Goal: Task Accomplishment & Management: Manage account settings

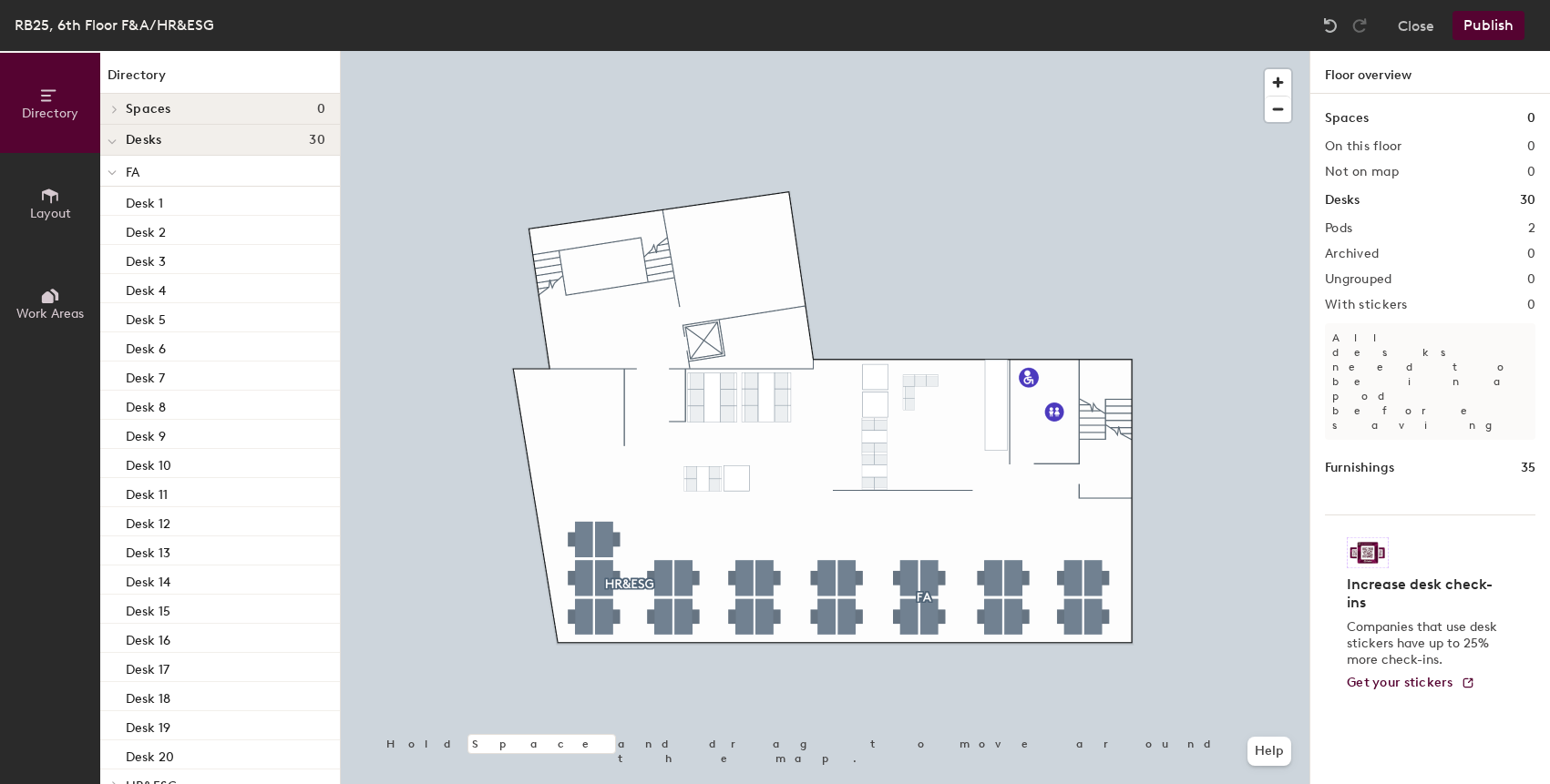
click at [745, 51] on div at bounding box center [824, 51] width 968 height 0
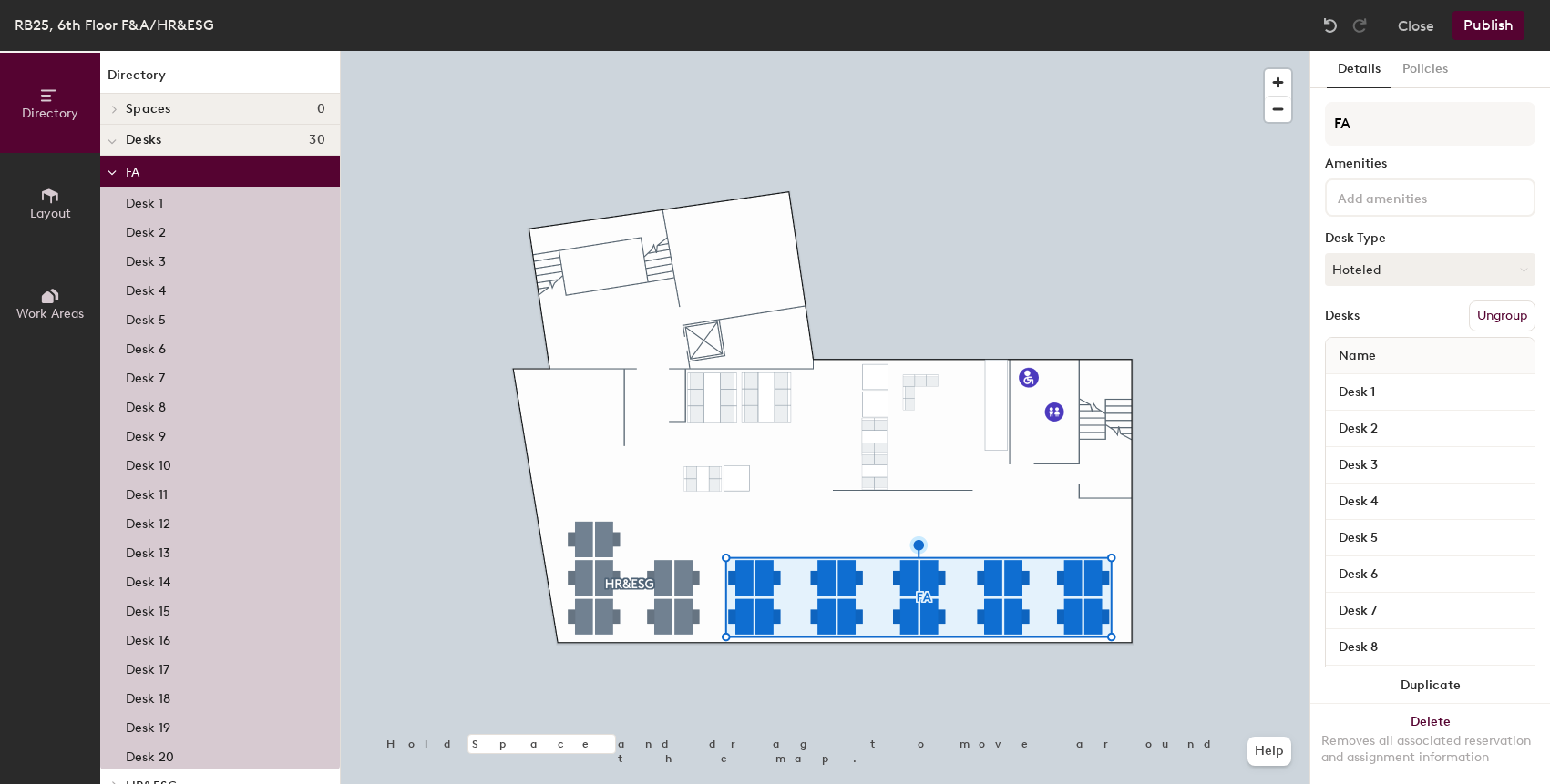
click at [586, 51] on div at bounding box center [824, 51] width 968 height 0
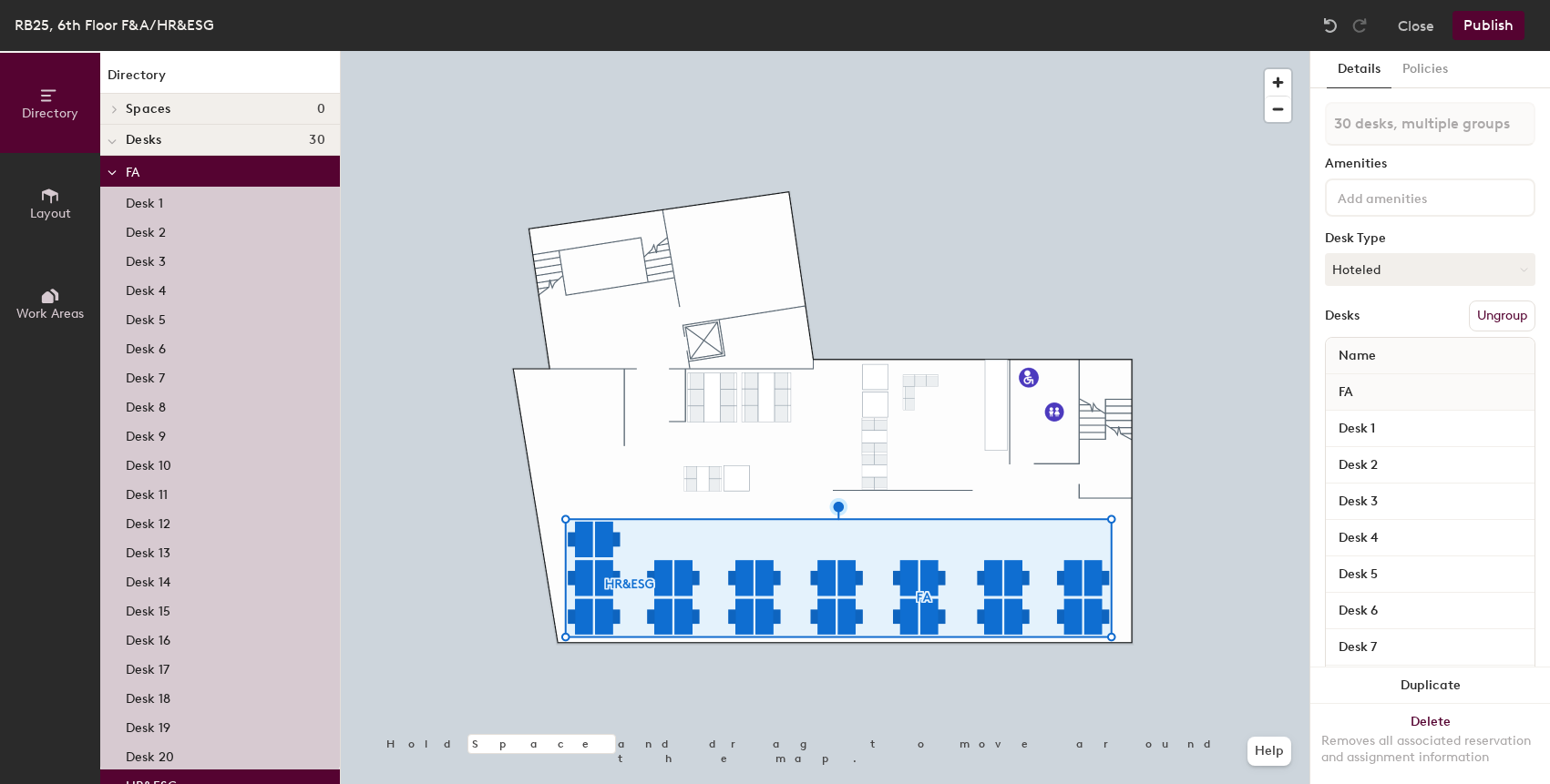
click at [1509, 314] on button "Ungroup" at bounding box center [1501, 316] width 67 height 31
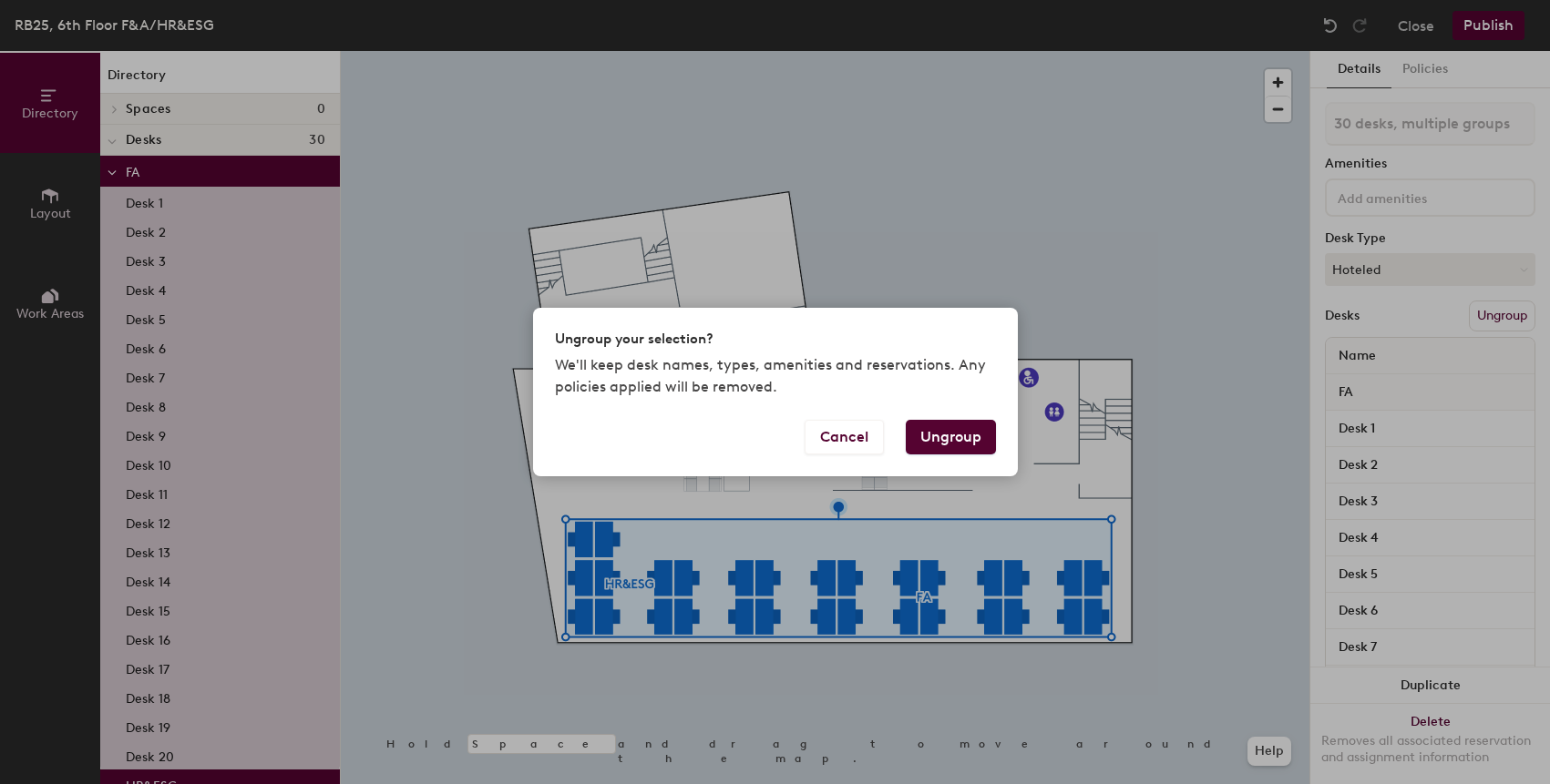
click at [949, 426] on button "Ungroup" at bounding box center [950, 437] width 90 height 35
type input "30 desks"
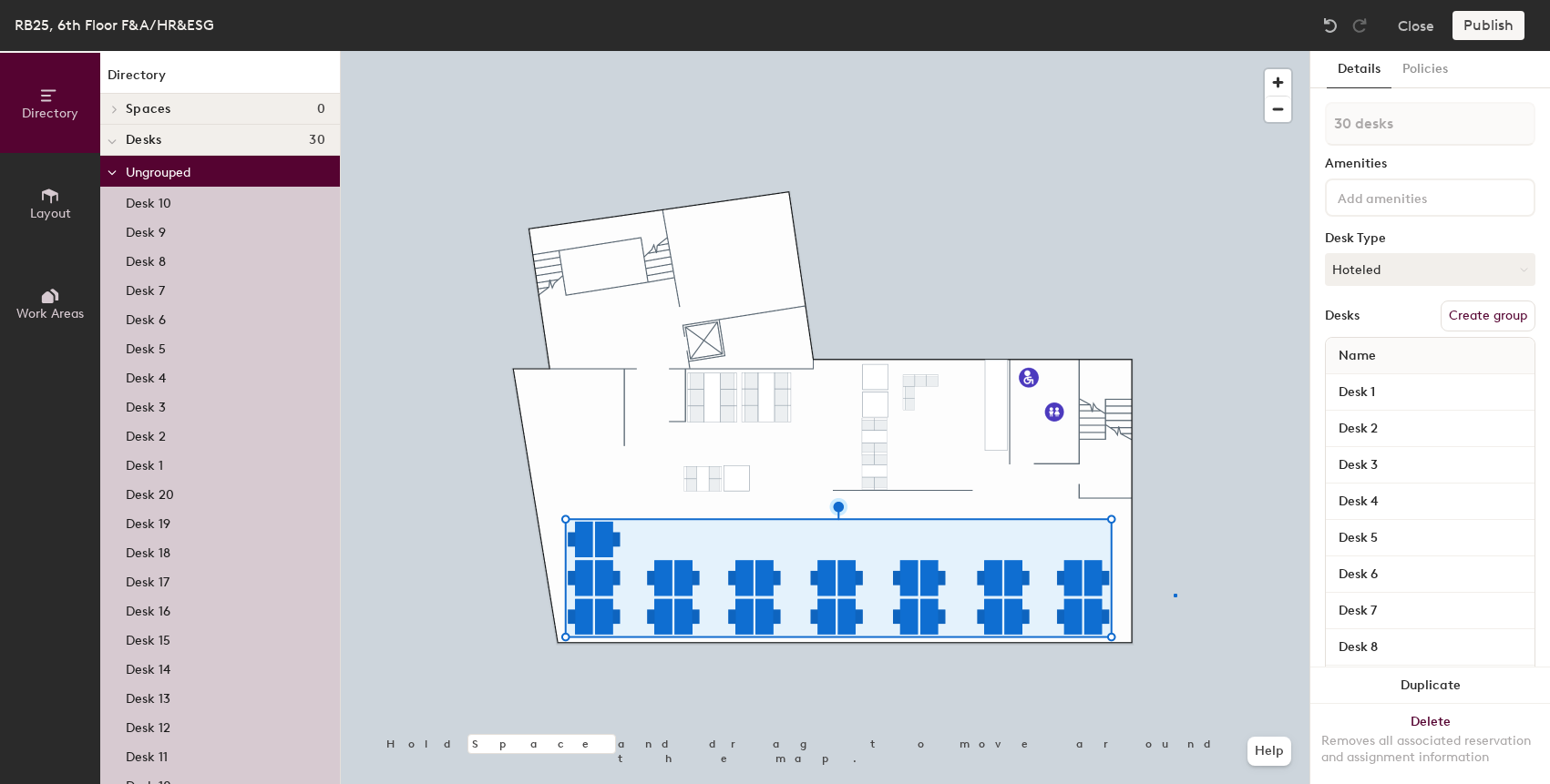
click at [1174, 51] on div at bounding box center [824, 51] width 968 height 0
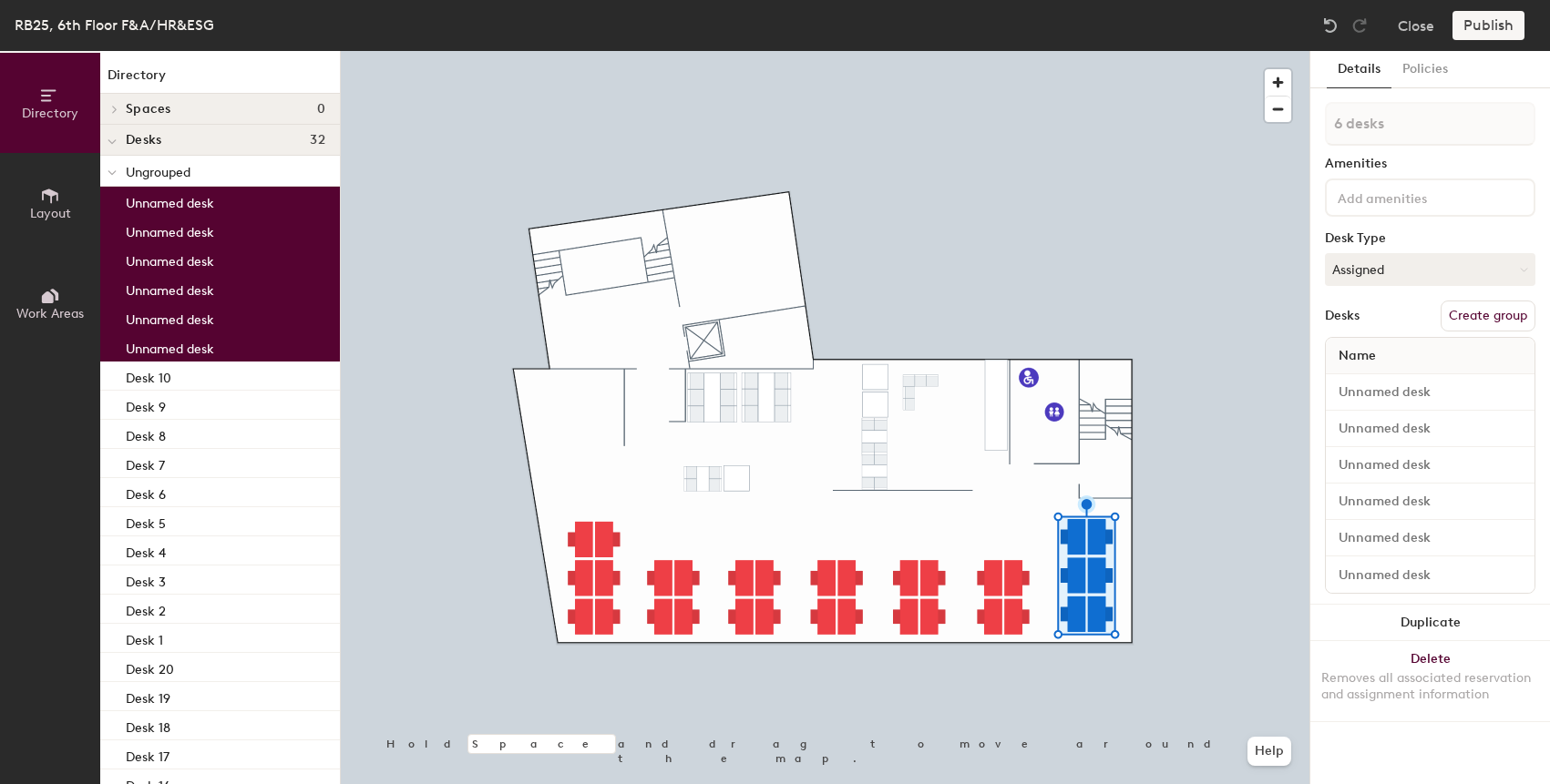
click at [585, 51] on div at bounding box center [824, 51] width 968 height 0
type input "1 desk"
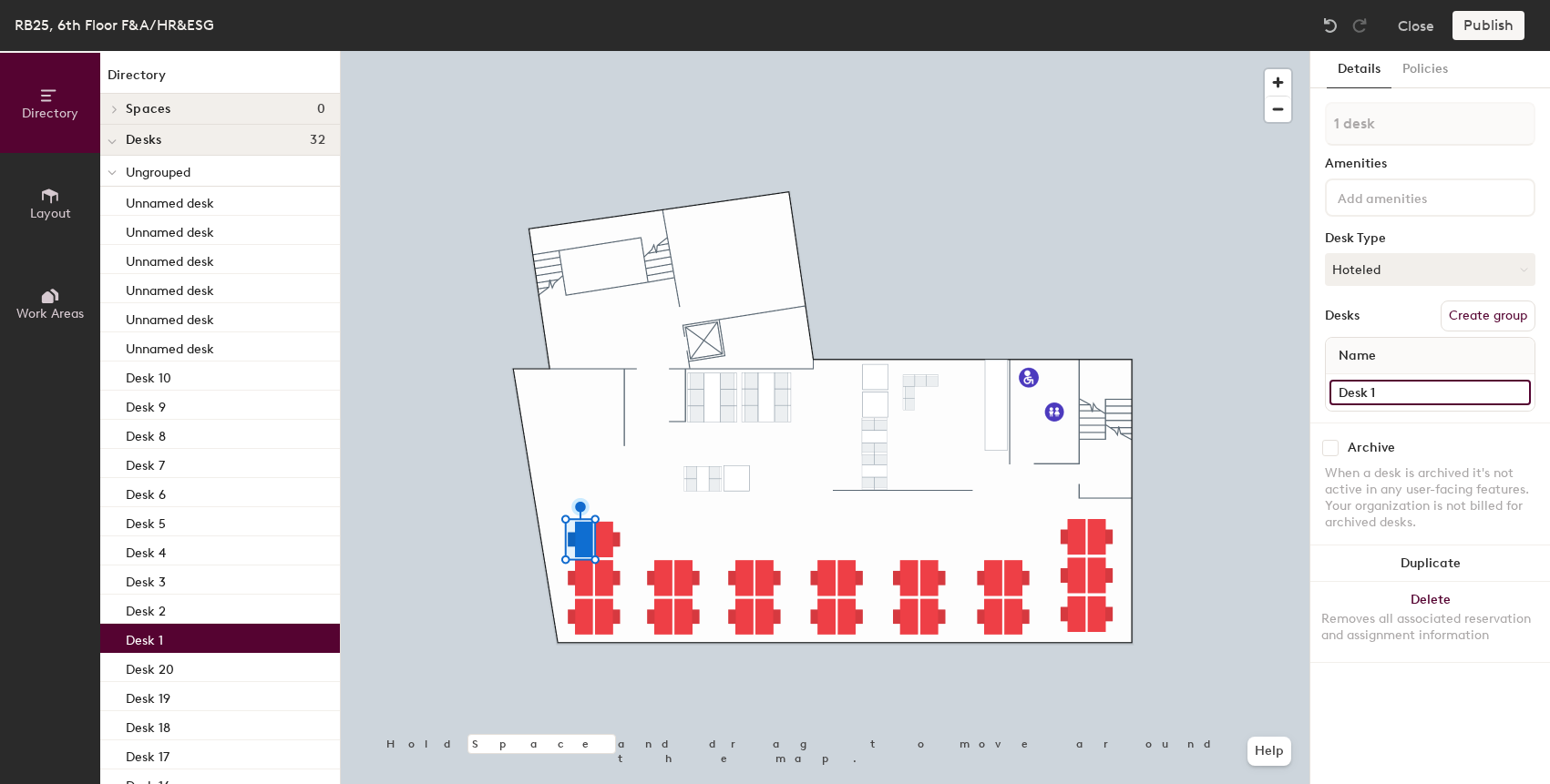
click at [1369, 393] on input "Desk 1" at bounding box center [1430, 393] width 202 height 26
type input "6.1"
click at [580, 51] on div at bounding box center [824, 51] width 968 height 0
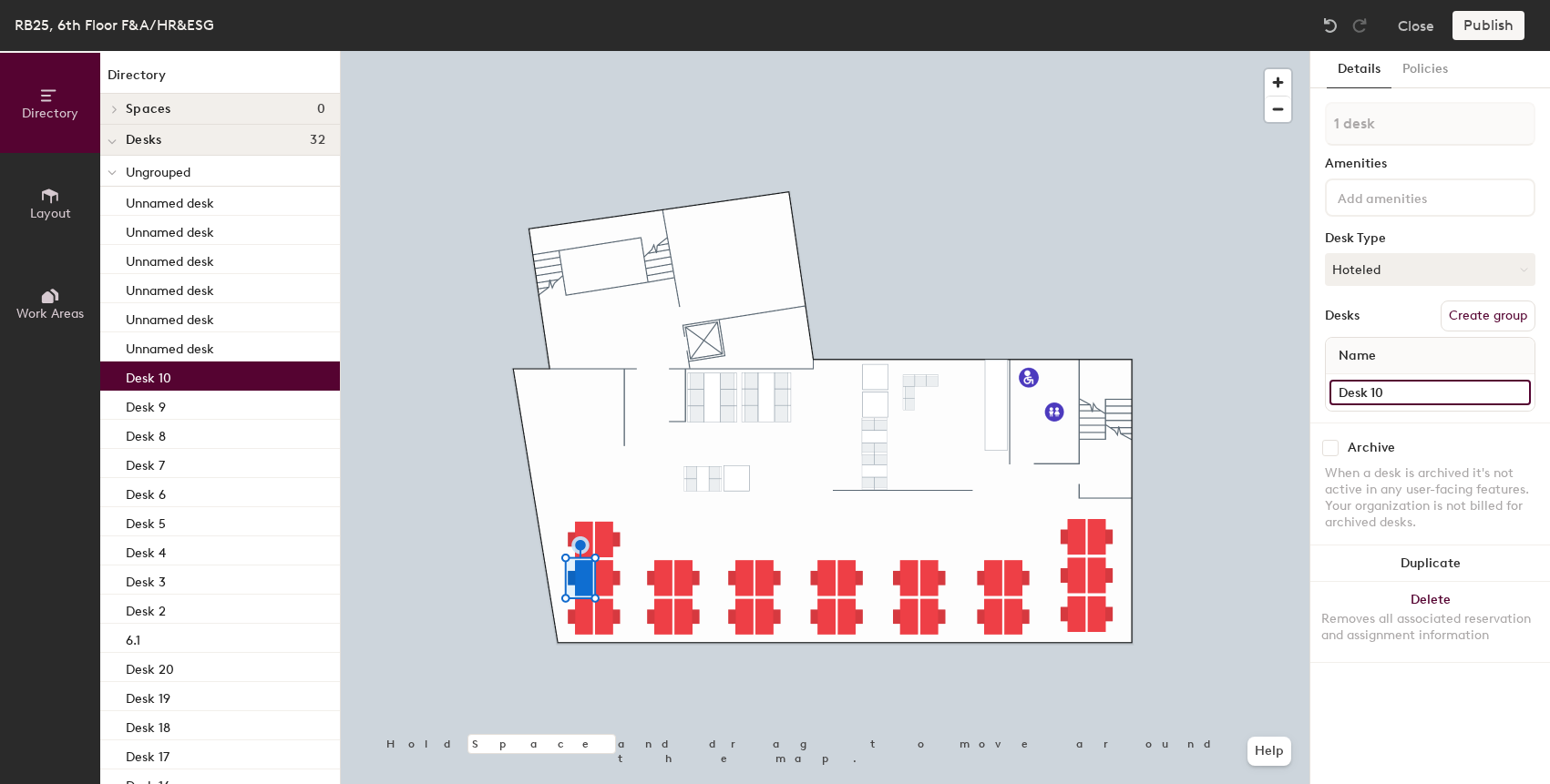
click at [1374, 398] on input "Desk 10" at bounding box center [1430, 393] width 202 height 26
type input "6,2"
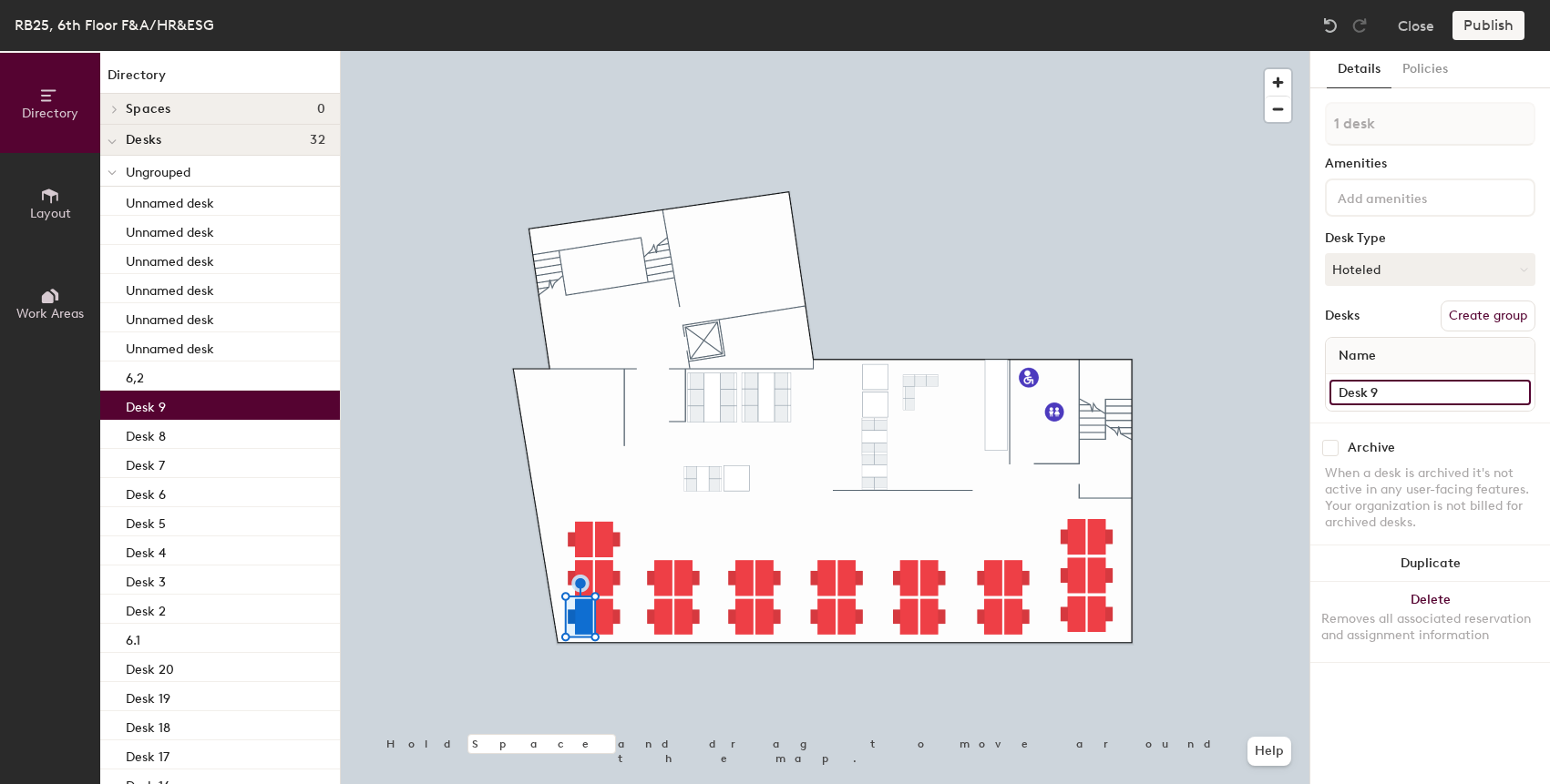
click at [1368, 386] on input "Desk 9" at bounding box center [1430, 393] width 202 height 26
type input "6.3"
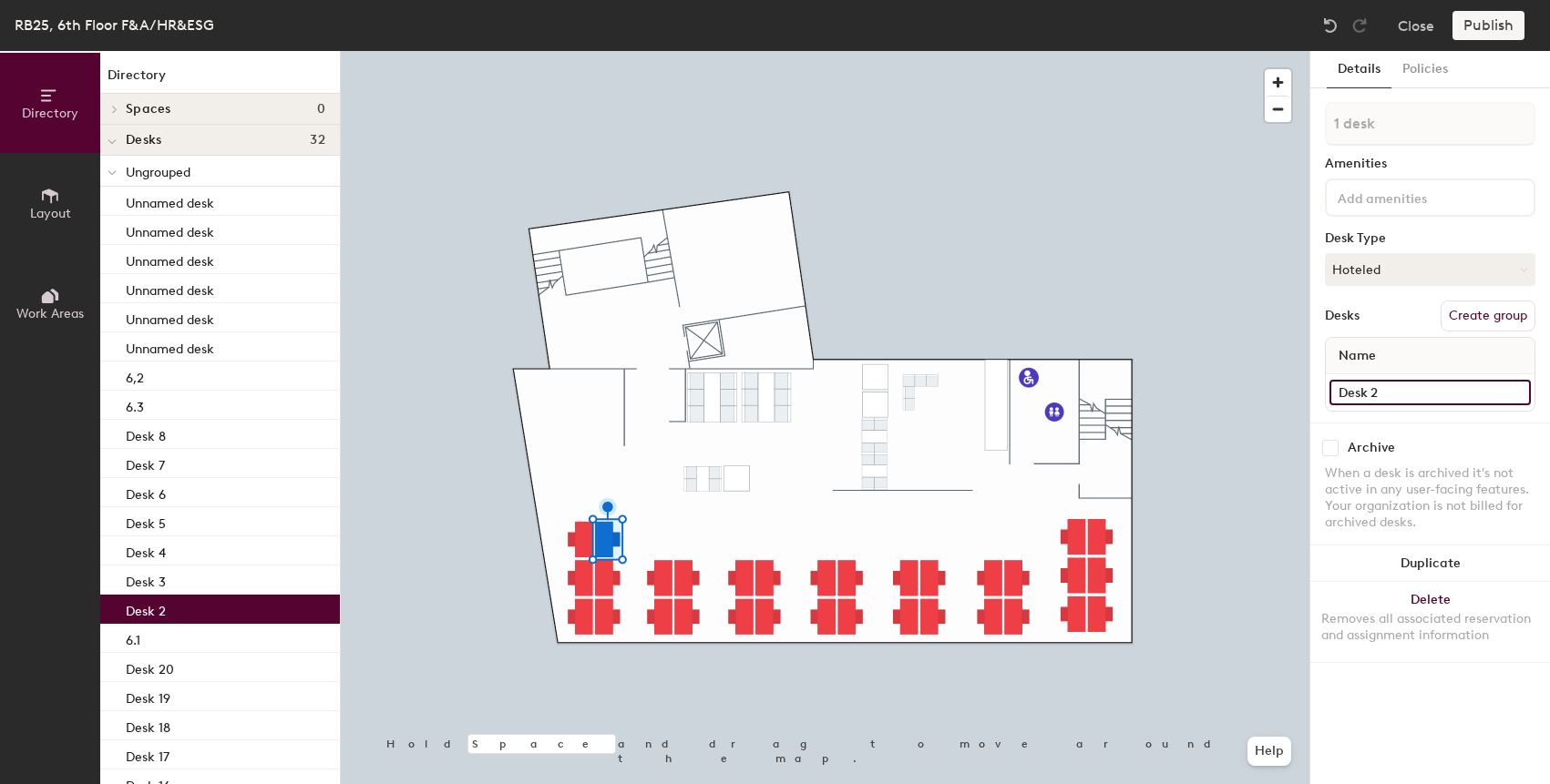
click at [1410, 381] on input "Desk 2" at bounding box center [1430, 393] width 202 height 26
type input "6.4"
click at [610, 51] on div at bounding box center [824, 51] width 968 height 0
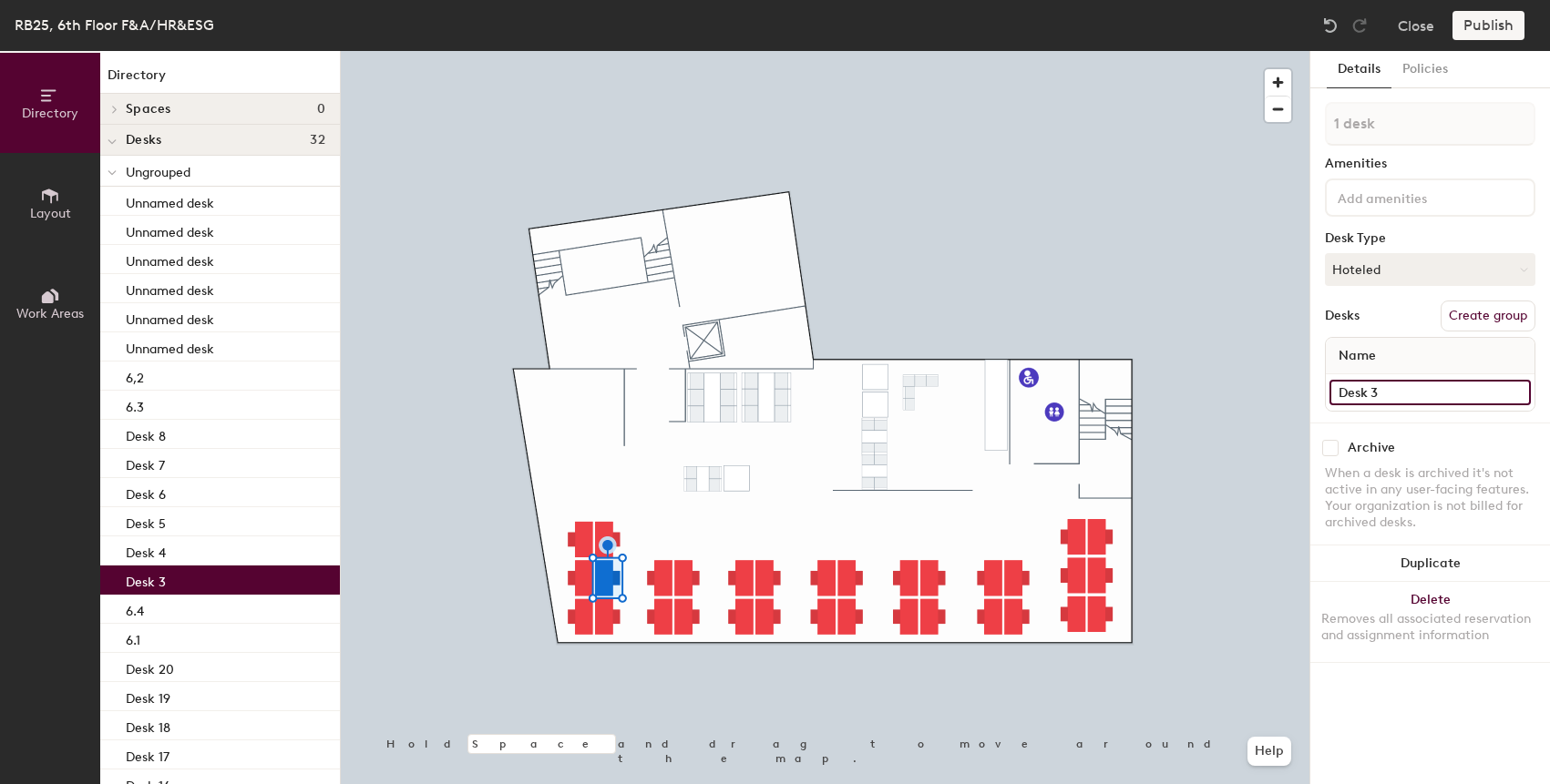
click at [1400, 396] on input "Desk 3" at bounding box center [1430, 393] width 202 height 26
type input "6.5"
click at [601, 51] on div at bounding box center [824, 51] width 968 height 0
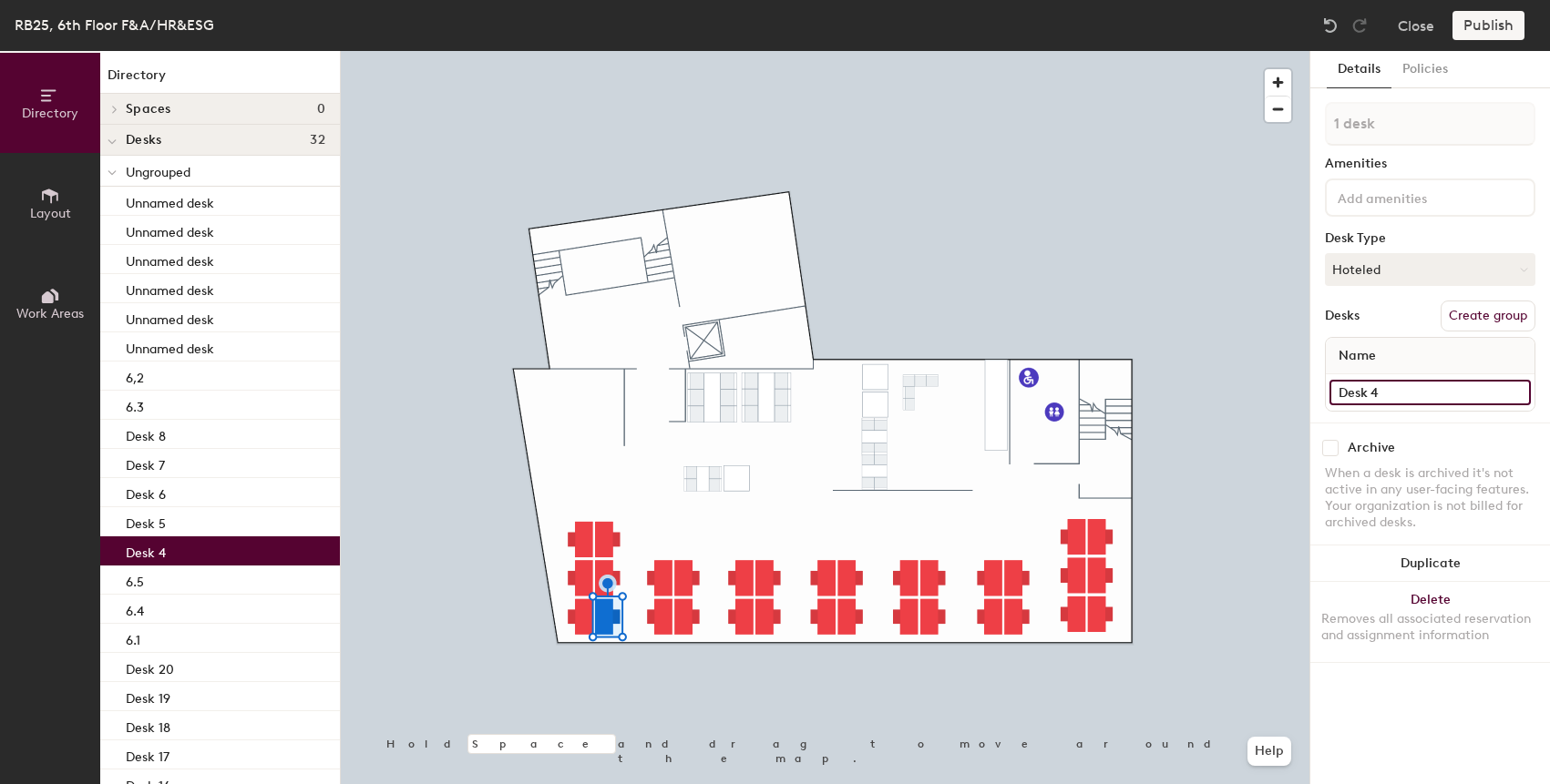
click at [1362, 402] on input "Desk 4" at bounding box center [1430, 393] width 202 height 26
type input "6.6"
click at [1272, 51] on div at bounding box center [824, 51] width 968 height 0
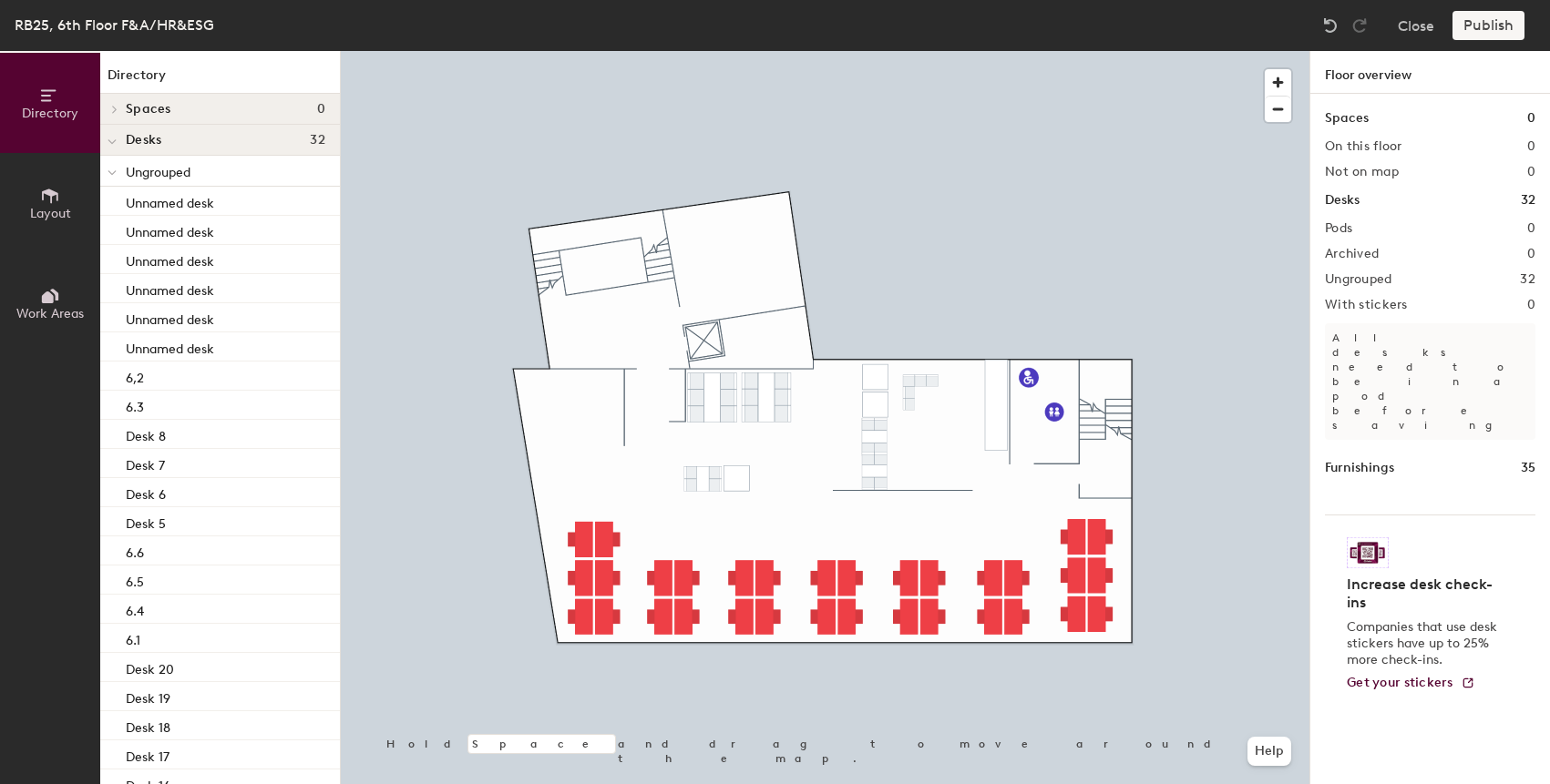
click at [593, 51] on div at bounding box center [824, 51] width 968 height 0
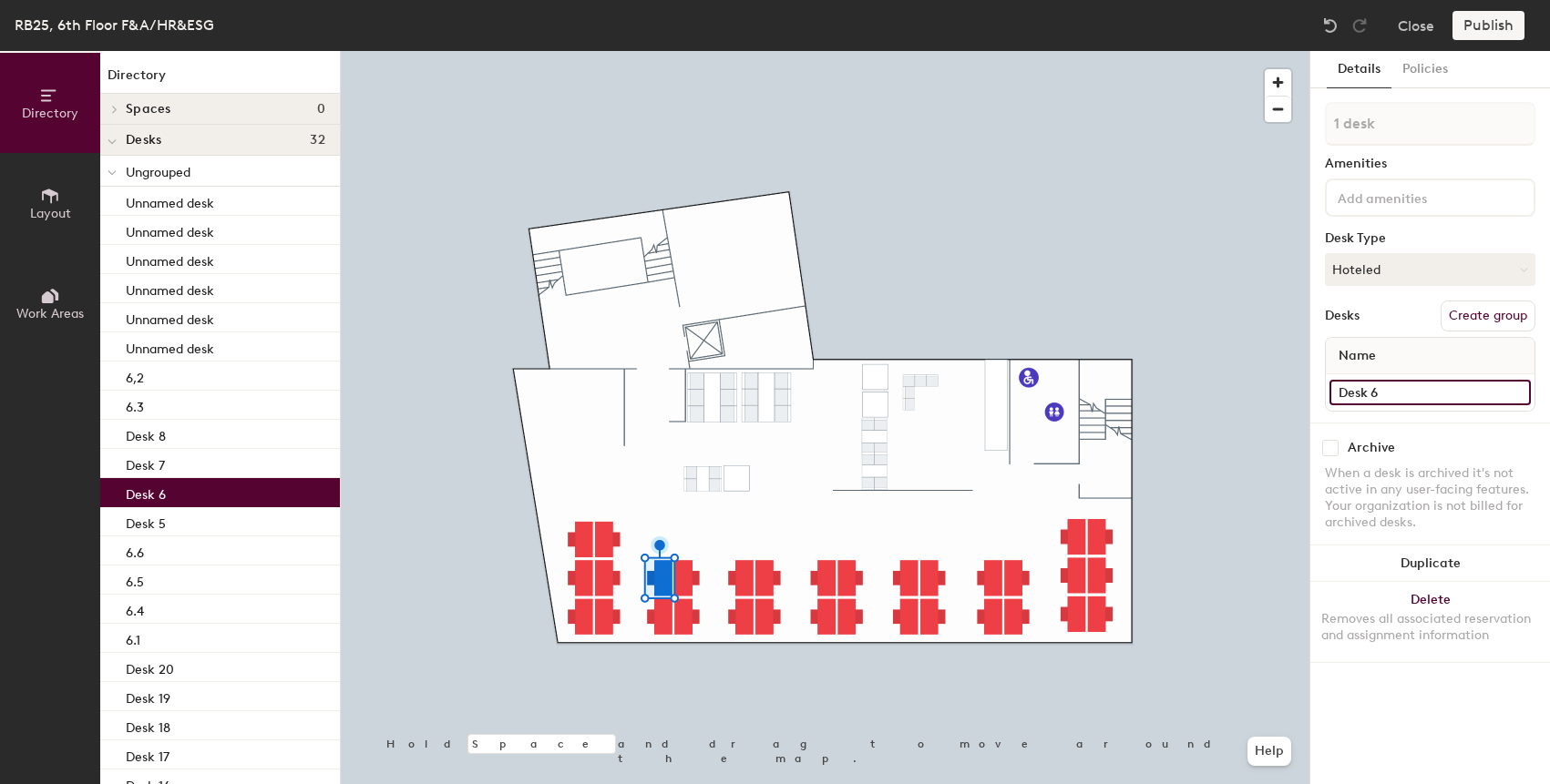
click at [1385, 394] on input "Desk 6" at bounding box center [1430, 393] width 202 height 26
click at [1366, 395] on input "6.7" at bounding box center [1430, 393] width 202 height 26
type input "6.7"
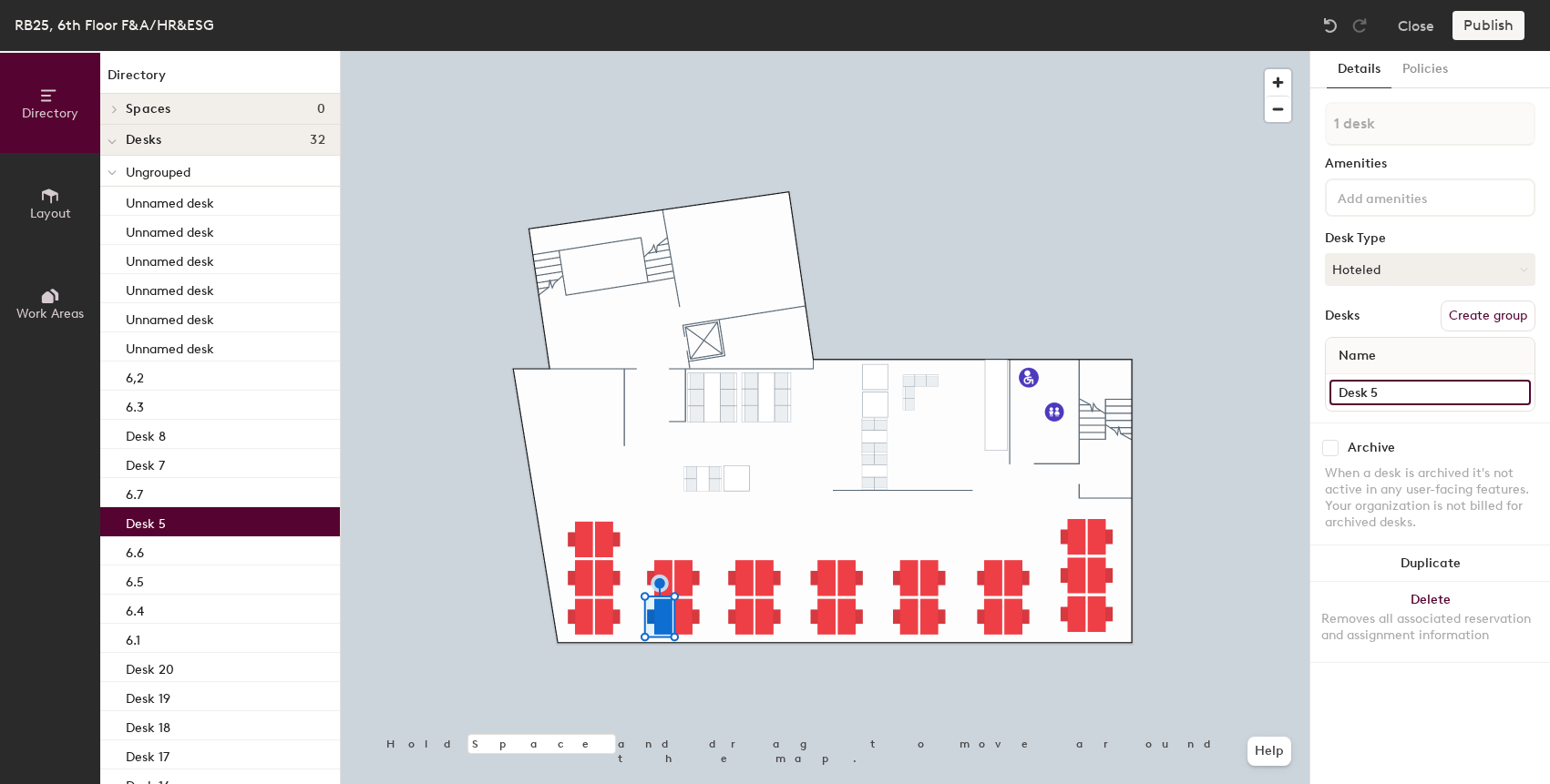
click at [1370, 391] on input "Desk 5" at bounding box center [1430, 393] width 202 height 26
paste input "6.7"
type input "6.8"
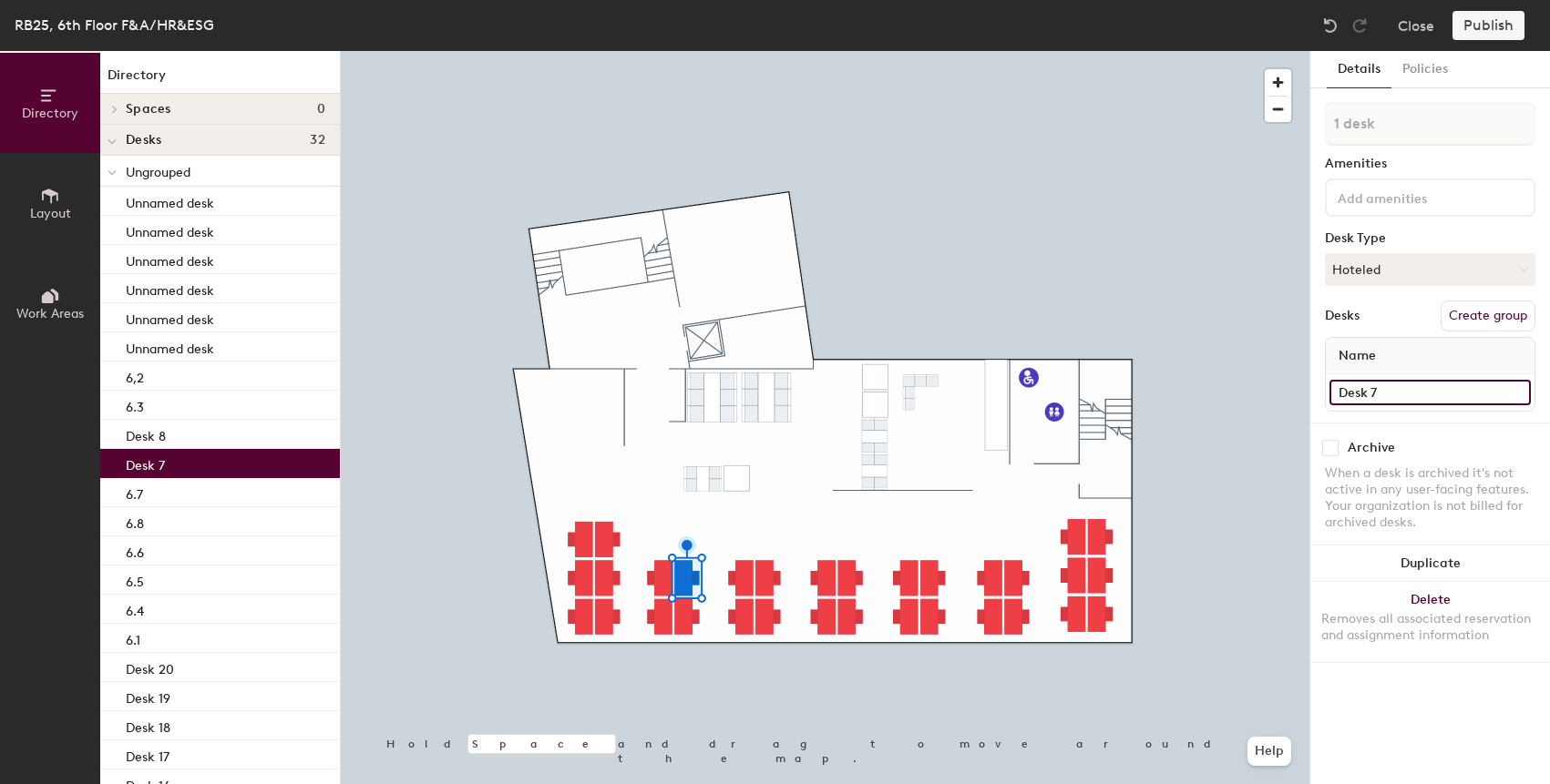
click at [1380, 387] on input "Desk 7" at bounding box center [1430, 393] width 202 height 26
paste input "6."
type input "6.9"
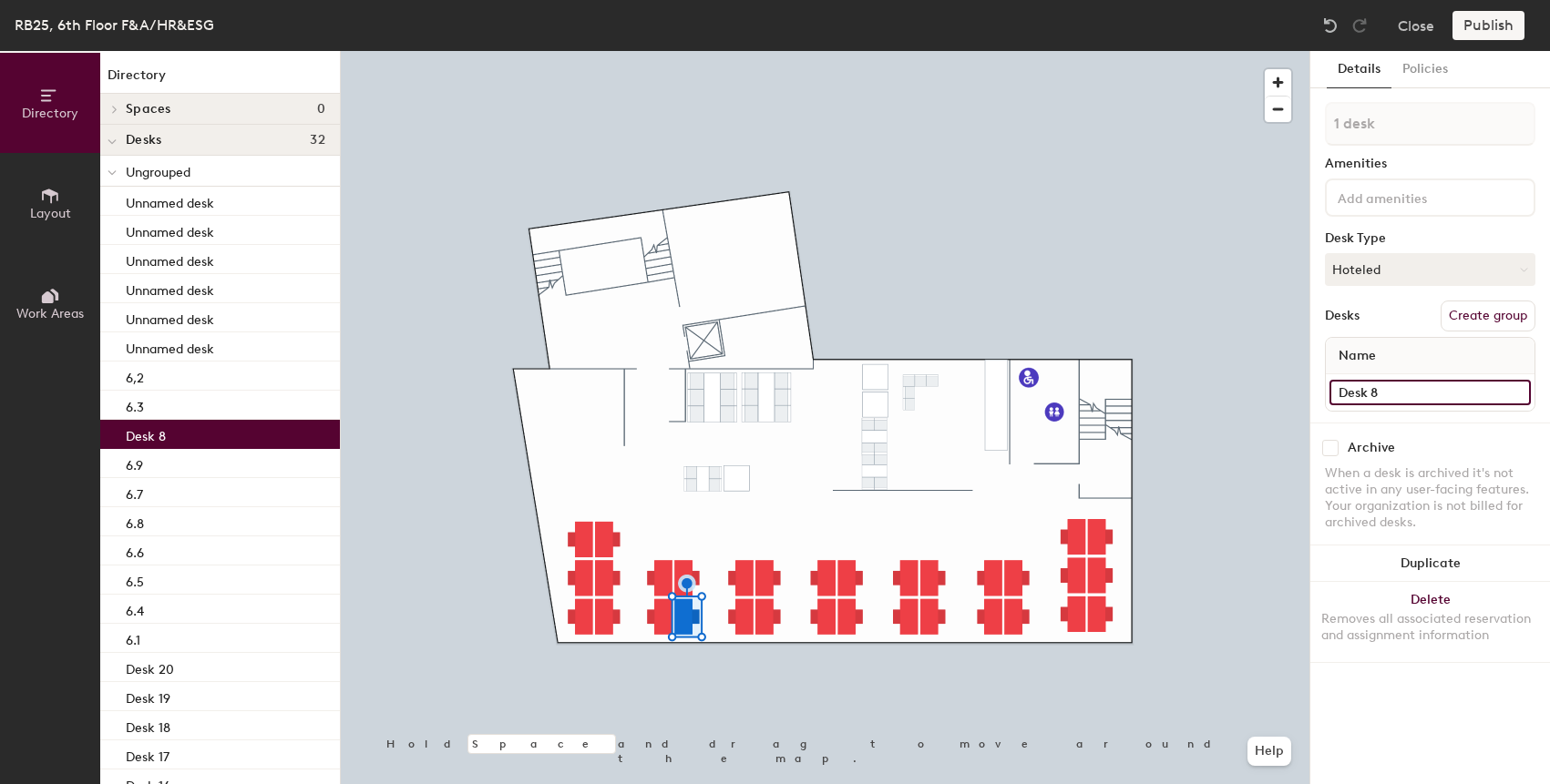
click at [1367, 401] on input "Desk 8" at bounding box center [1430, 393] width 202 height 26
paste input "6.7"
click at [1347, 395] on input "6.10" at bounding box center [1430, 393] width 202 height 26
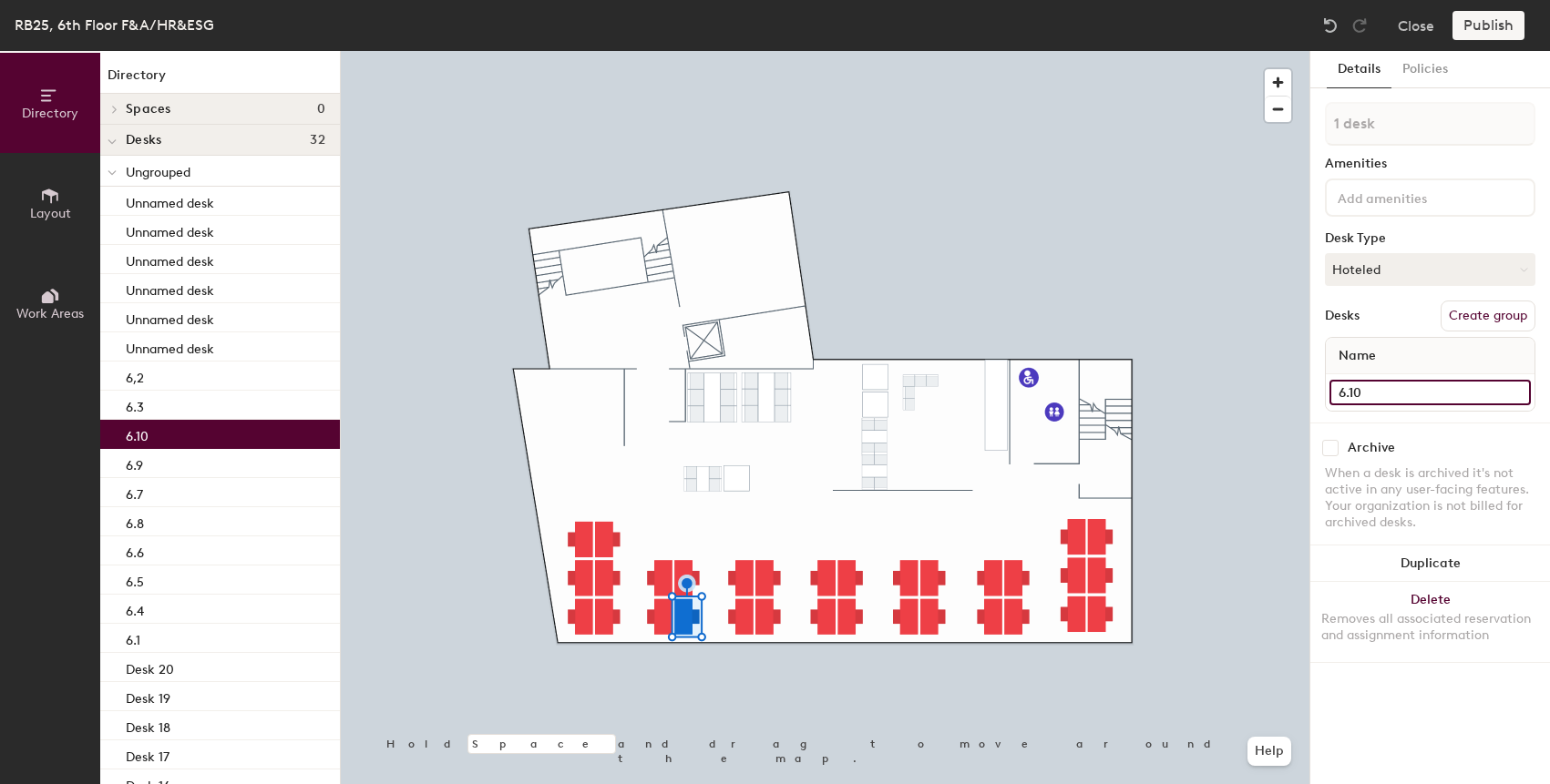
click at [1347, 395] on input "6.10" at bounding box center [1430, 393] width 202 height 26
type input "6.10"
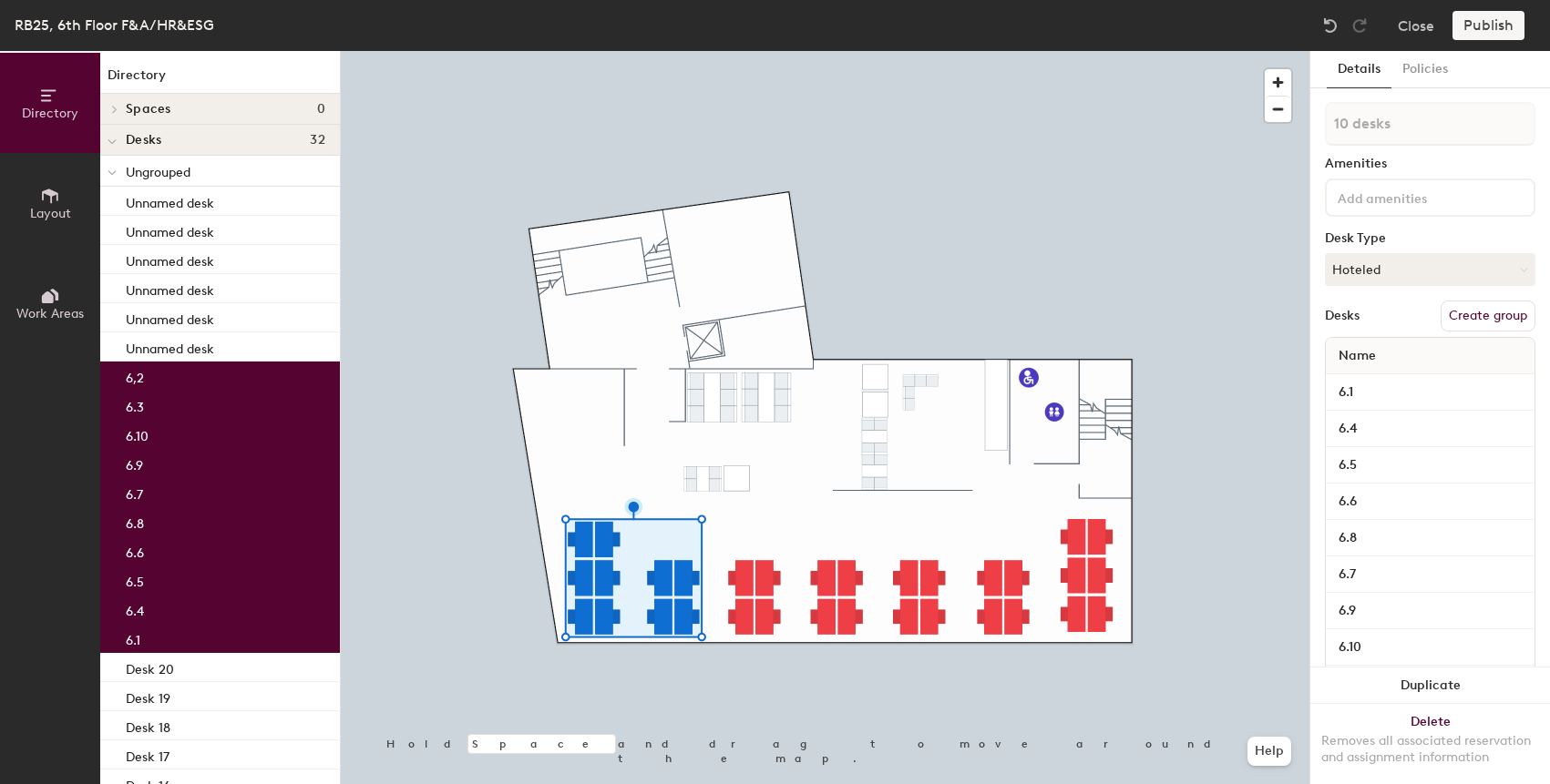
click at [1476, 309] on button "Create group" at bounding box center [1487, 316] width 94 height 31
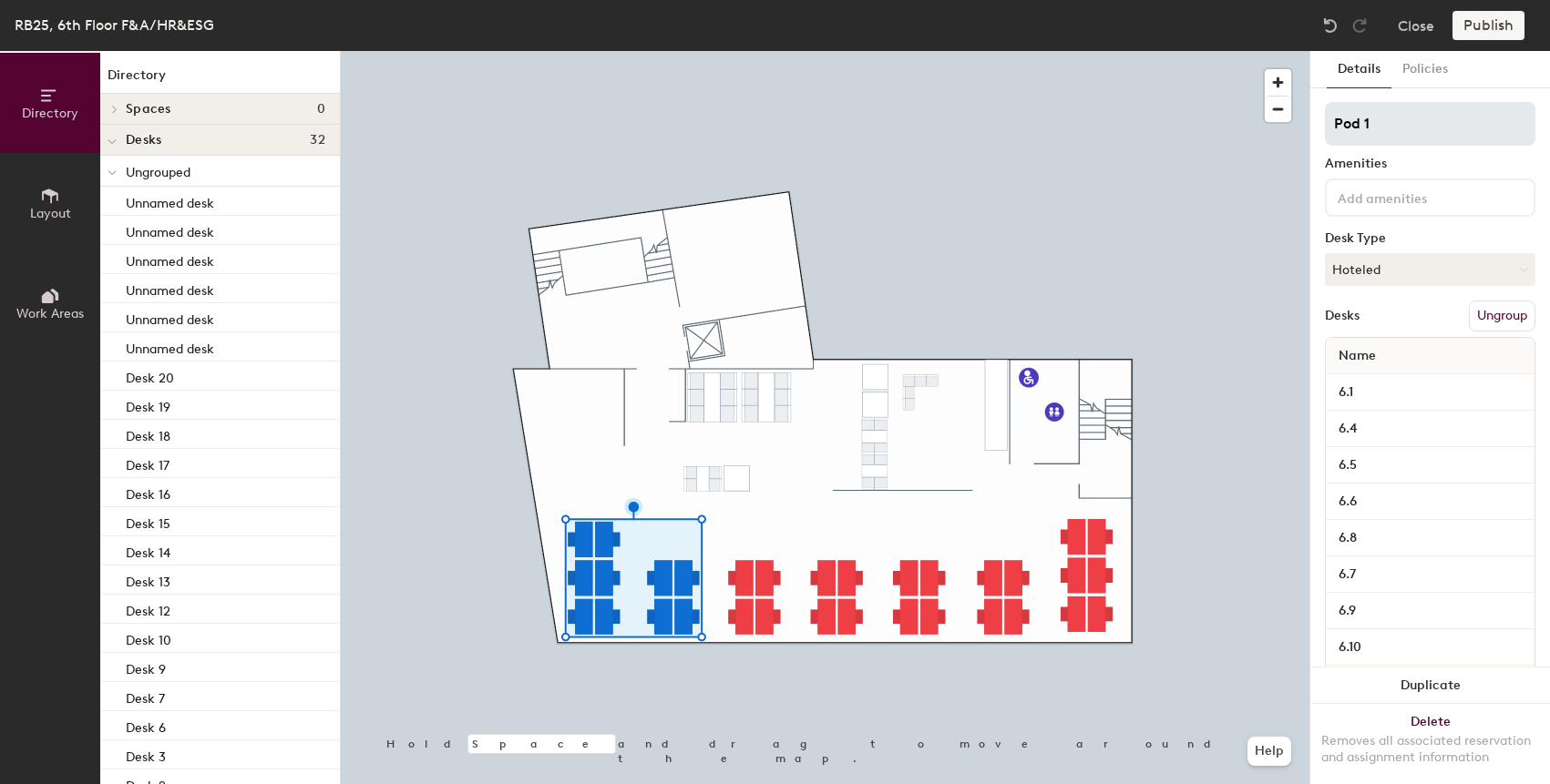
click at [1394, 127] on input "Pod 1" at bounding box center [1430, 124] width 211 height 44
type input "HR&ESG"
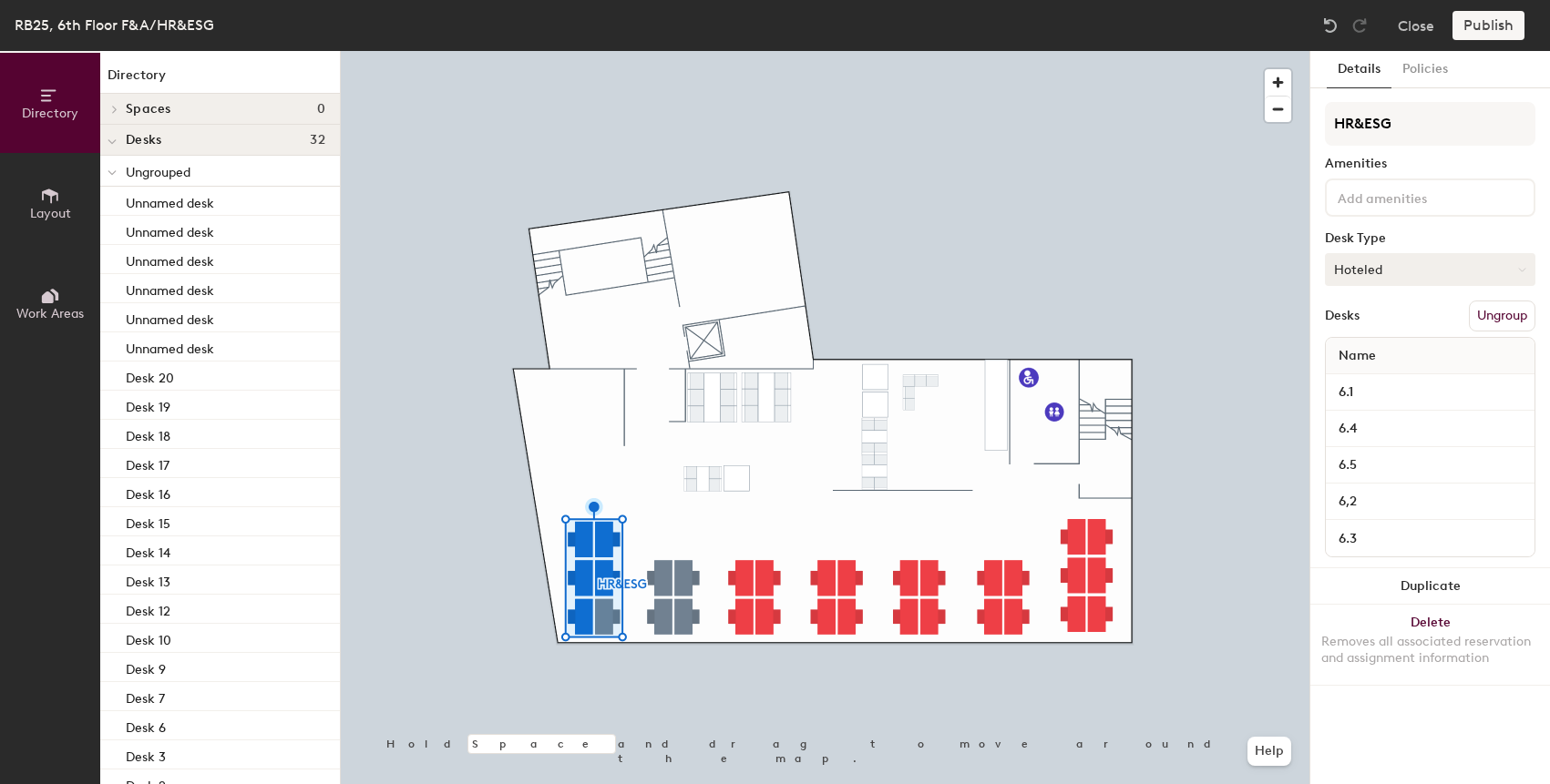
click at [1416, 270] on button "Hoteled" at bounding box center [1430, 269] width 211 height 33
click at [1418, 321] on div "Assigned" at bounding box center [1417, 327] width 183 height 28
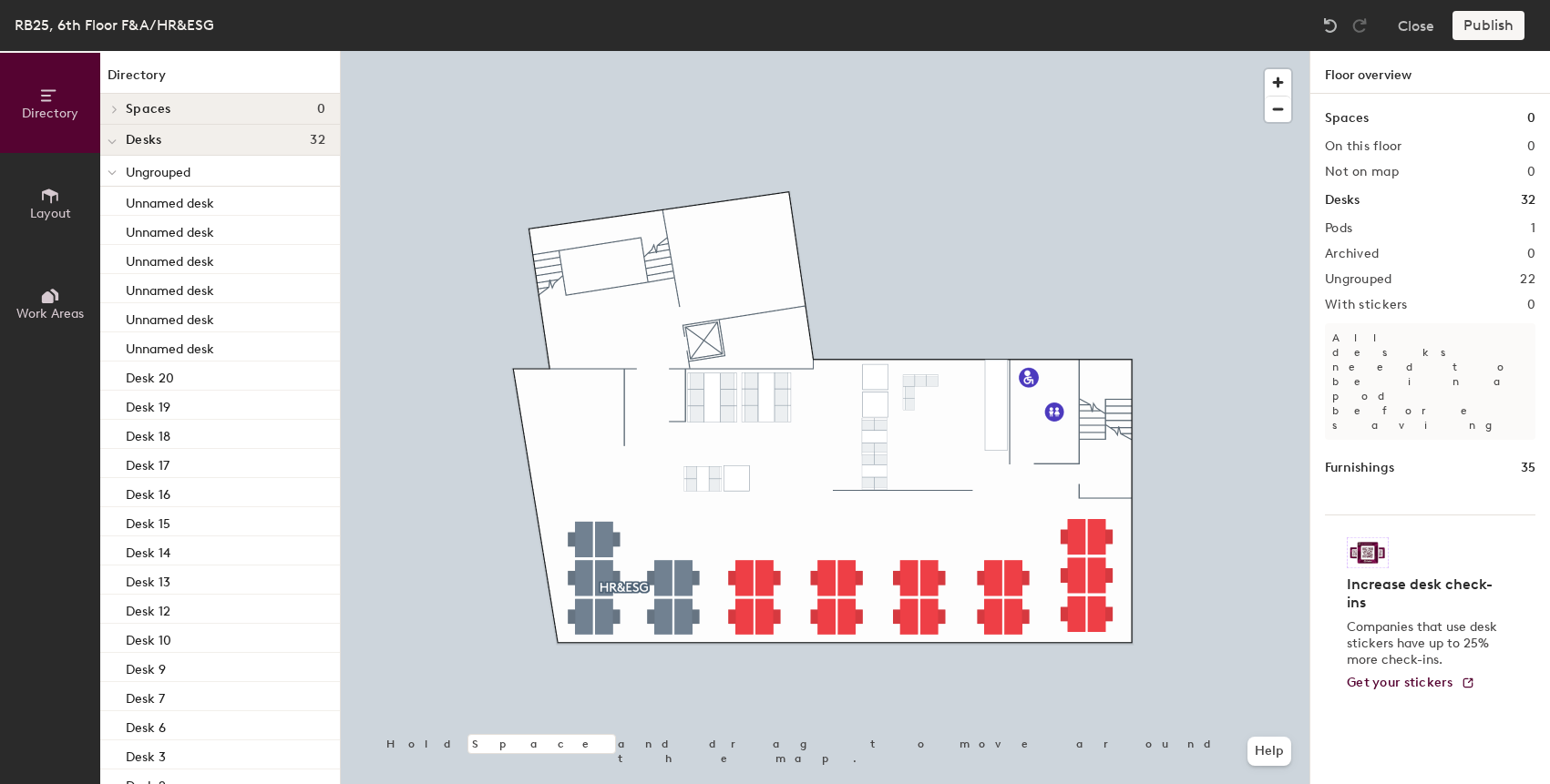
click at [593, 51] on div at bounding box center [824, 51] width 968 height 0
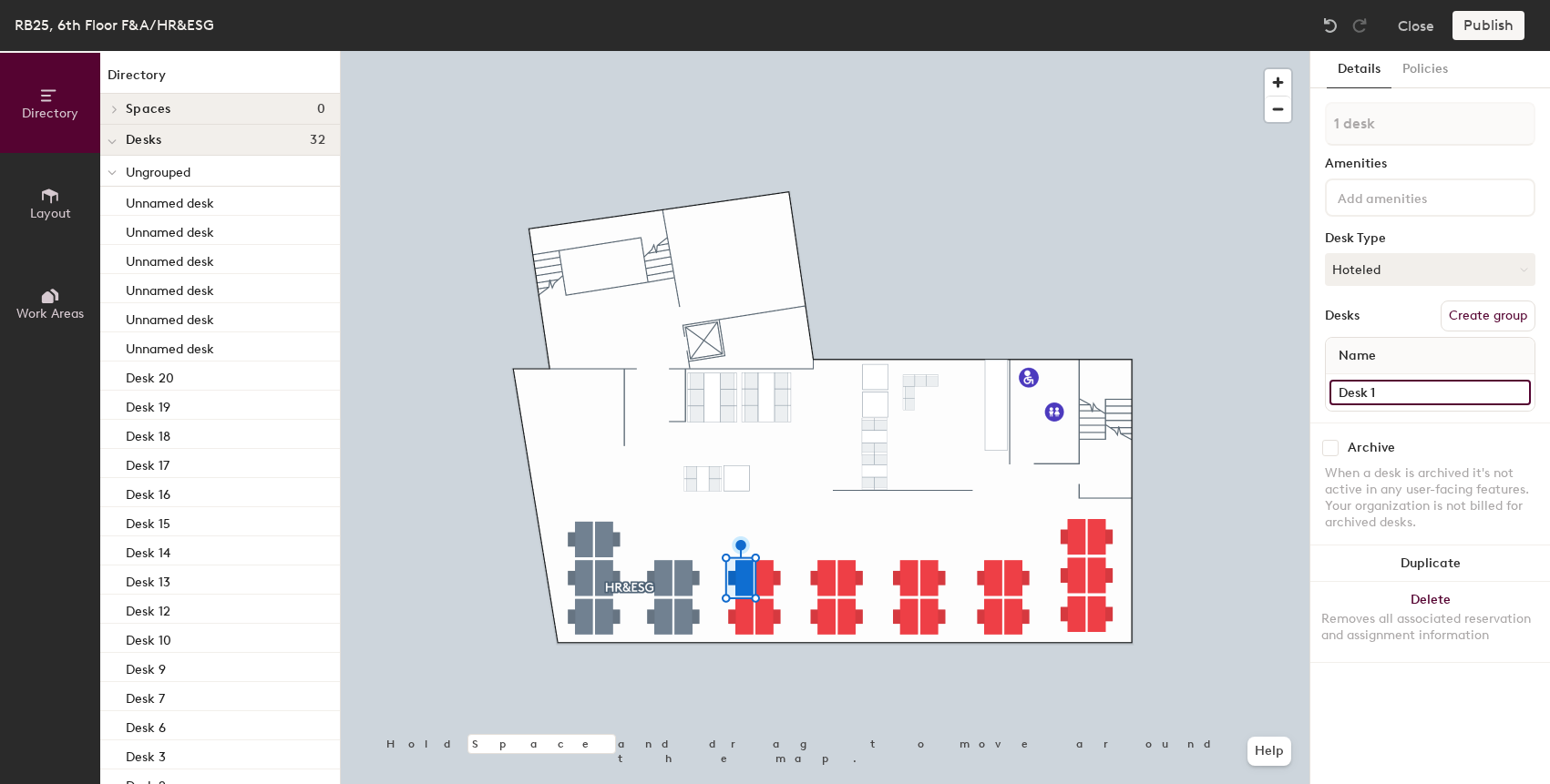
click at [1421, 392] on input "Desk 1" at bounding box center [1430, 393] width 202 height 26
paste input "6.10"
type input "6.11"
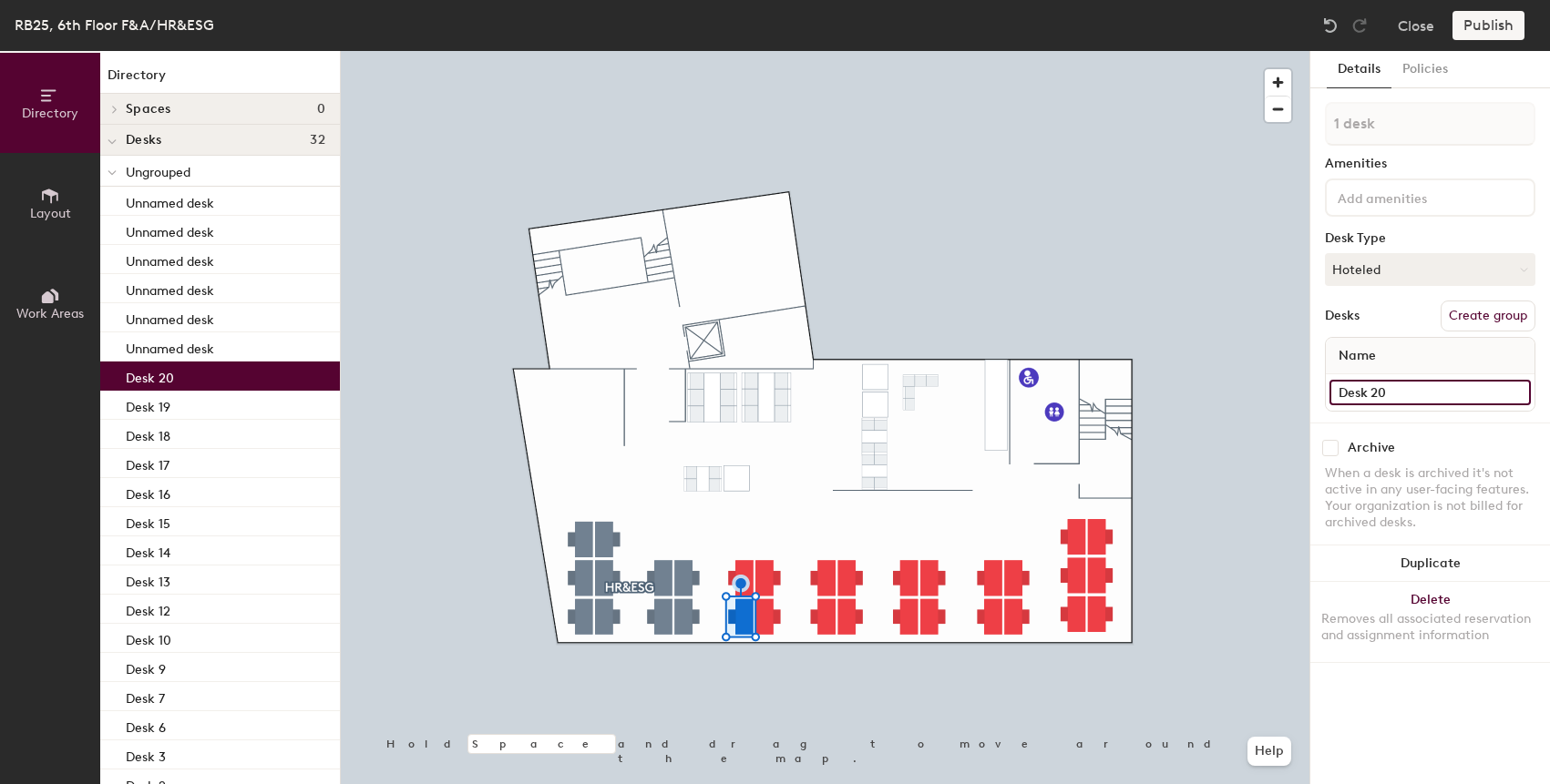
click at [1398, 396] on input "Desk 20" at bounding box center [1430, 393] width 202 height 26
paste input "6.1"
type input "6.1"
type input "6.12"
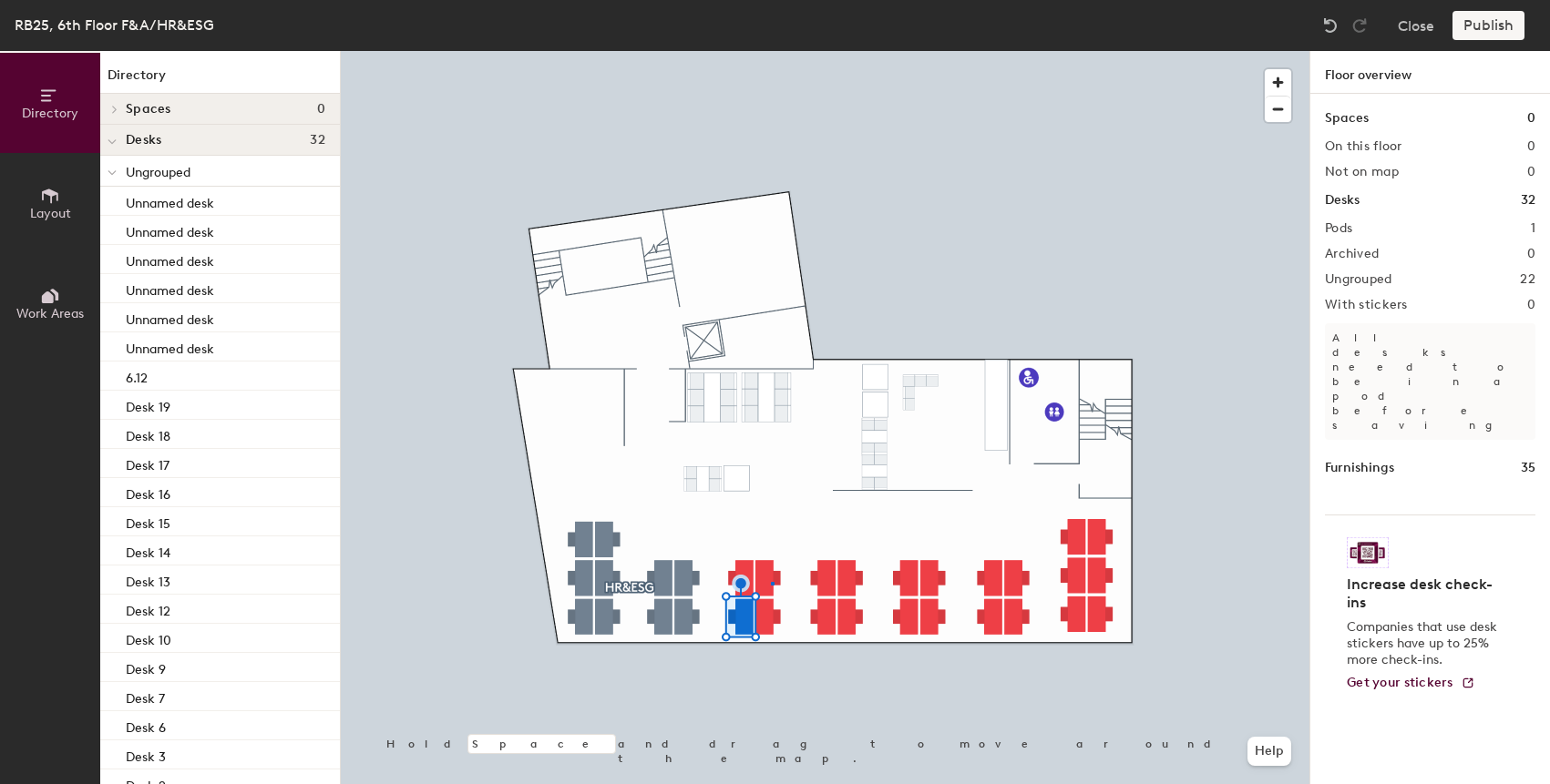
click at [771, 51] on div at bounding box center [824, 51] width 968 height 0
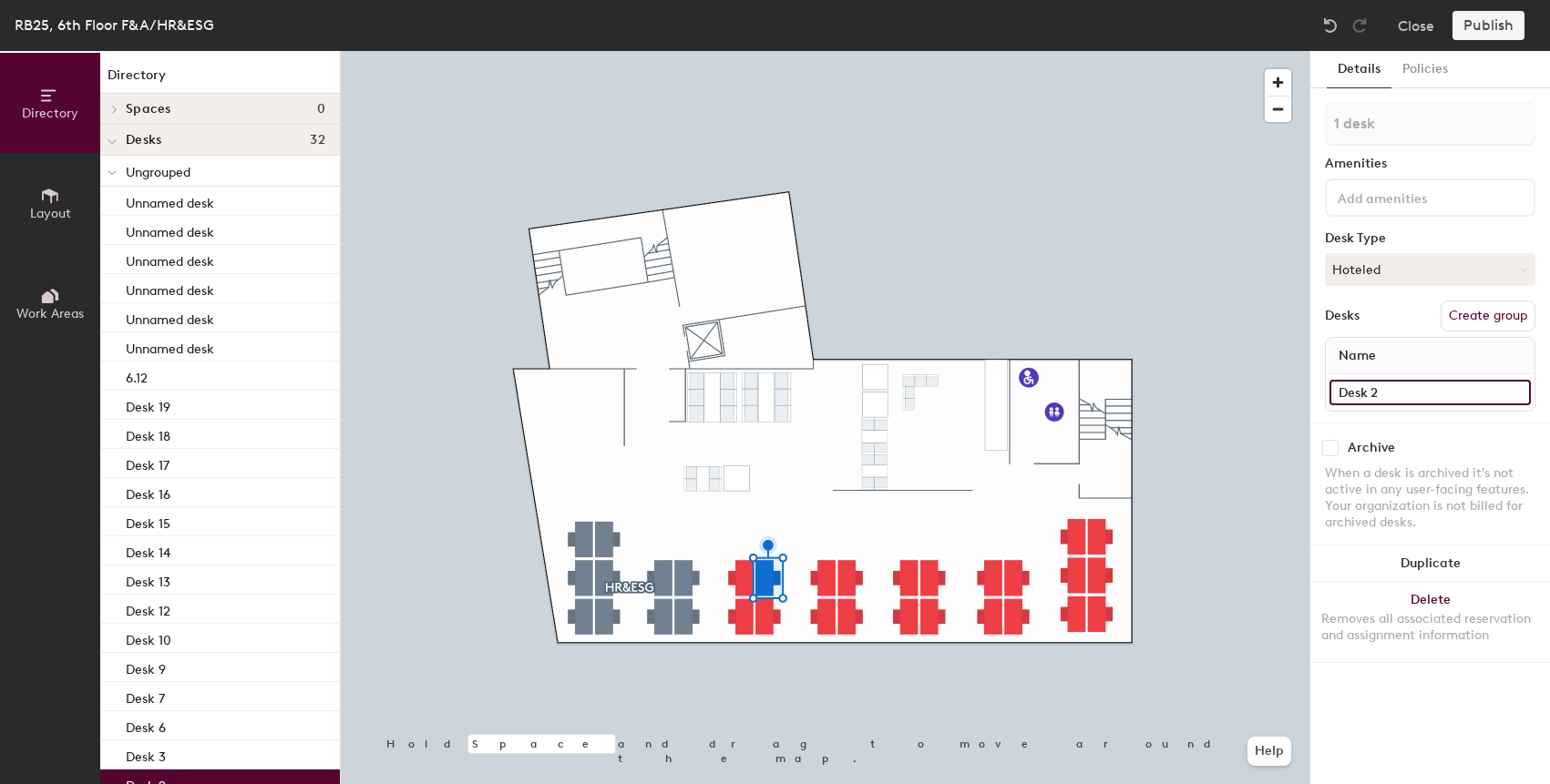
click at [1413, 394] on input "Desk 2" at bounding box center [1430, 393] width 202 height 26
paste input "6.10"
type input "6.13"
click at [1129, 51] on div at bounding box center [824, 51] width 968 height 0
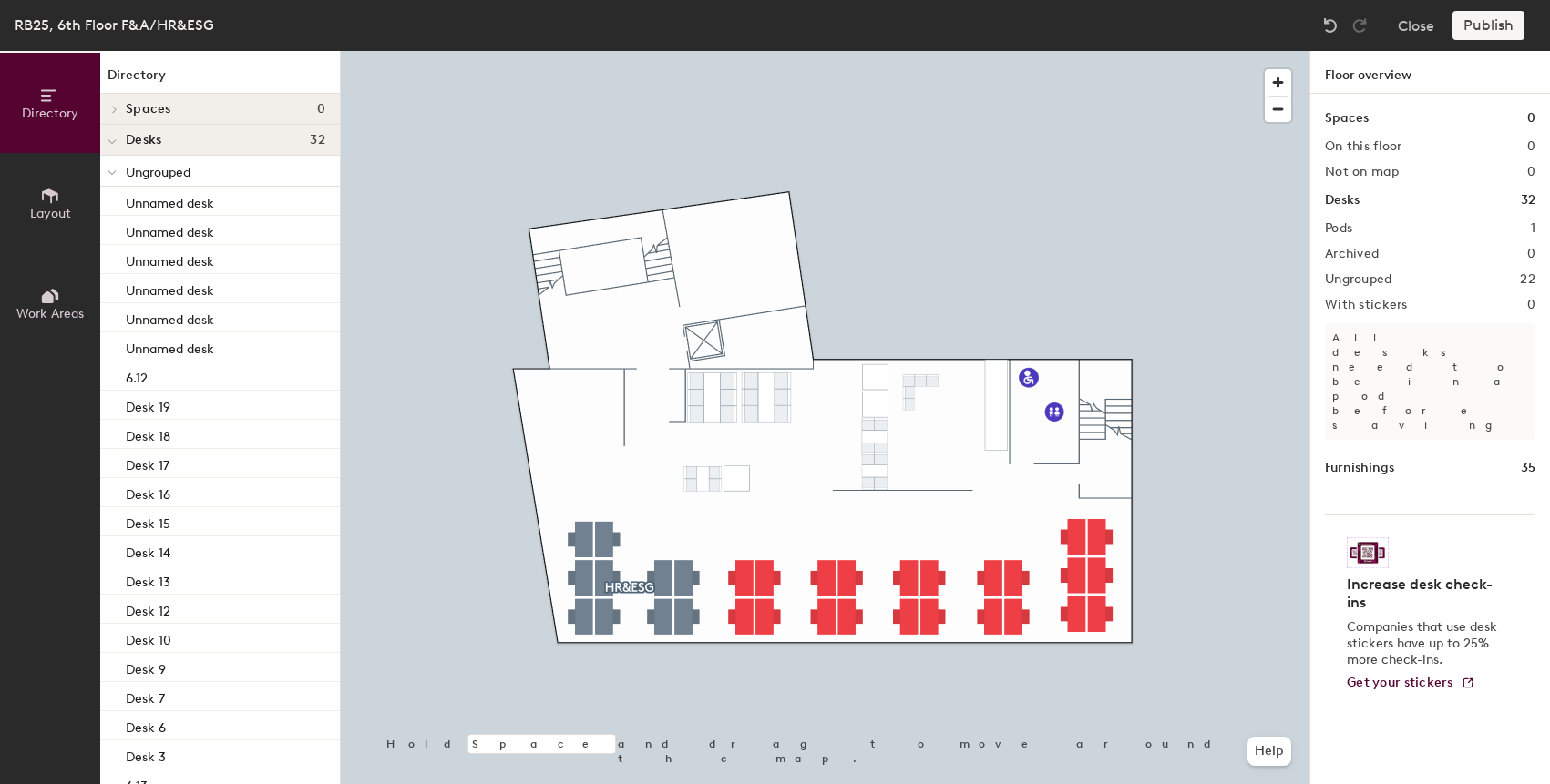
click at [766, 51] on div at bounding box center [824, 51] width 968 height 0
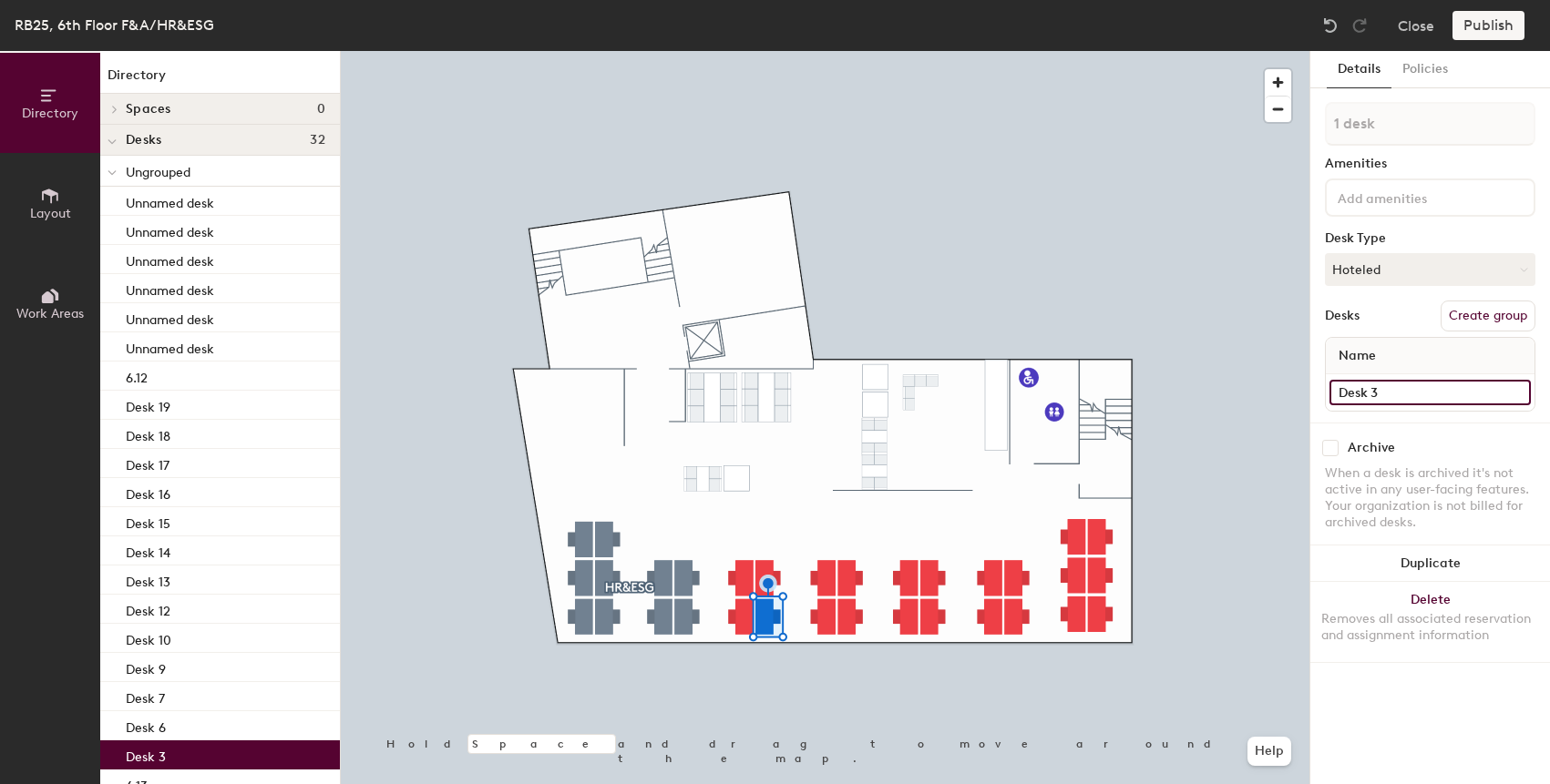
click at [1395, 392] on input "Desk 3" at bounding box center [1430, 393] width 202 height 26
paste input "6.10"
type input "6.14"
click at [913, 51] on div at bounding box center [824, 51] width 968 height 0
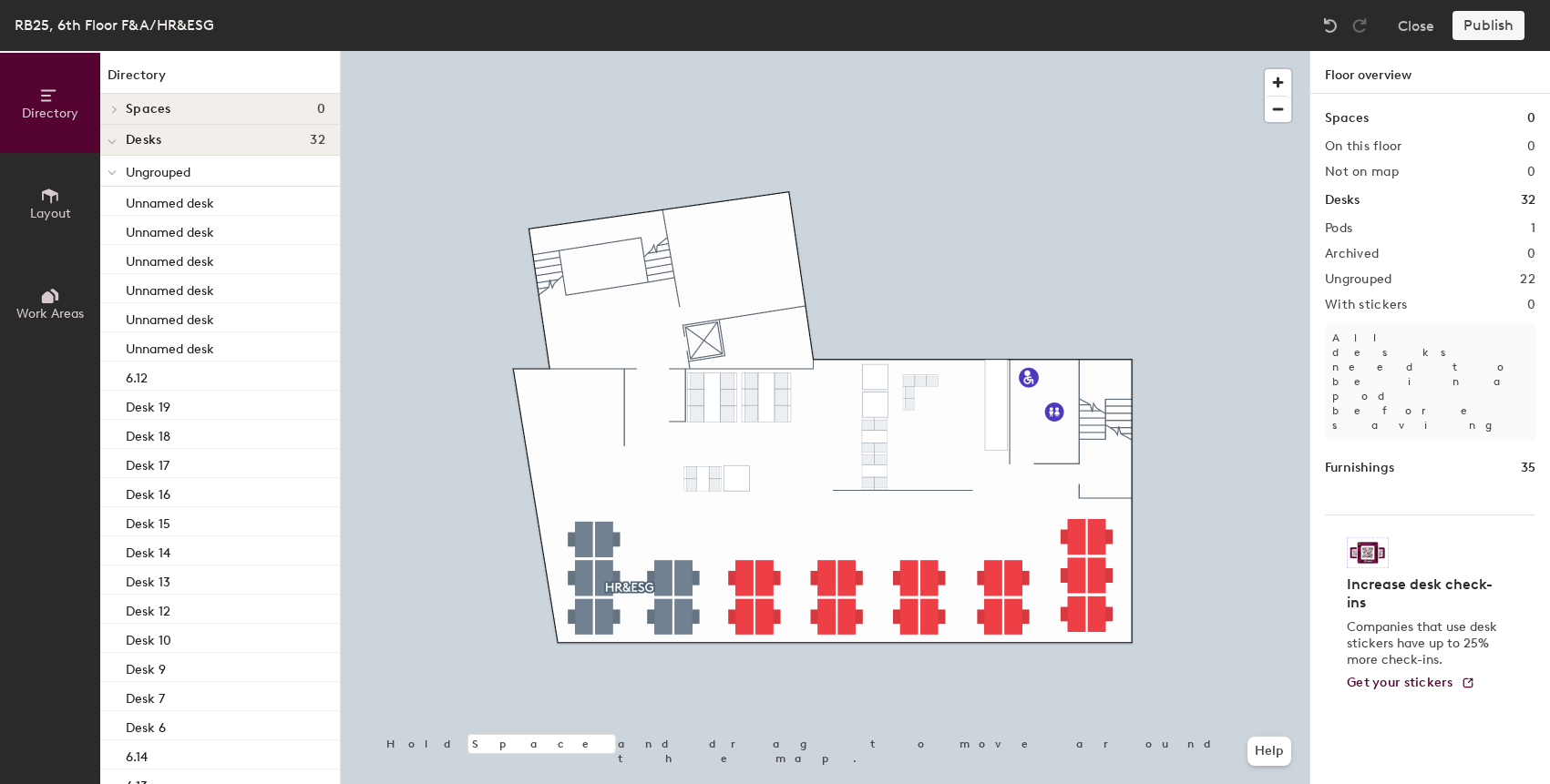
click at [824, 51] on div at bounding box center [824, 51] width 968 height 0
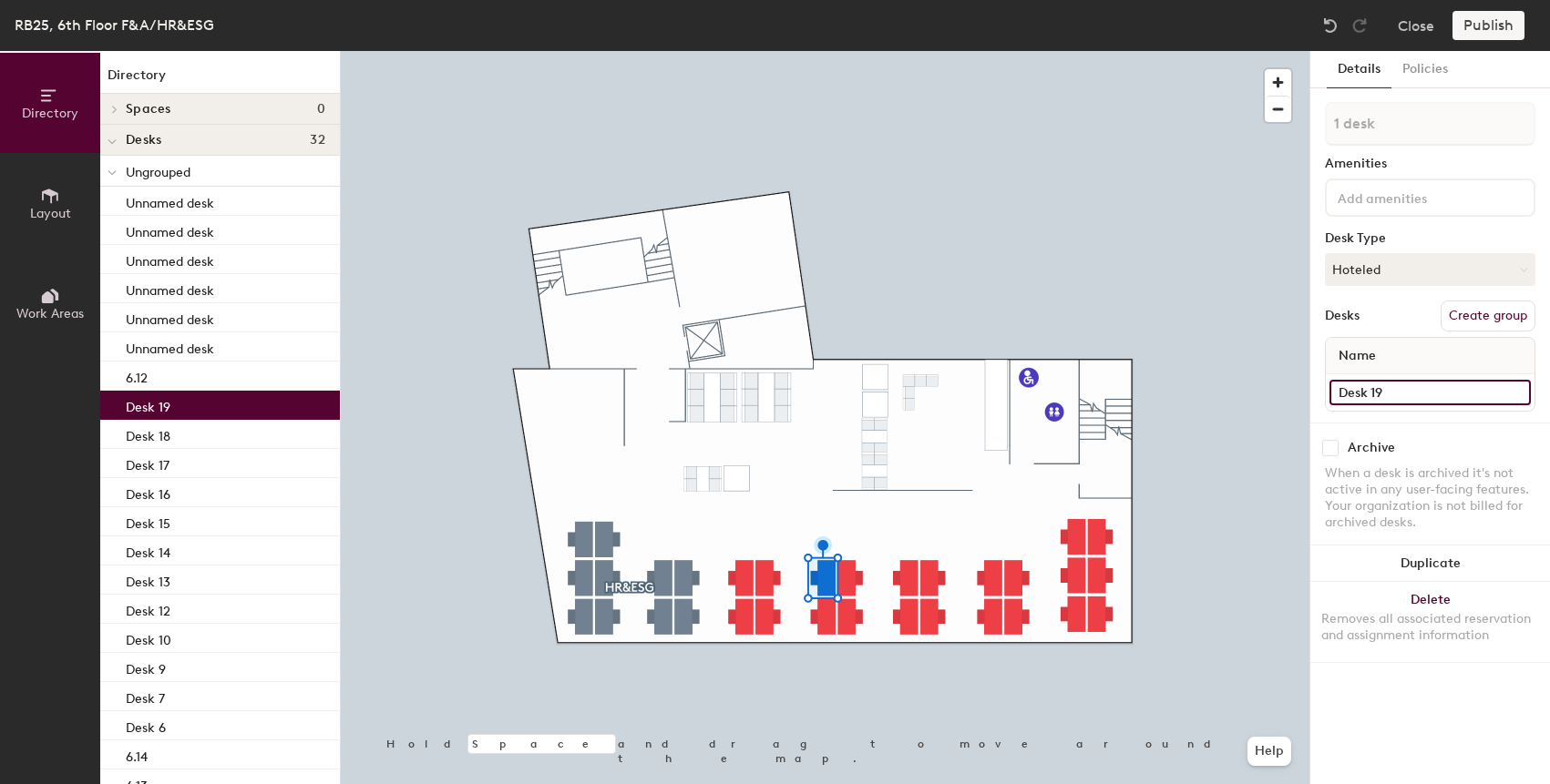
click at [1365, 404] on input "Desk 19" at bounding box center [1430, 393] width 202 height 26
paste input "6.10"
type input "6.15"
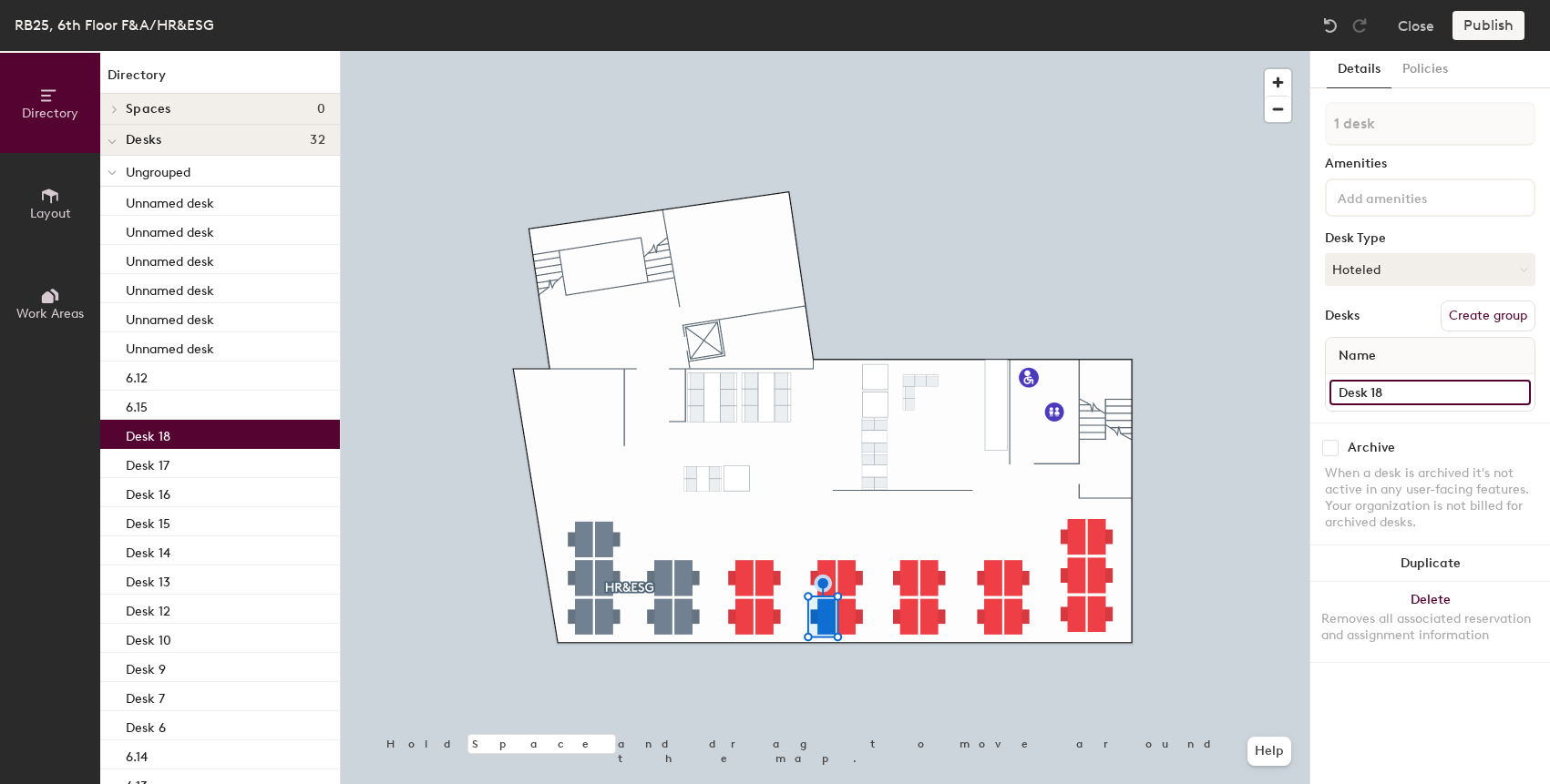
click at [1376, 392] on input "Desk 18" at bounding box center [1430, 393] width 202 height 26
paste input "6.10"
type input "6.16"
click at [853, 51] on div at bounding box center [824, 51] width 968 height 0
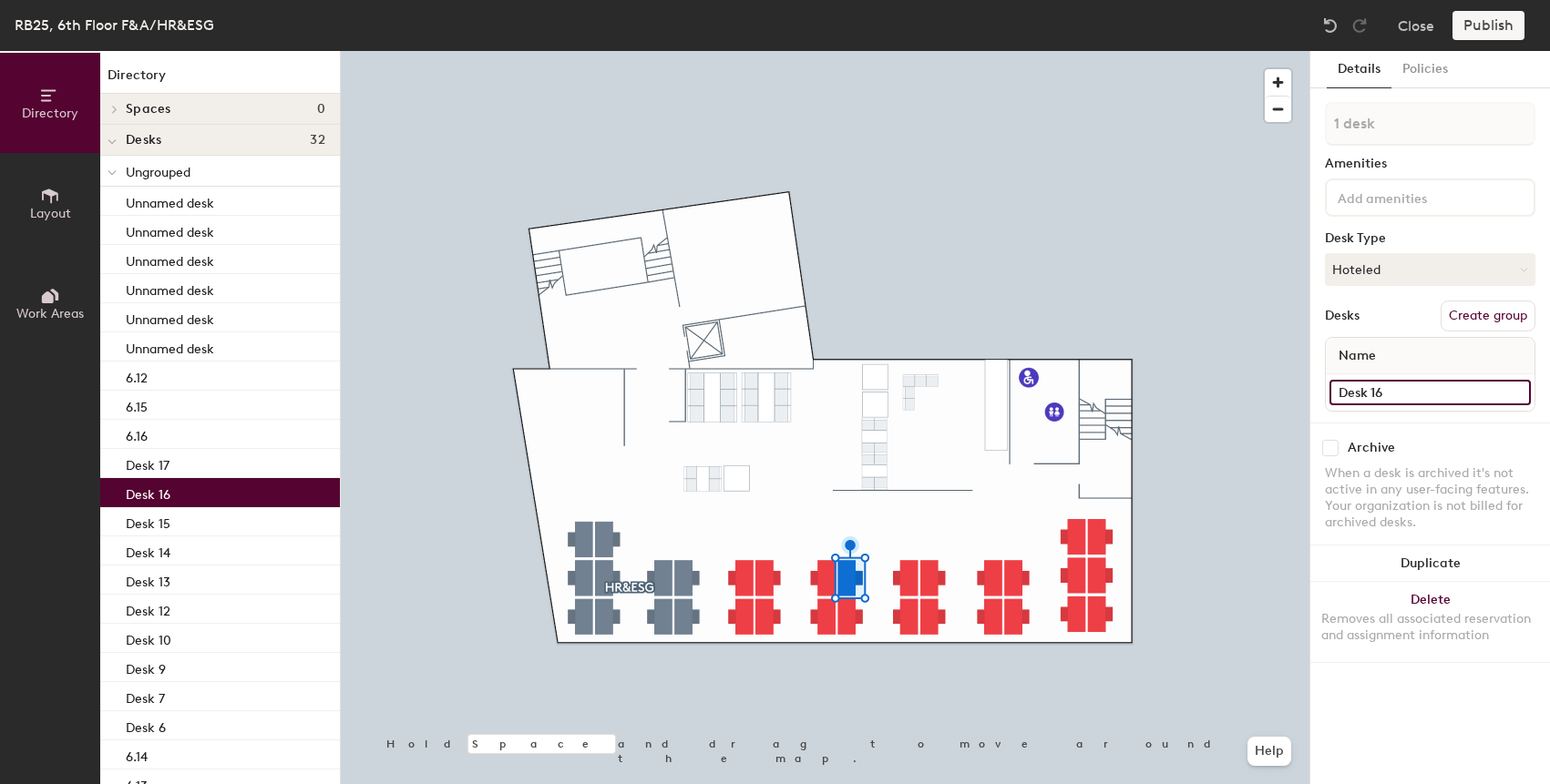
click at [1382, 402] on input "Desk 16" at bounding box center [1430, 393] width 202 height 26
paste input "6.10"
type input "6.17"
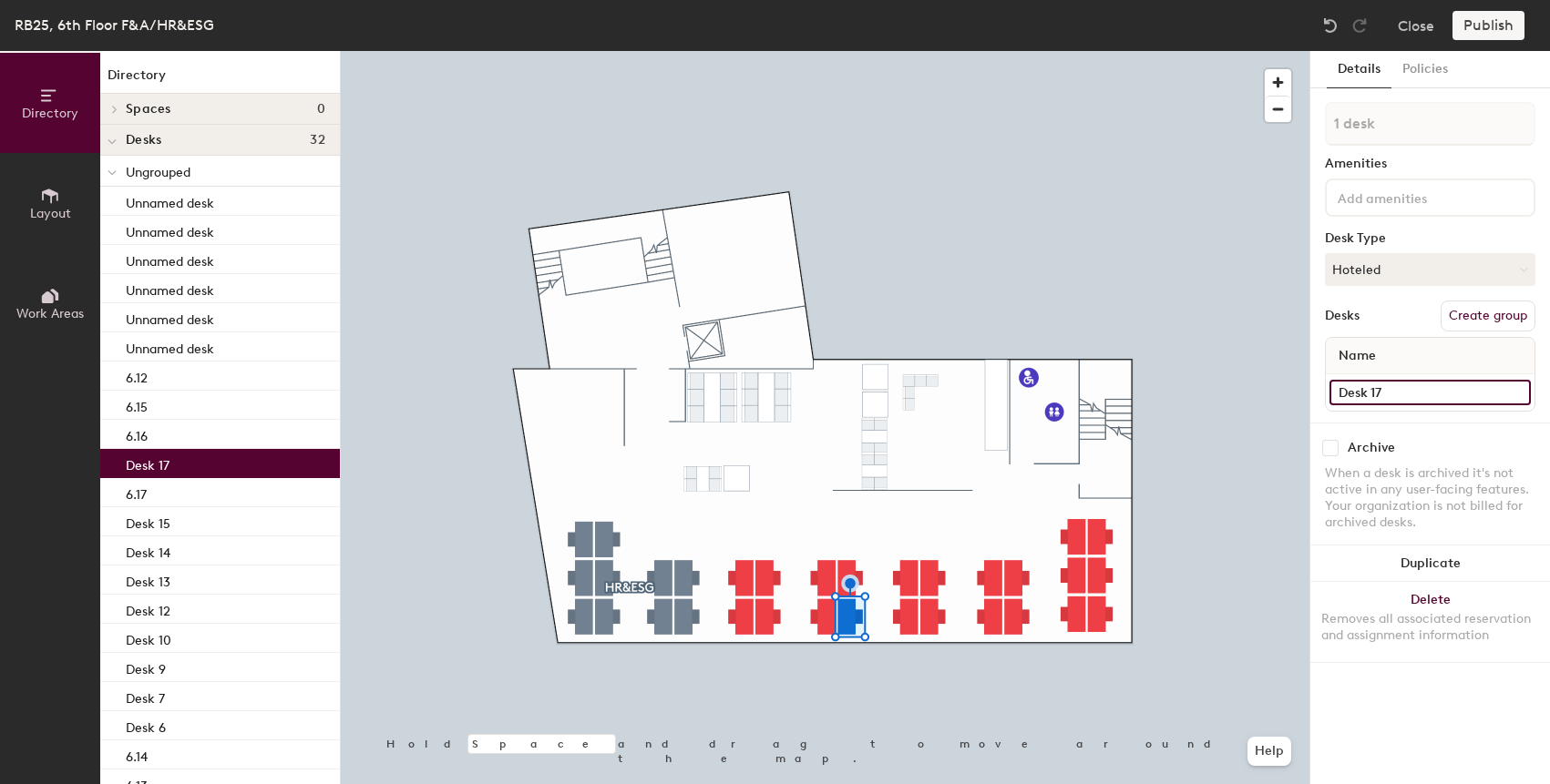
click at [1395, 401] on input "Desk 17" at bounding box center [1430, 393] width 202 height 26
paste input "6.10"
type input "6.18"
click at [967, 51] on div at bounding box center [824, 51] width 968 height 0
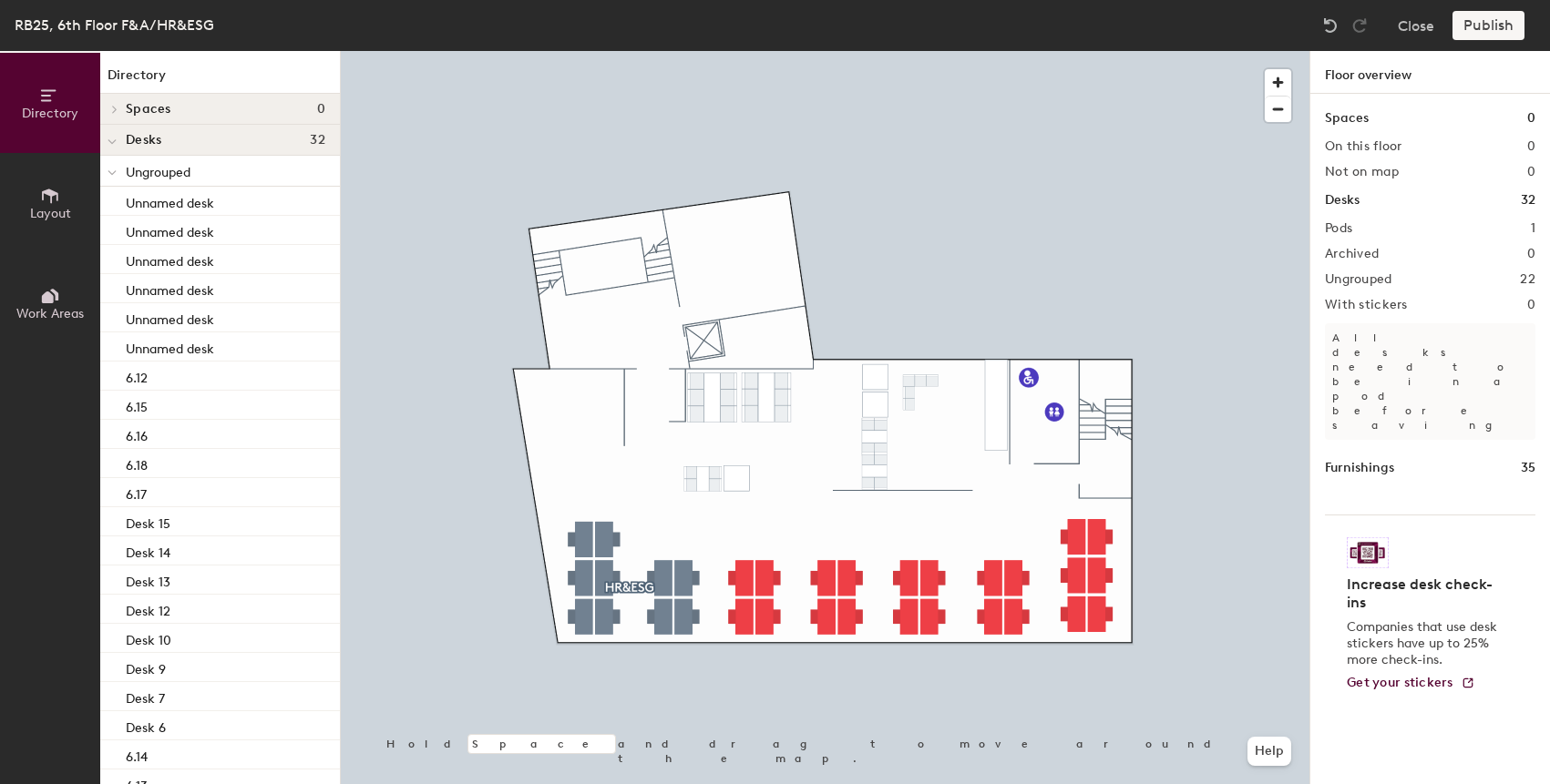
click at [908, 51] on div at bounding box center [824, 51] width 968 height 0
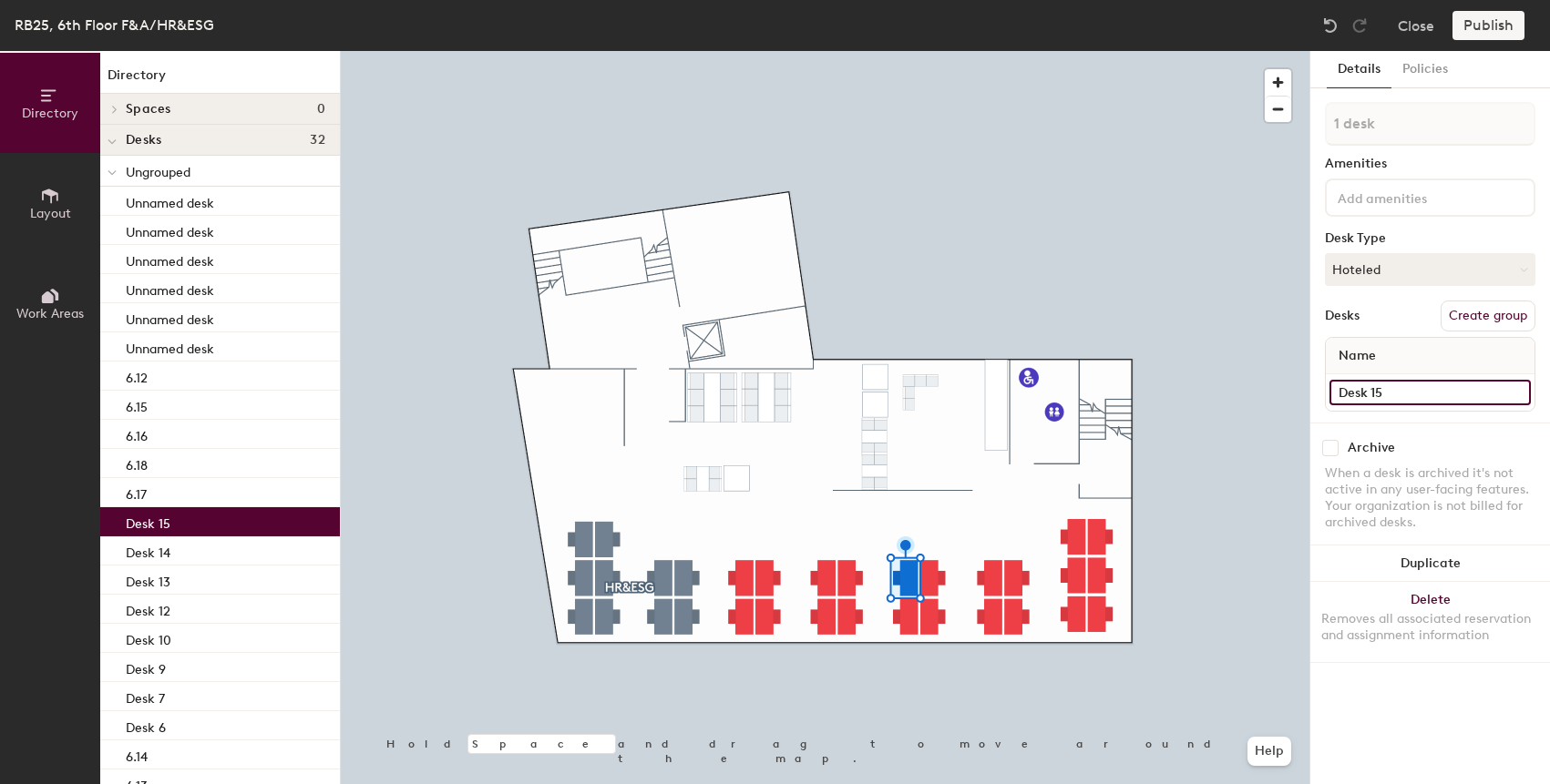
click at [1365, 381] on input "Desk 15" at bounding box center [1430, 393] width 202 height 26
paste input "6.10"
type input "6.19"
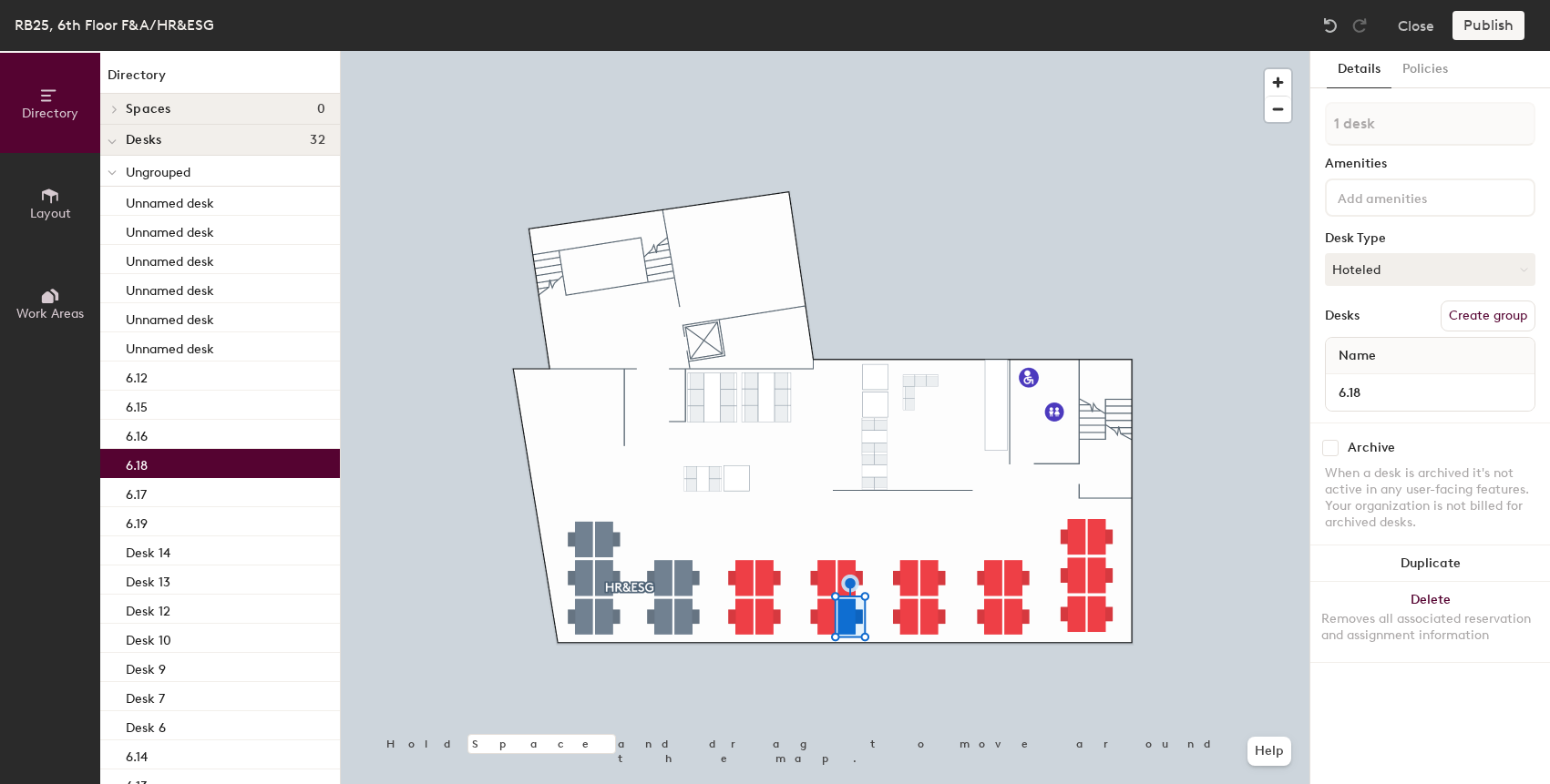
click at [908, 51] on div at bounding box center [824, 51] width 968 height 0
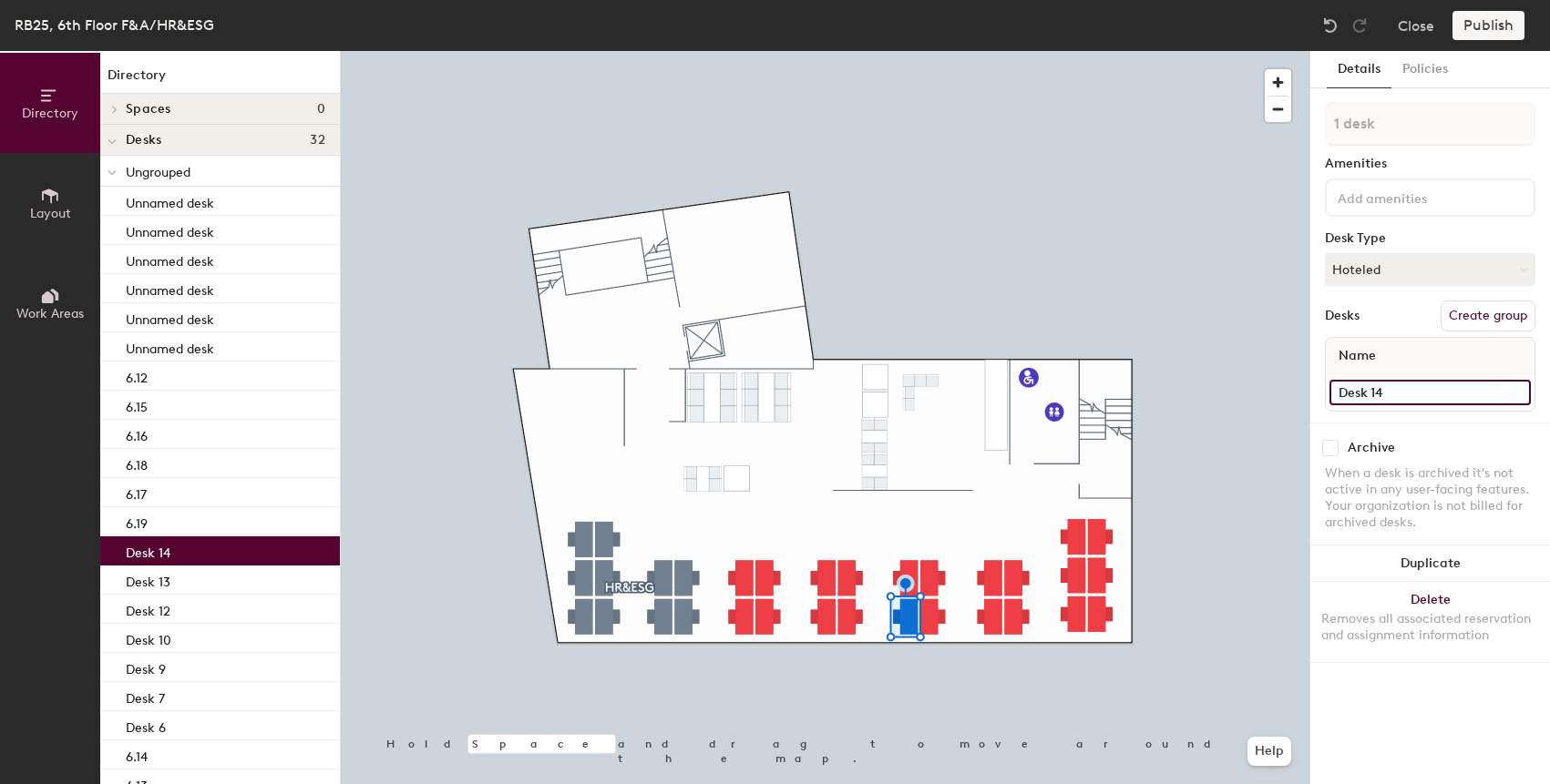
click at [1399, 391] on input "Desk 14" at bounding box center [1430, 393] width 202 height 26
type input "6"
paste input "6.10"
click at [1354, 392] on input "6.20" at bounding box center [1430, 393] width 202 height 26
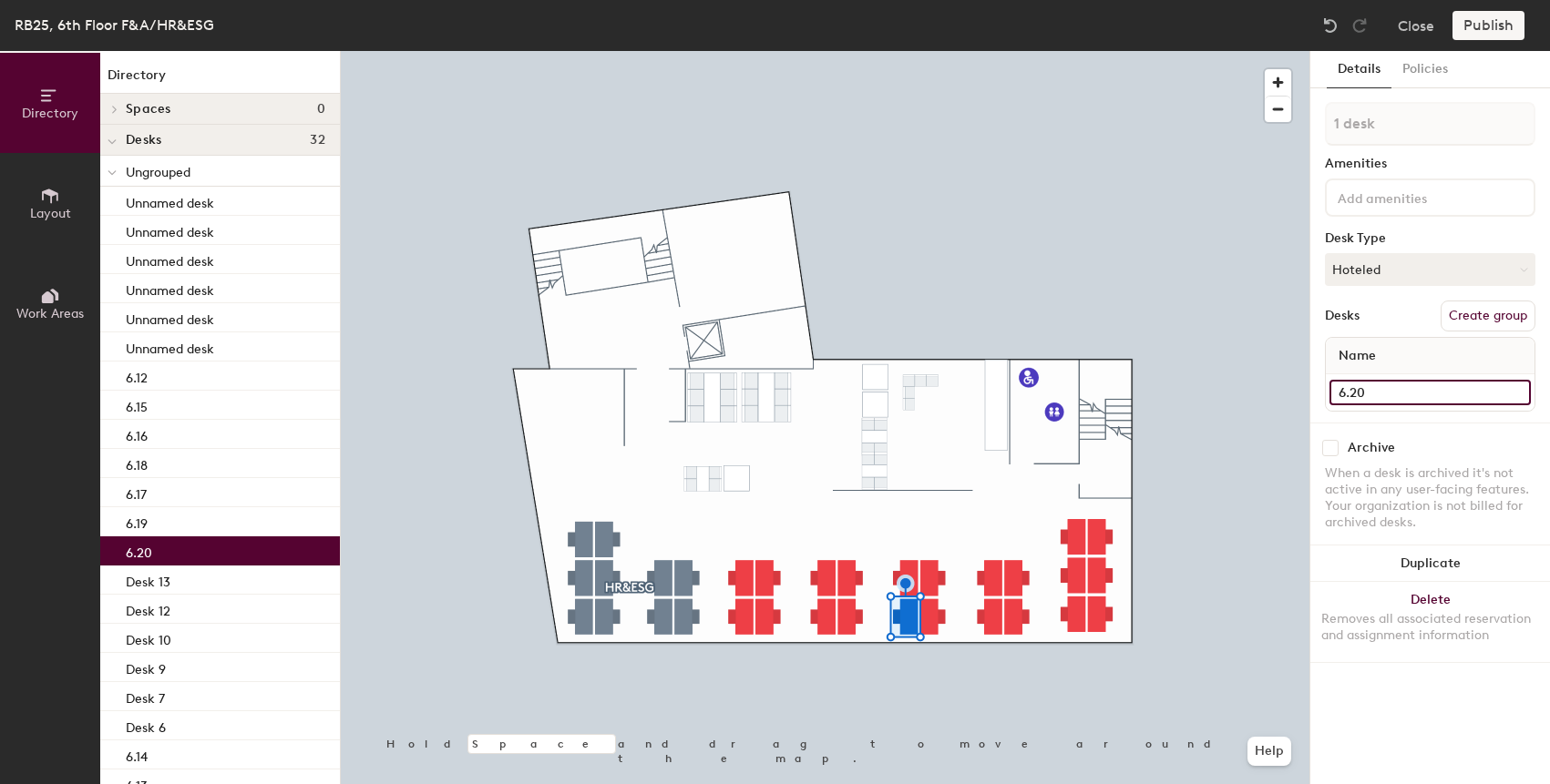
click at [1354, 392] on input "6.20" at bounding box center [1430, 393] width 202 height 26
type input "6.20"
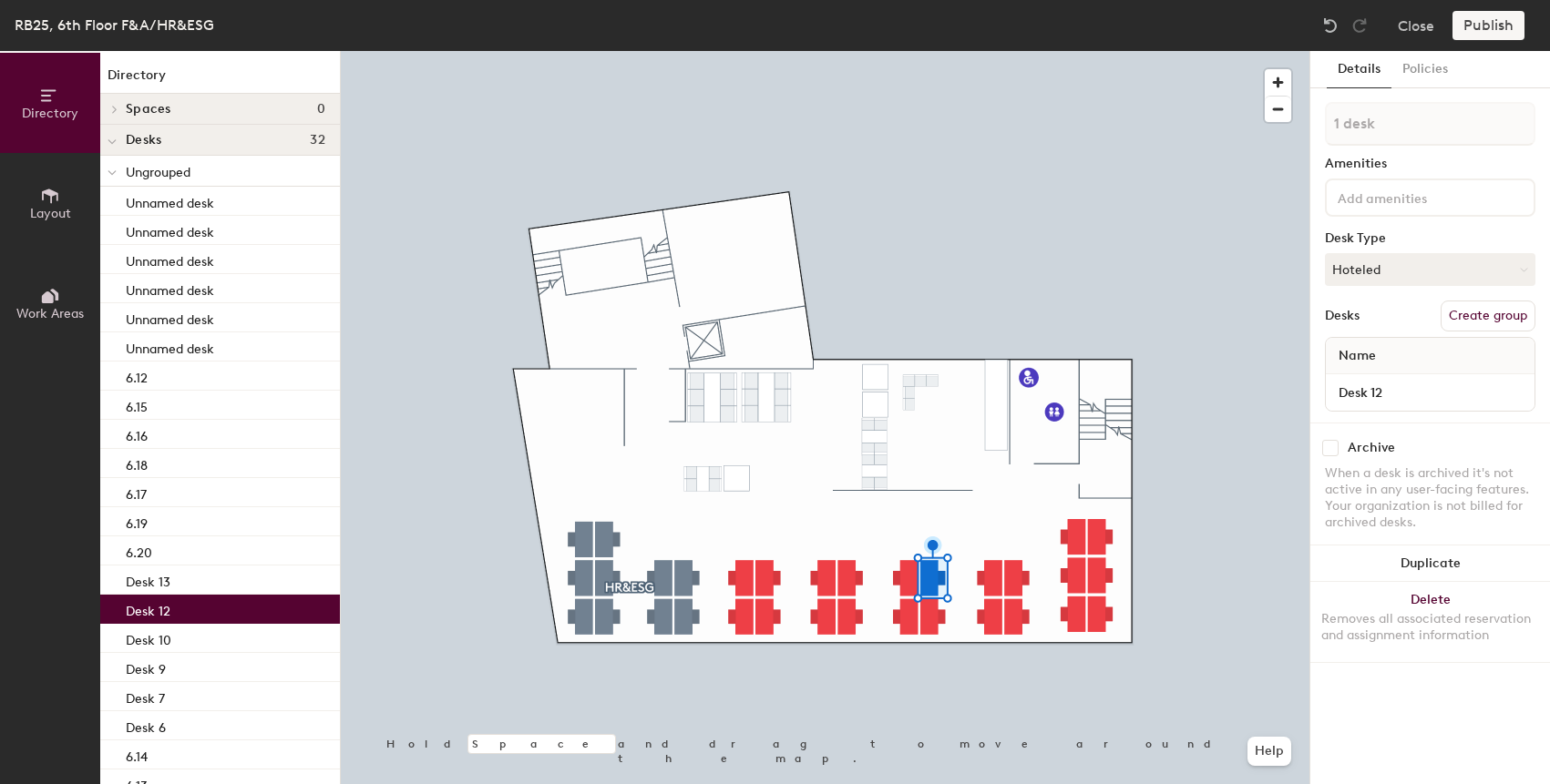
click at [1368, 409] on div "Desk 12" at bounding box center [1430, 392] width 209 height 37
click at [1372, 400] on input "Desk 12" at bounding box center [1430, 393] width 202 height 26
paste input "6.20"
type input "6.21"
click at [931, 51] on div at bounding box center [824, 51] width 968 height 0
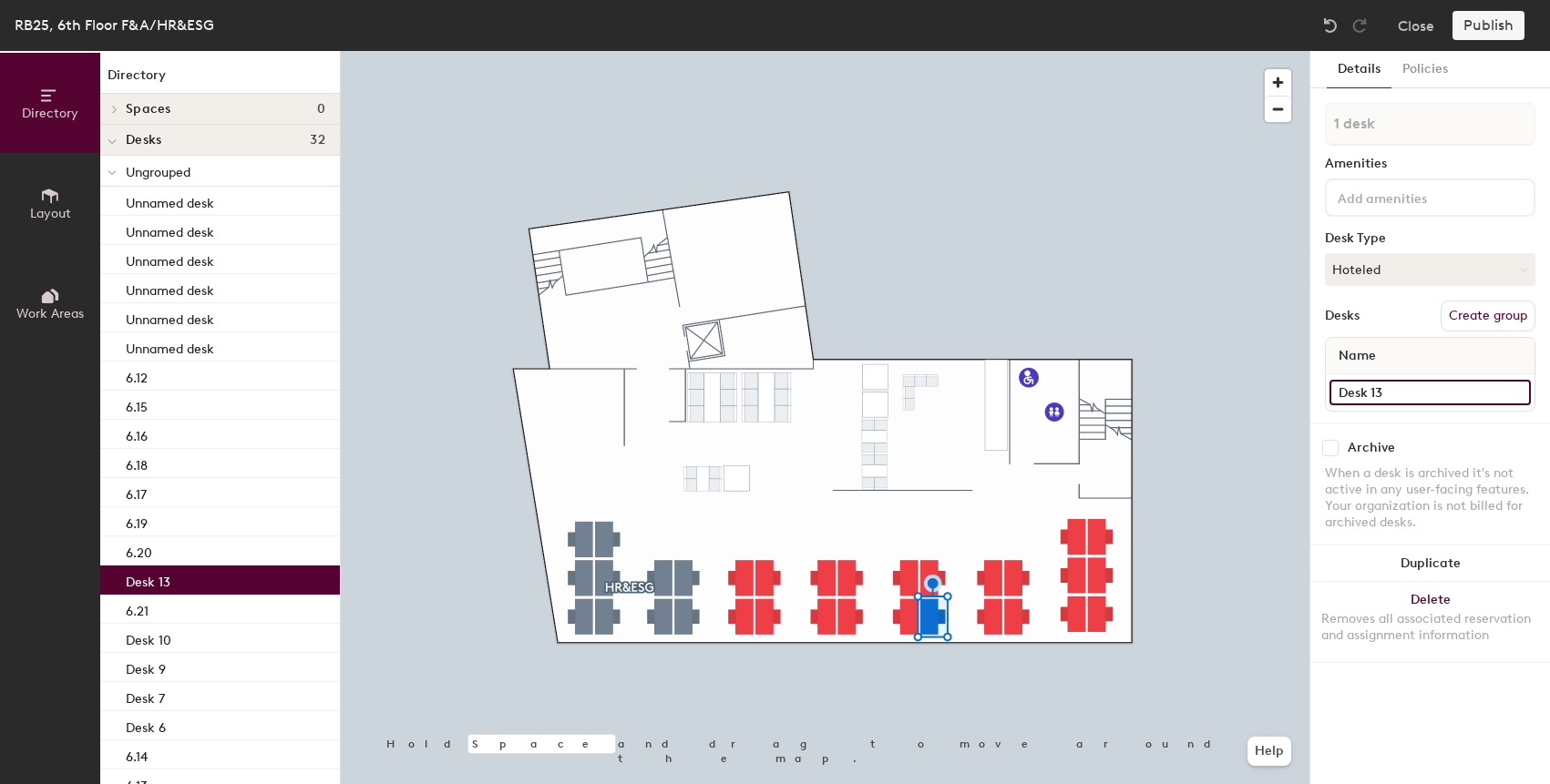
click at [1379, 381] on input "Desk 13" at bounding box center [1430, 393] width 202 height 26
paste input "6.20"
type input "6.22"
click at [984, 51] on div at bounding box center [824, 51] width 968 height 0
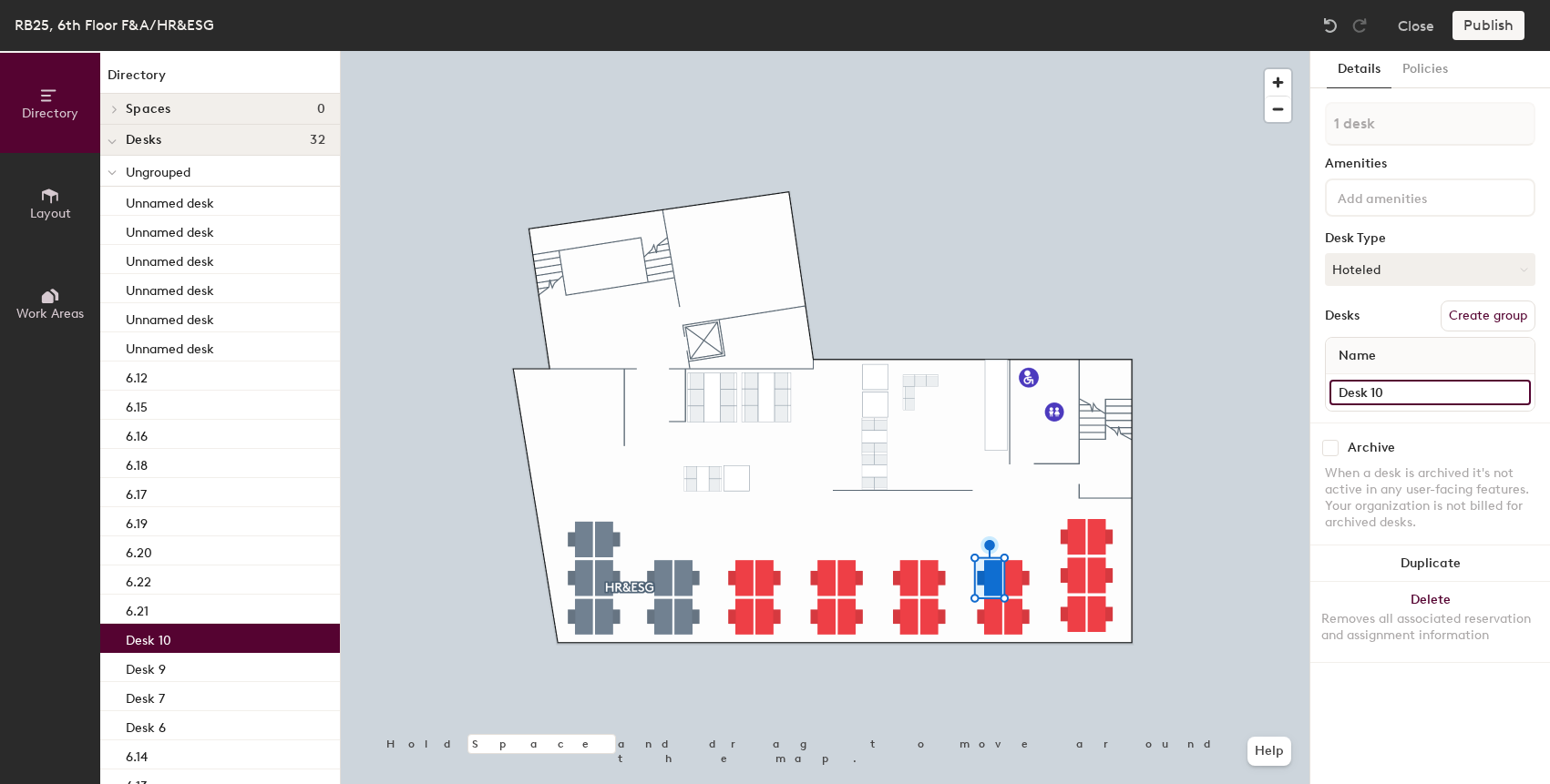
click at [1398, 392] on input "Desk 10" at bounding box center [1430, 393] width 202 height 26
paste input "6.2"
type input "6.23"
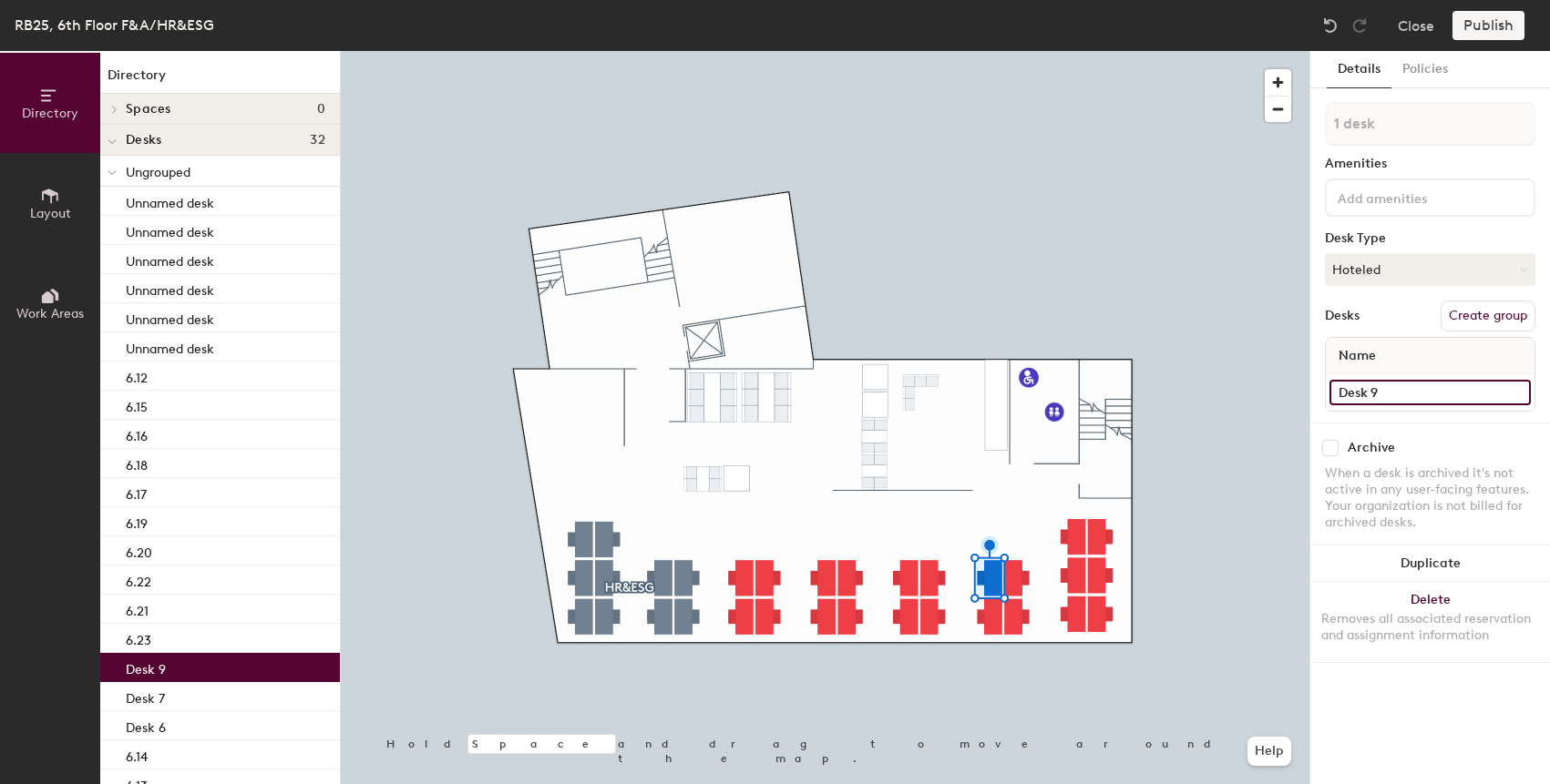
click at [1376, 392] on input "Desk 9" at bounding box center [1430, 393] width 202 height 26
paste input "6.20"
type input "6.24"
click at [1019, 51] on div at bounding box center [824, 51] width 968 height 0
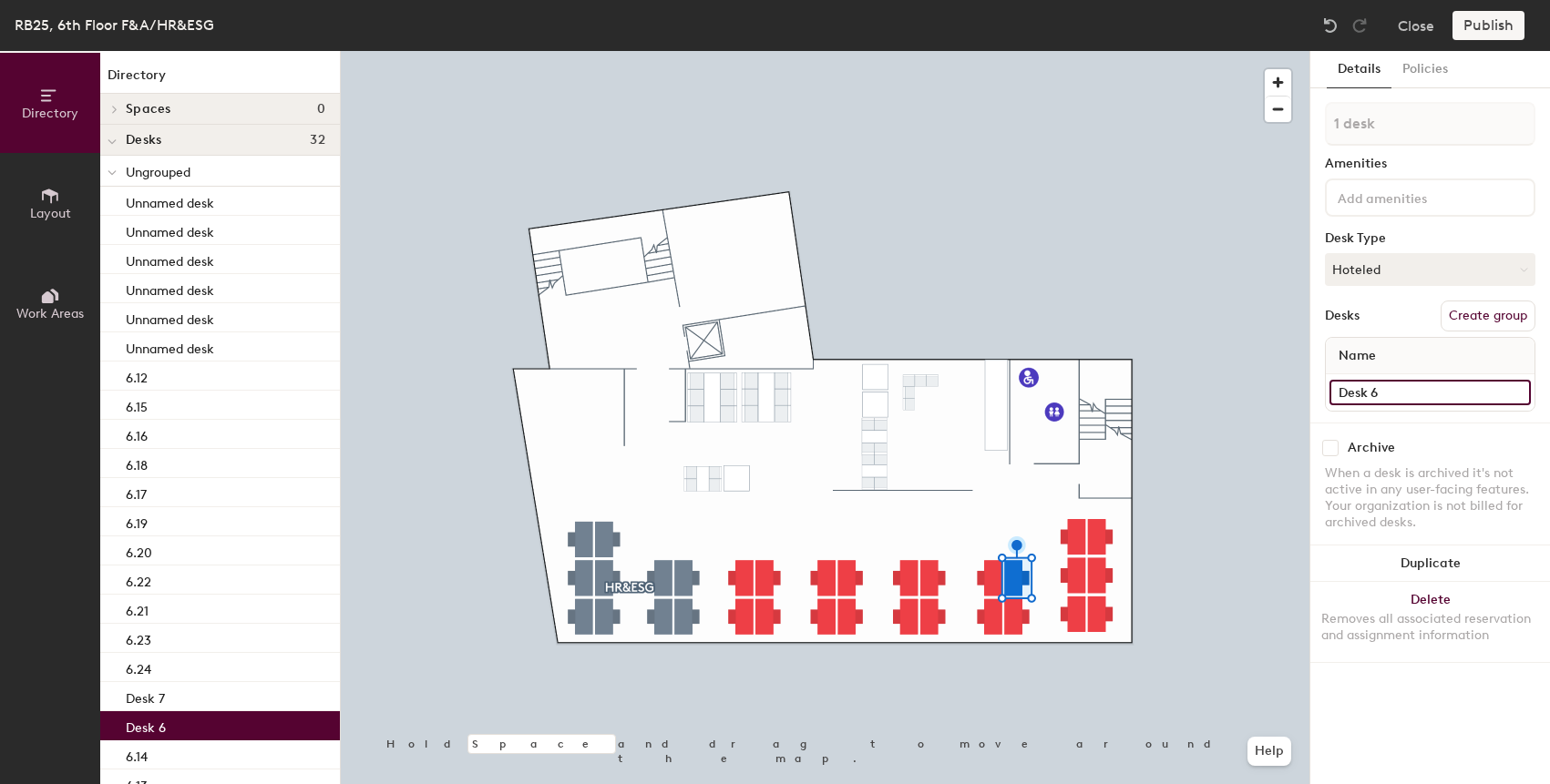
click at [1372, 403] on input "Desk 6" at bounding box center [1430, 393] width 202 height 26
paste input "6.20"
type input "6.25"
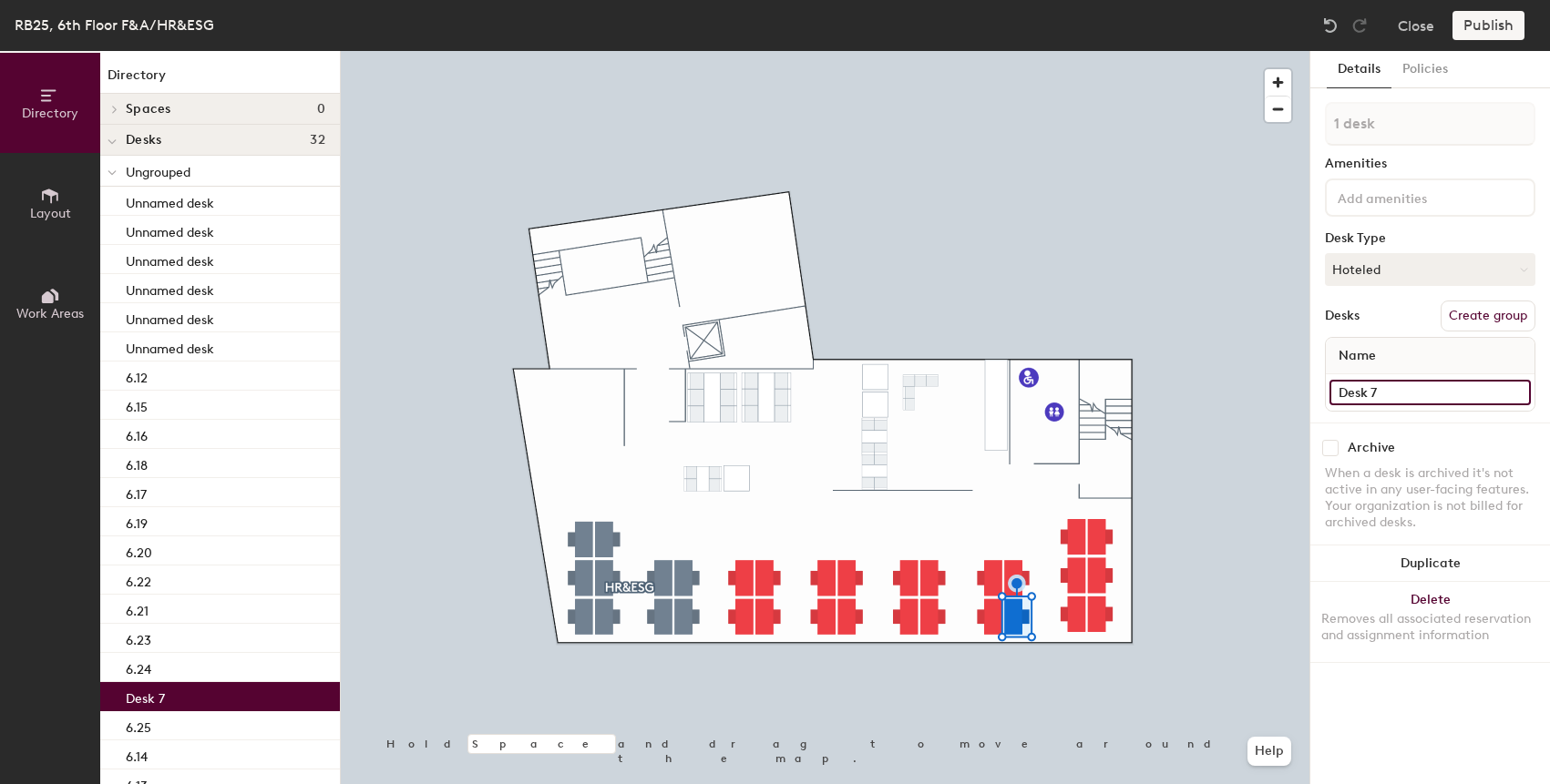
click at [1384, 401] on input "Desk 7" at bounding box center [1430, 393] width 202 height 26
paste input "6.20"
type input "6.26"
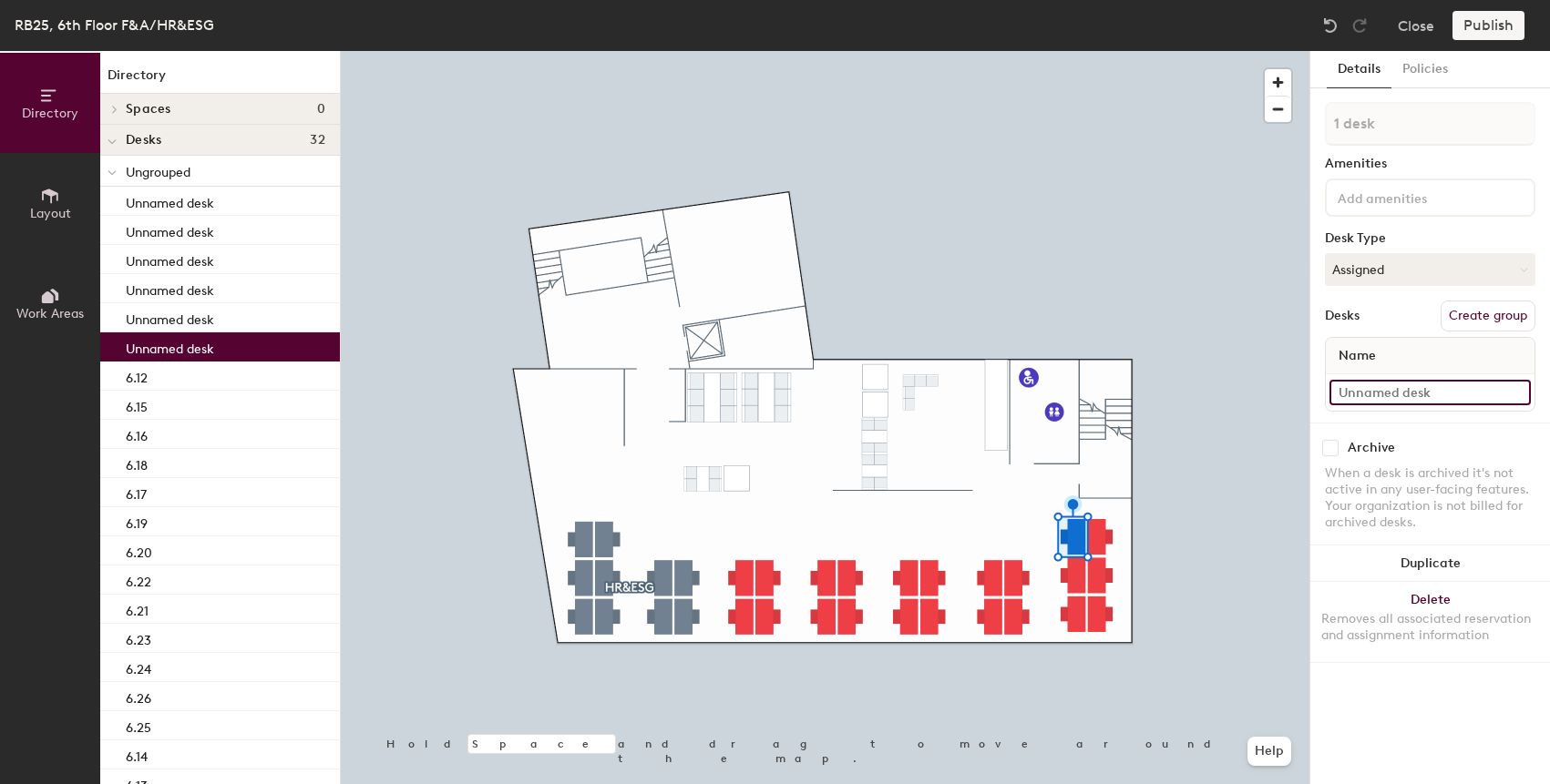
click at [1391, 394] on input at bounding box center [1430, 393] width 202 height 26
paste input "6.20"
type input "6.27"
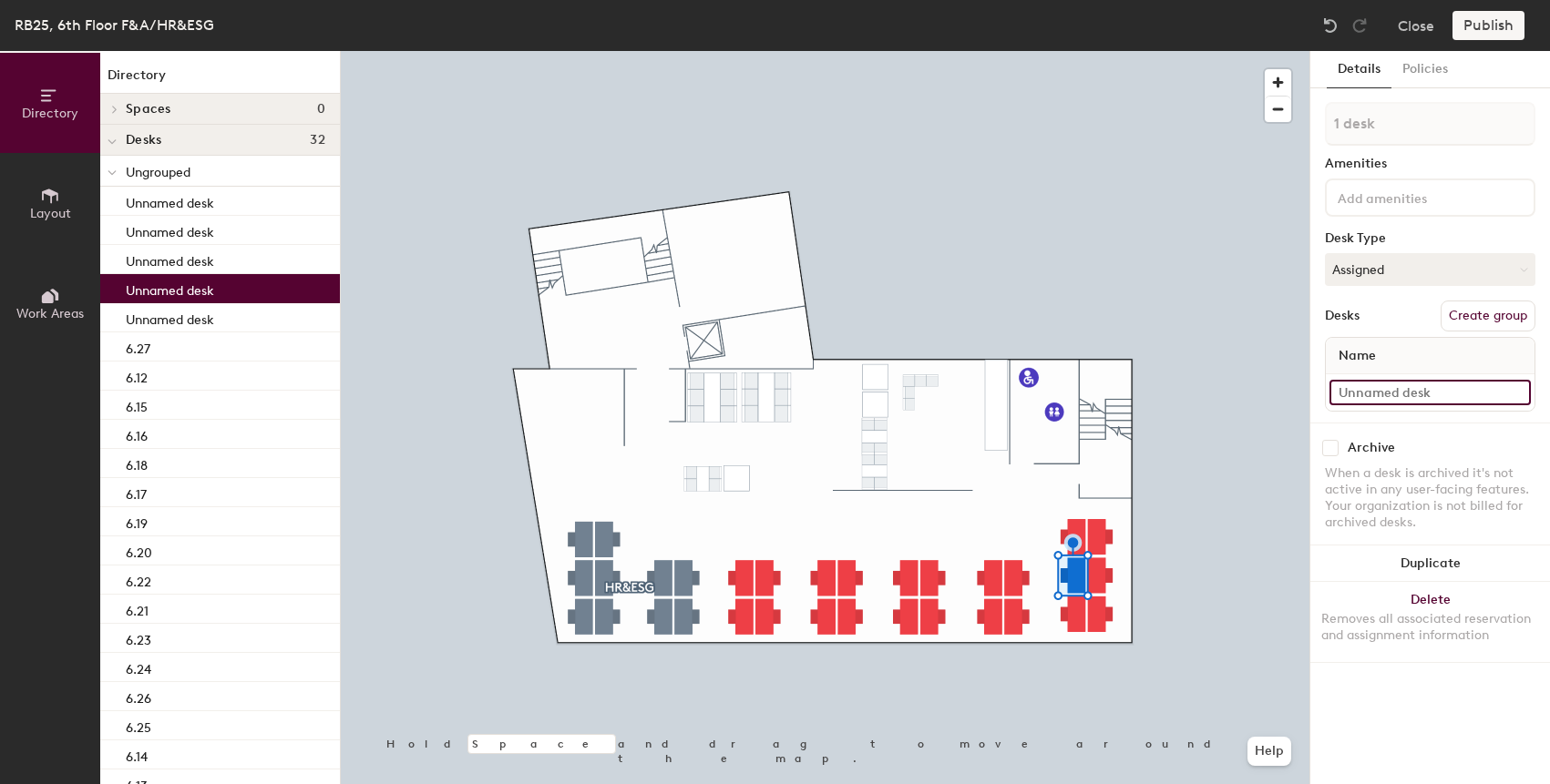
click at [1378, 393] on input at bounding box center [1430, 393] width 202 height 26
paste input "6.20"
type input "6.28"
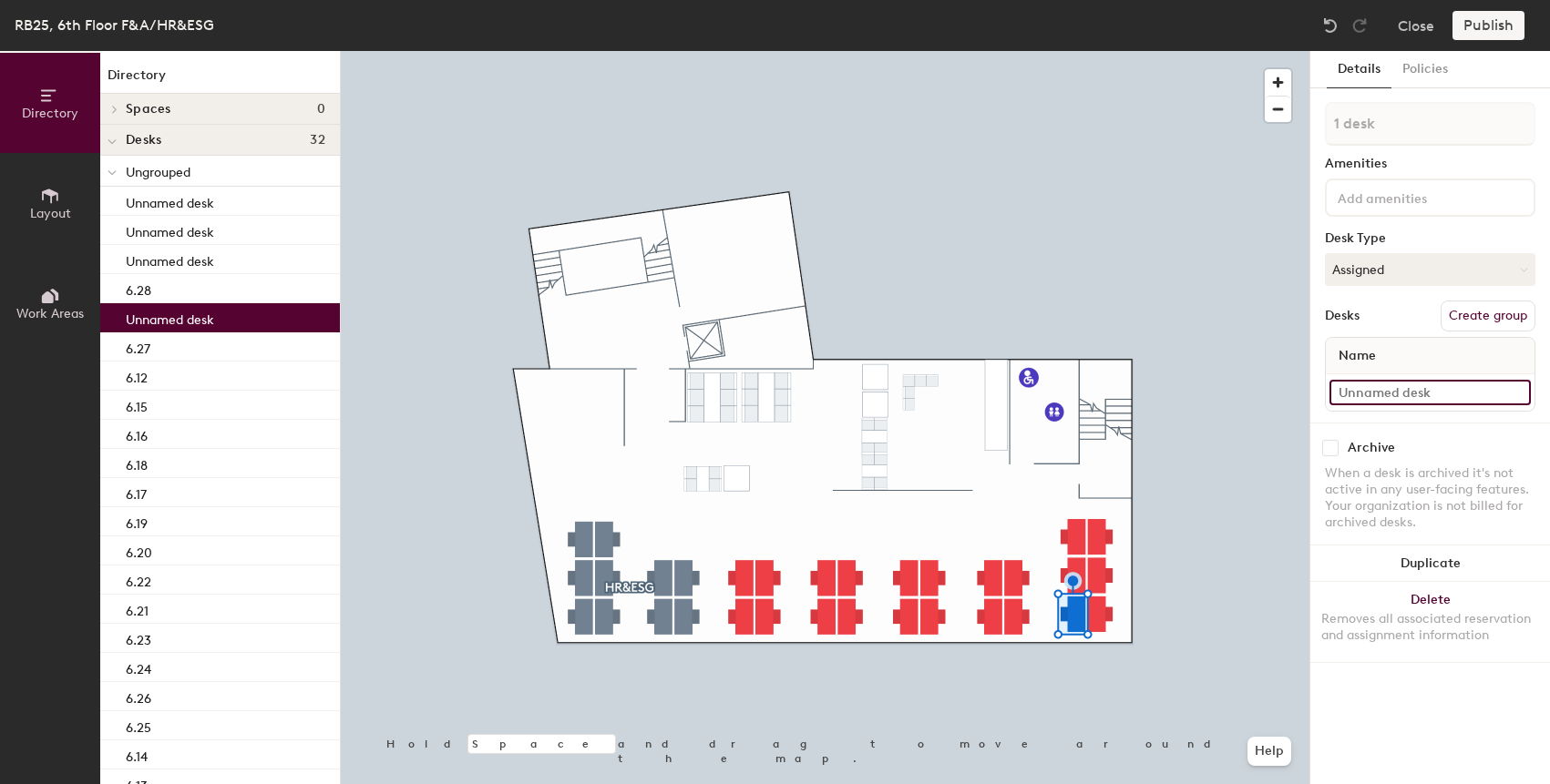
click at [1407, 394] on input at bounding box center [1430, 393] width 202 height 26
paste input "6.20"
type input "6.29"
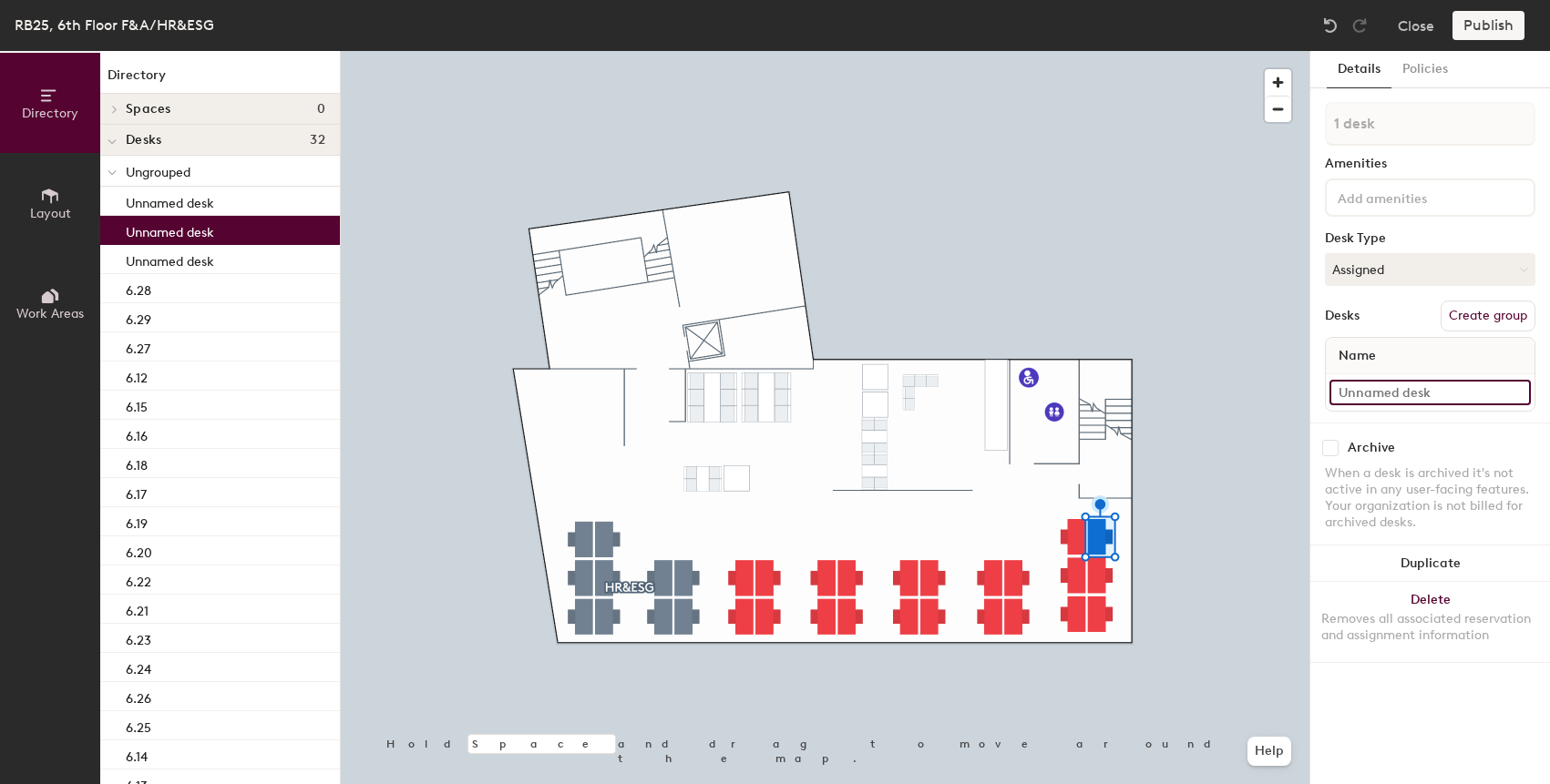
click at [1377, 398] on input at bounding box center [1430, 393] width 202 height 26
paste input "6.20"
click at [1361, 400] on input "6.30" at bounding box center [1430, 393] width 202 height 26
click at [1359, 396] on input "6.30" at bounding box center [1430, 393] width 202 height 26
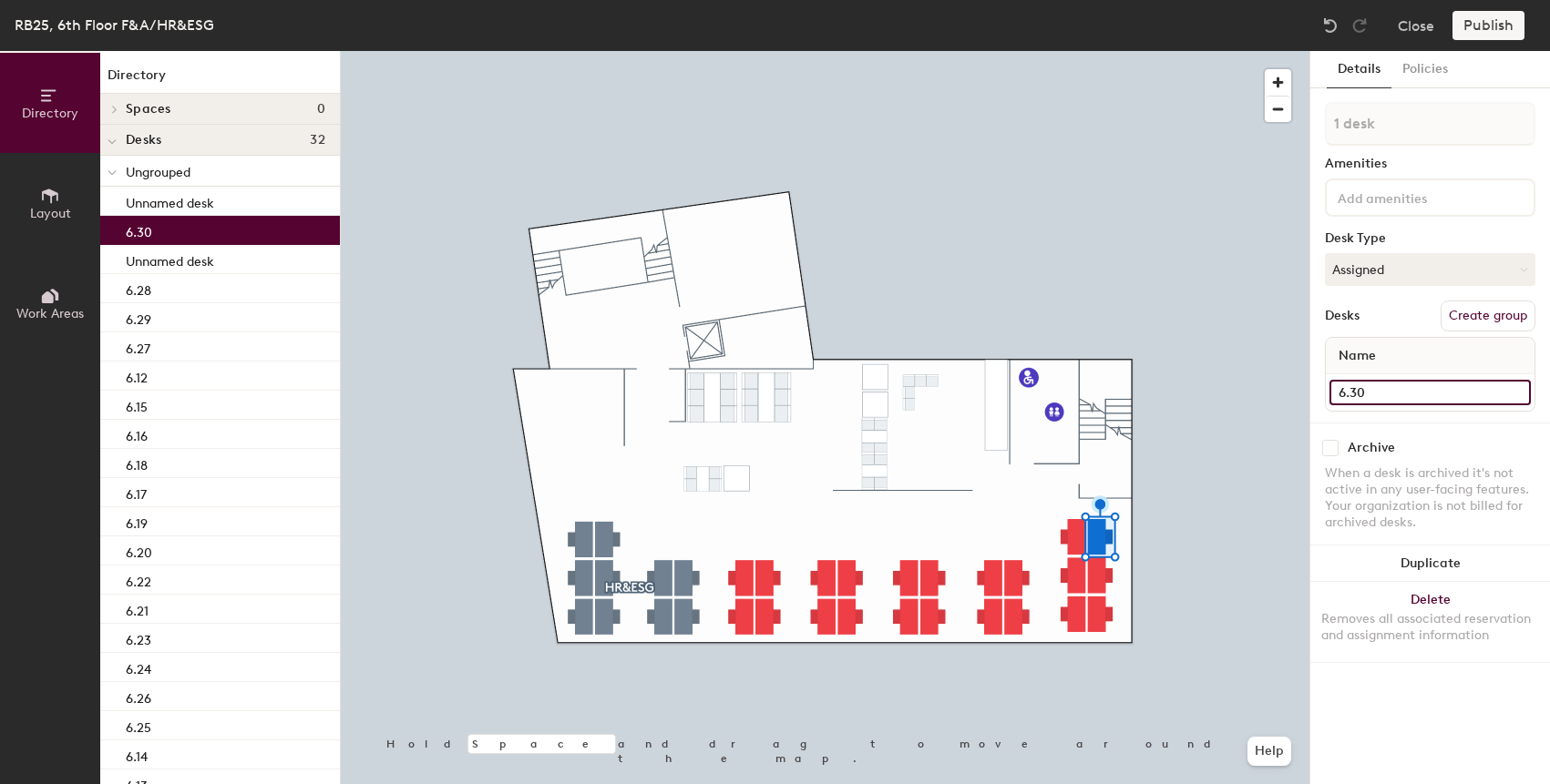
click at [1359, 396] on input "6.30" at bounding box center [1430, 393] width 202 height 26
type input "6.30"
click at [1106, 51] on div at bounding box center [824, 51] width 968 height 0
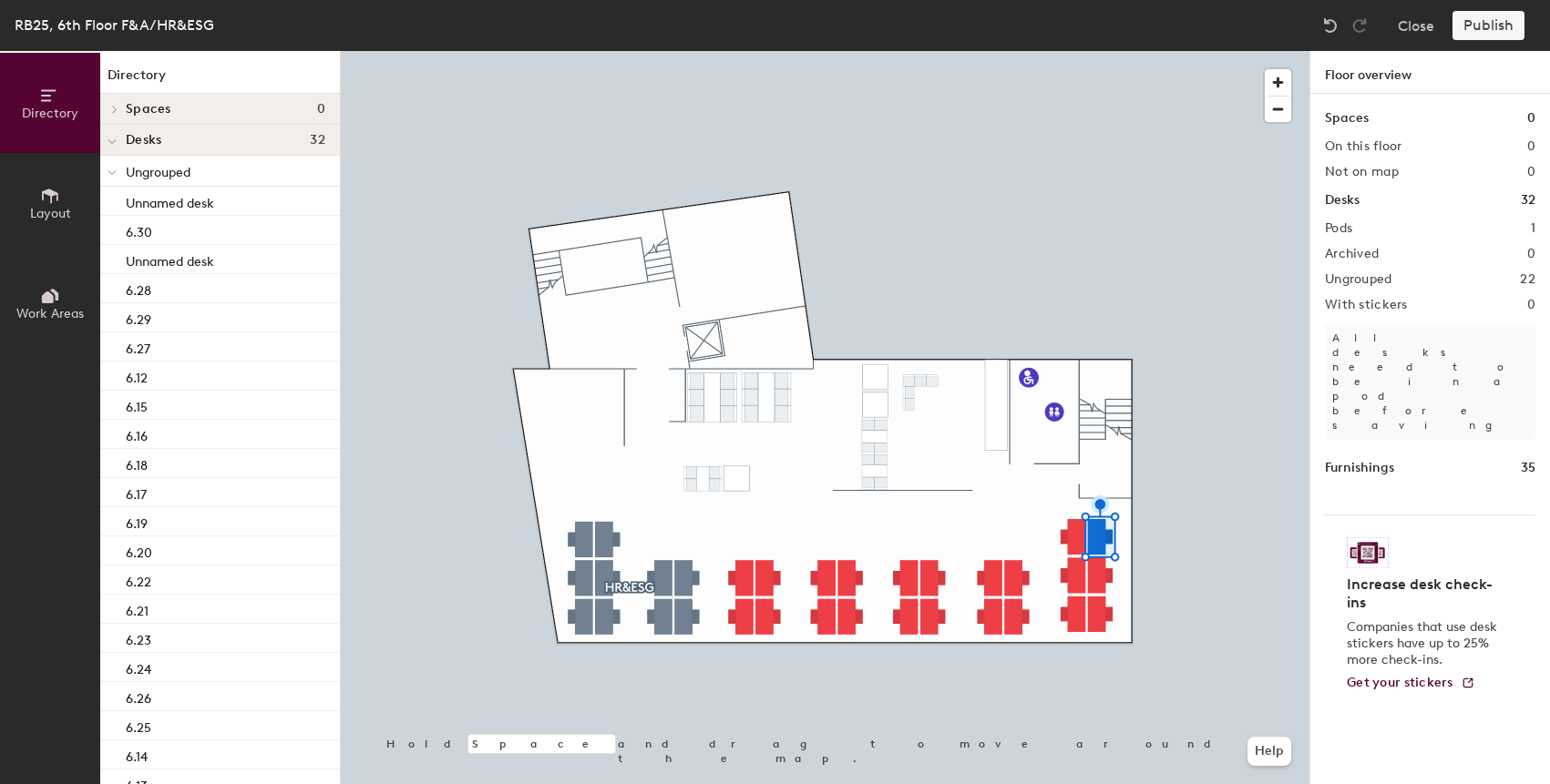
click at [1100, 51] on div at bounding box center [824, 51] width 968 height 0
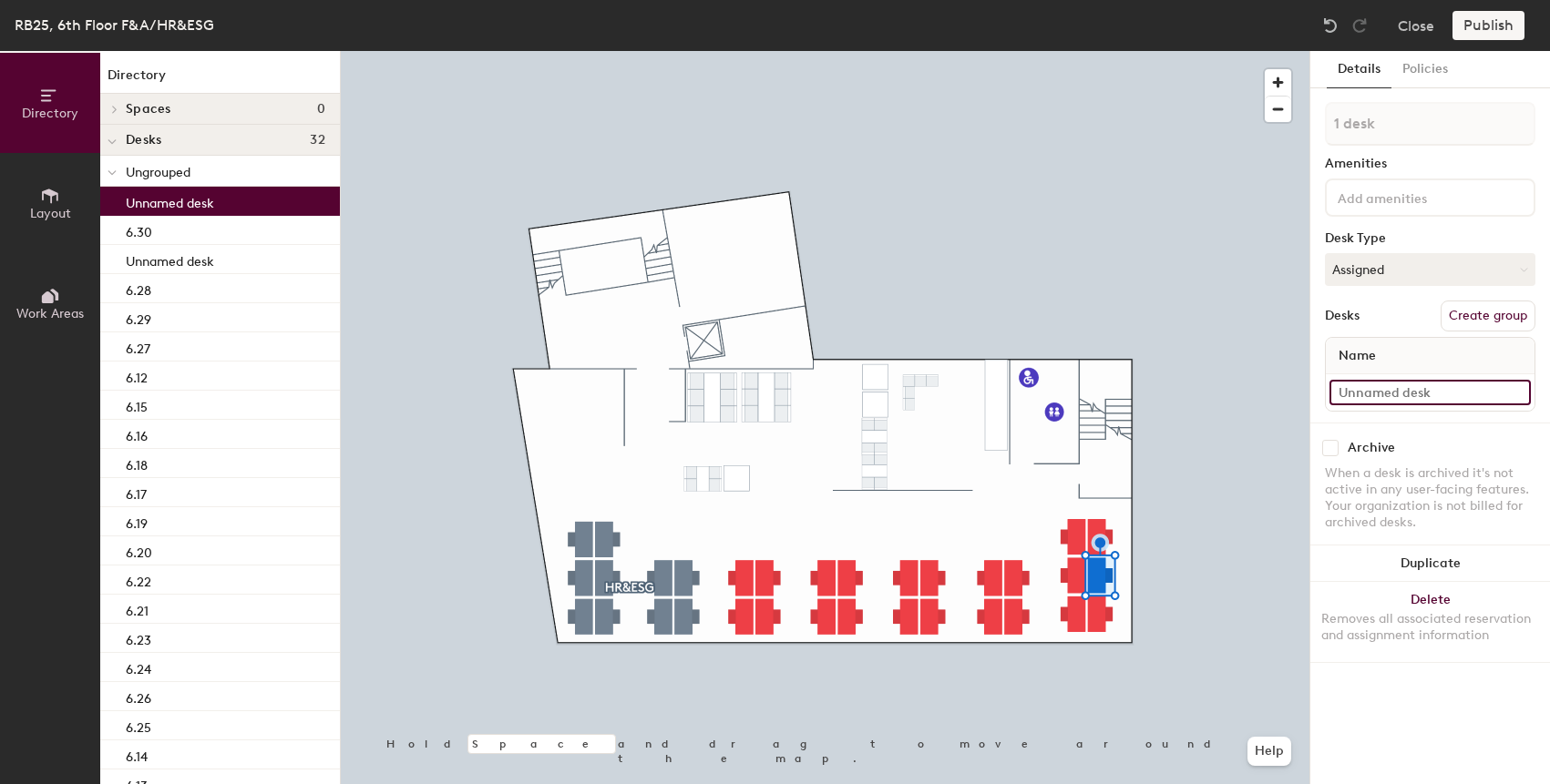
click at [1364, 389] on input at bounding box center [1430, 393] width 202 height 26
paste input "6.30"
type input "6.31"
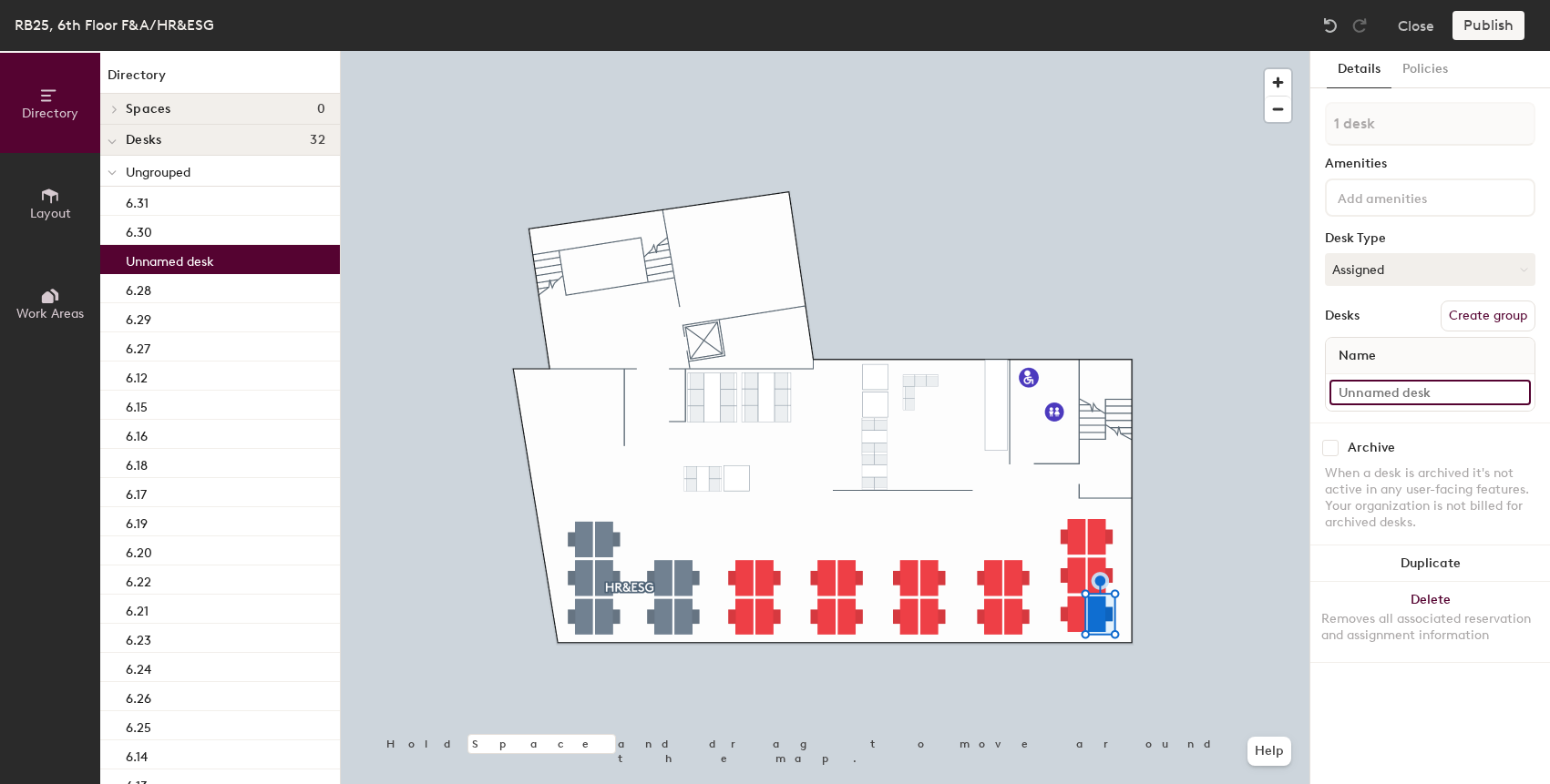
click at [1366, 392] on input at bounding box center [1430, 393] width 202 height 26
paste input "6.30"
type input "6.32"
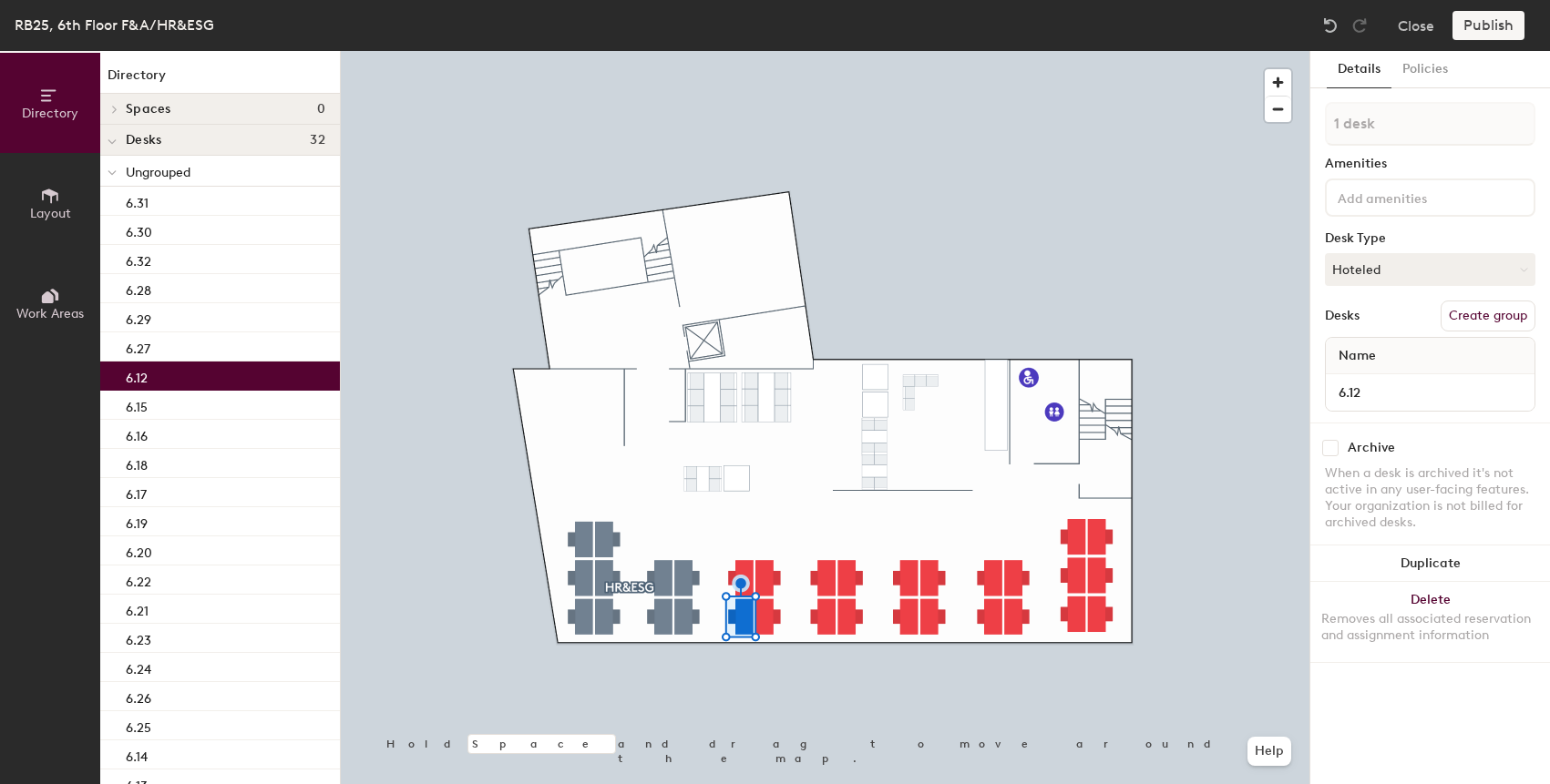
click at [747, 51] on div at bounding box center [824, 51] width 968 height 0
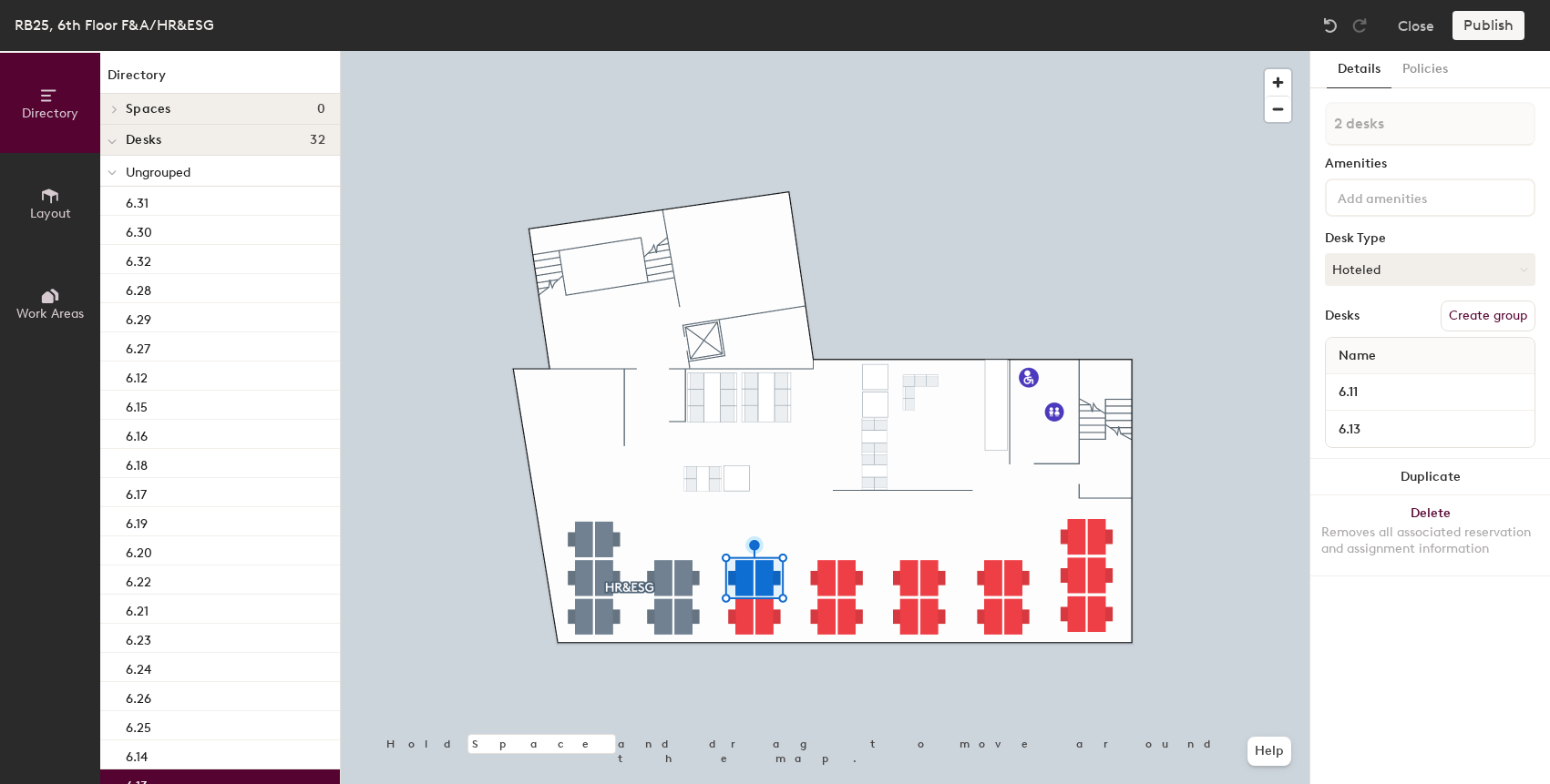
type input "3 desks"
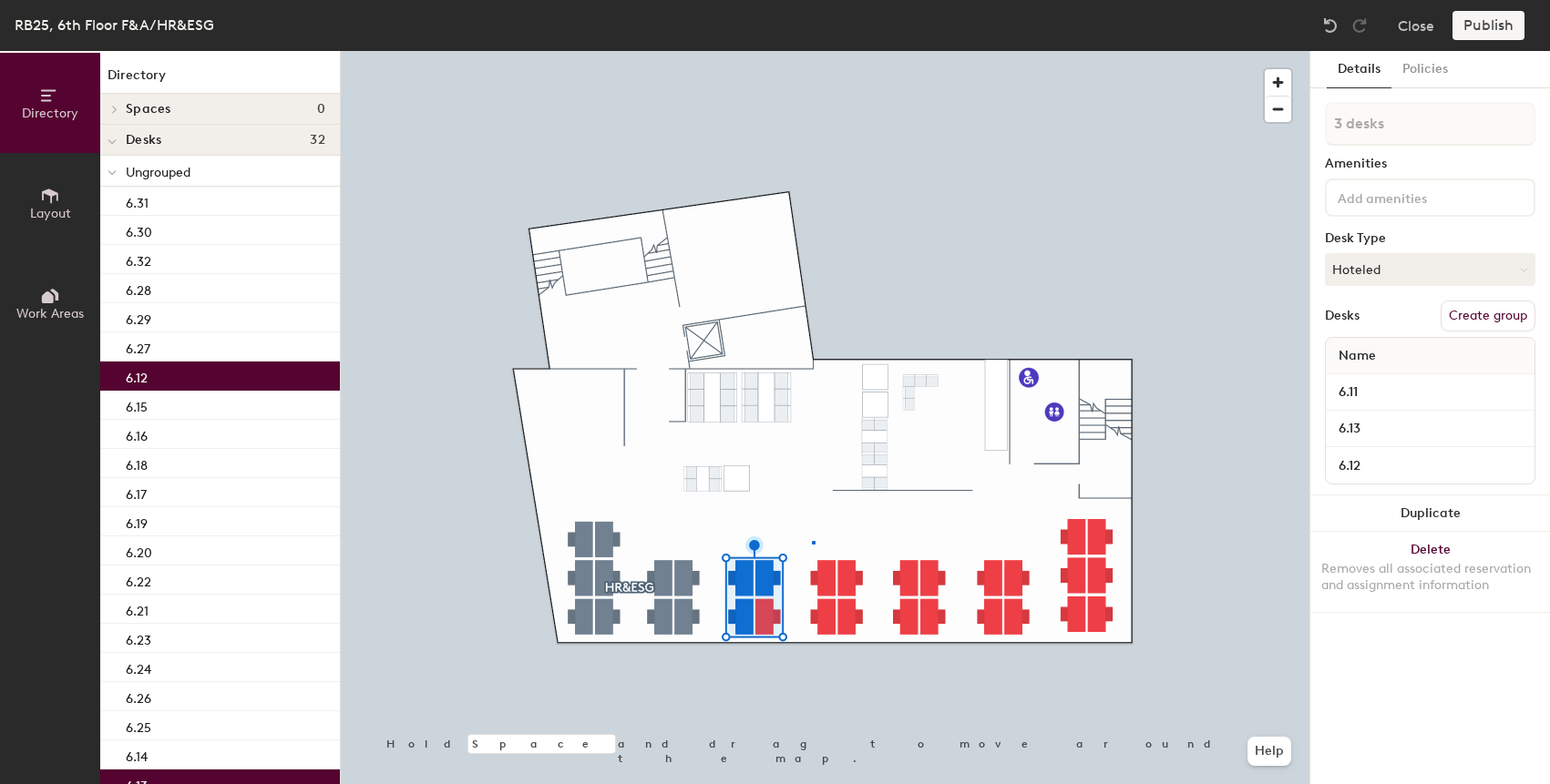
click at [812, 51] on div at bounding box center [824, 51] width 968 height 0
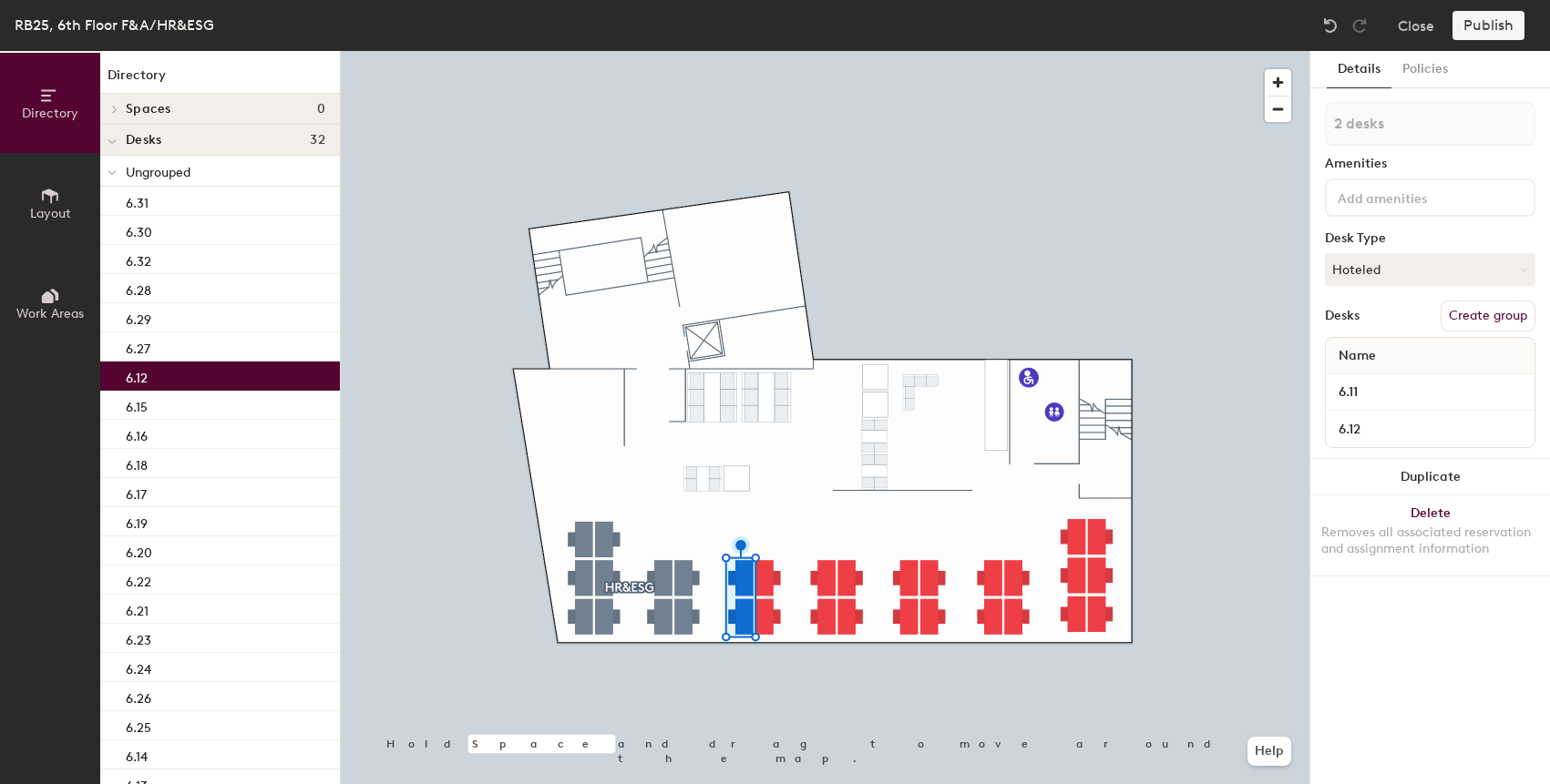
type input "3 desks"
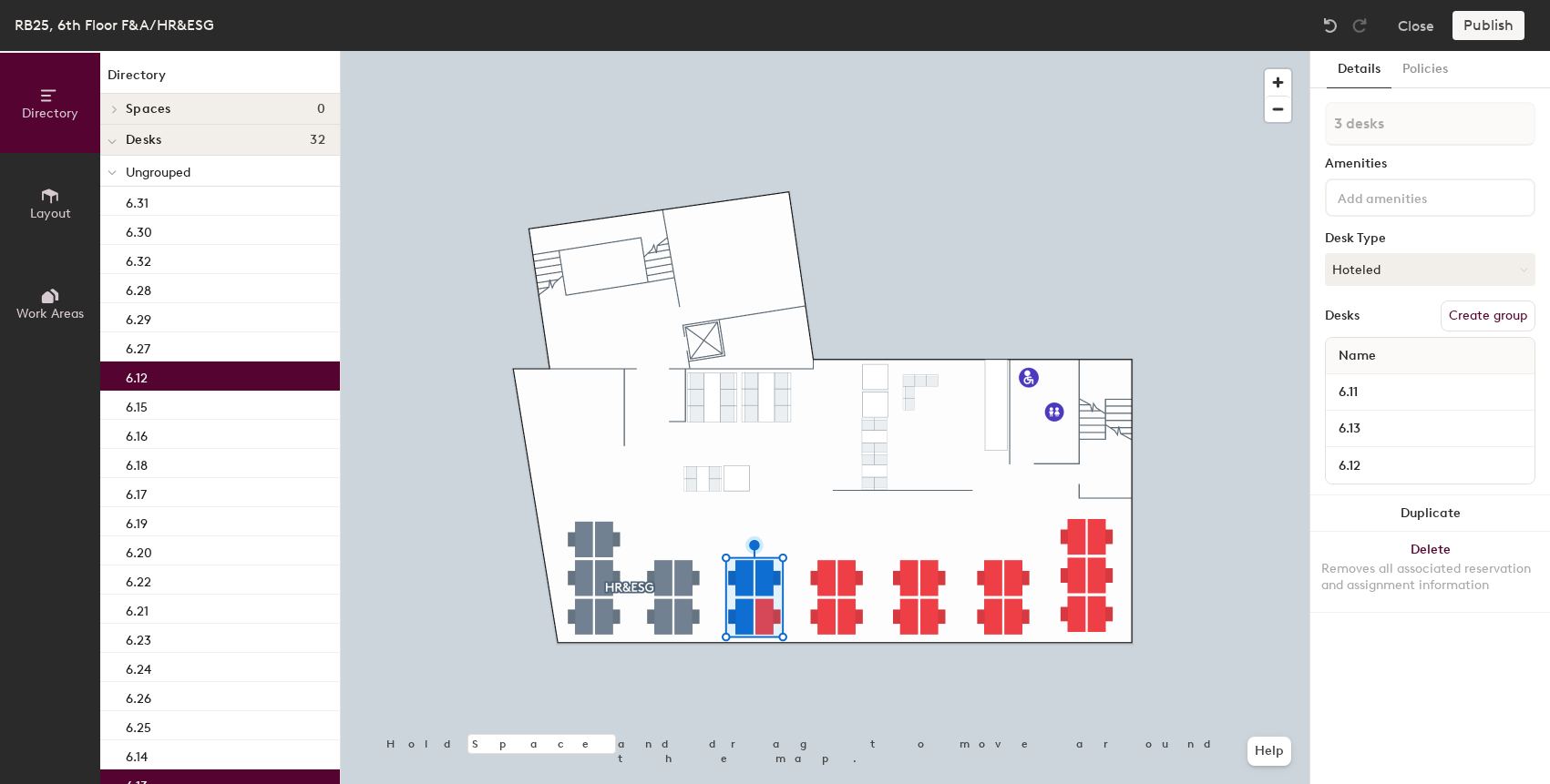
click at [1467, 315] on button "Create group" at bounding box center [1487, 316] width 94 height 31
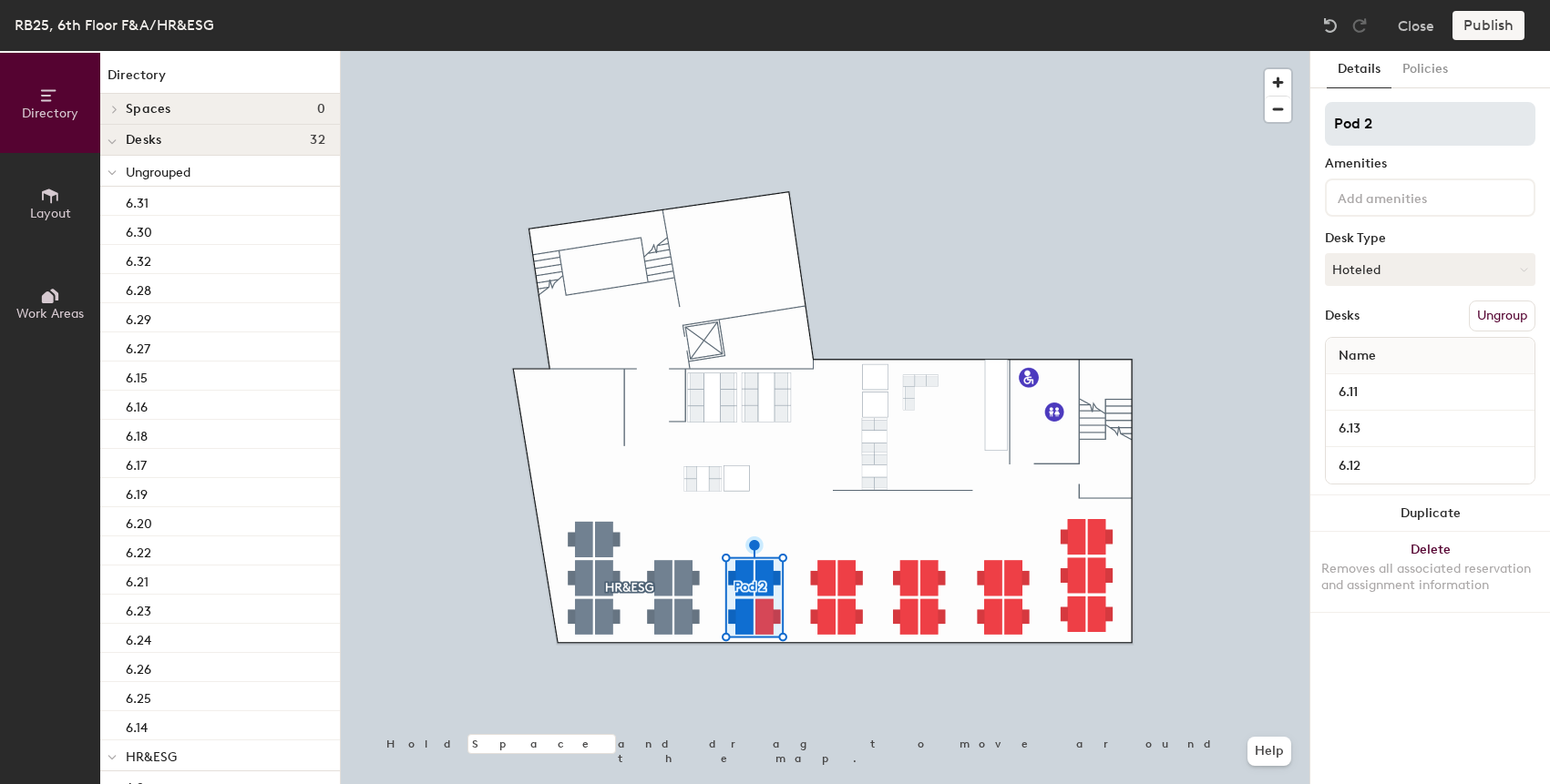
click at [1375, 120] on input "Pod 2" at bounding box center [1430, 124] width 211 height 44
type input "Legal"
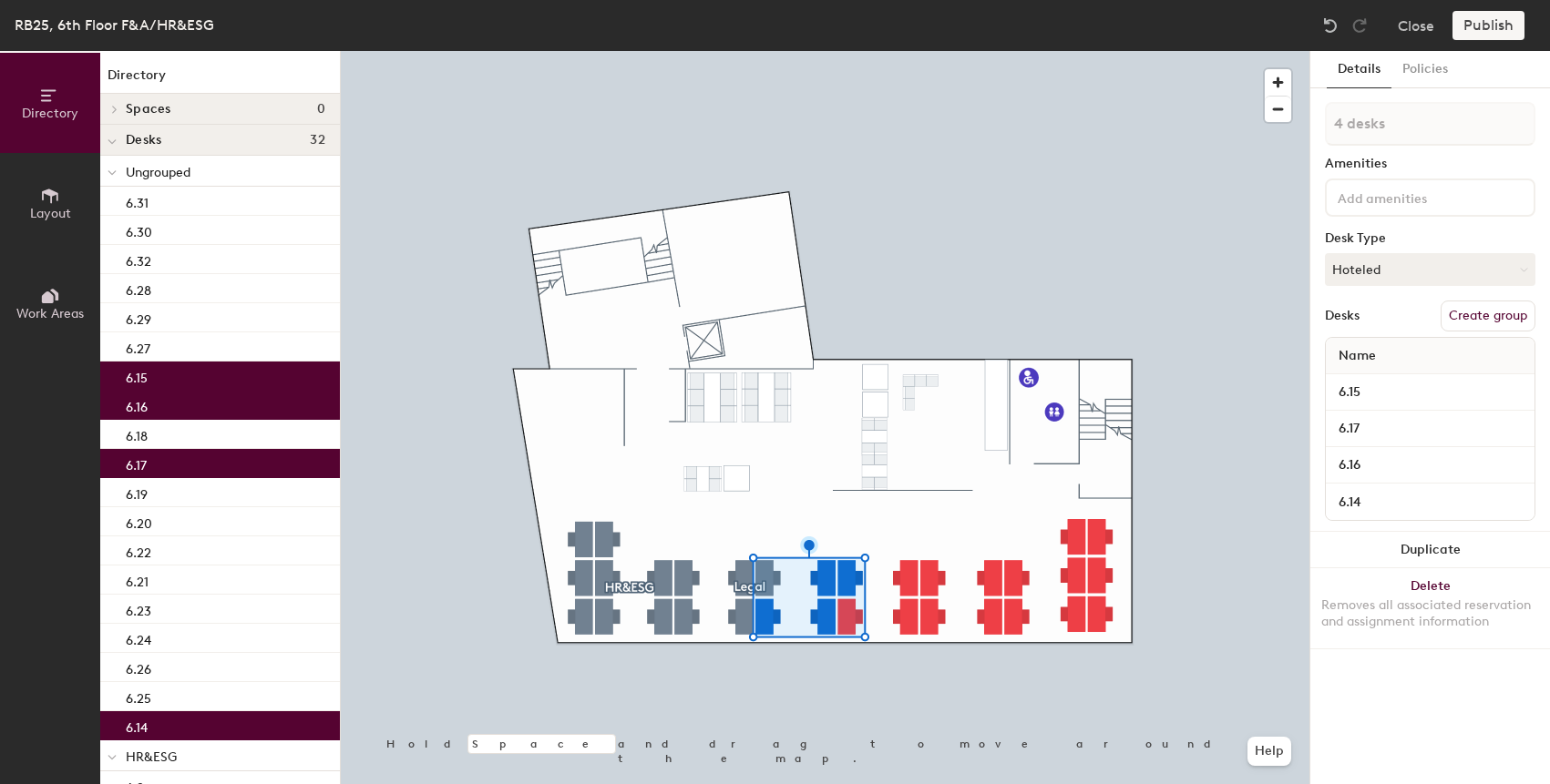
type input "5 desks"
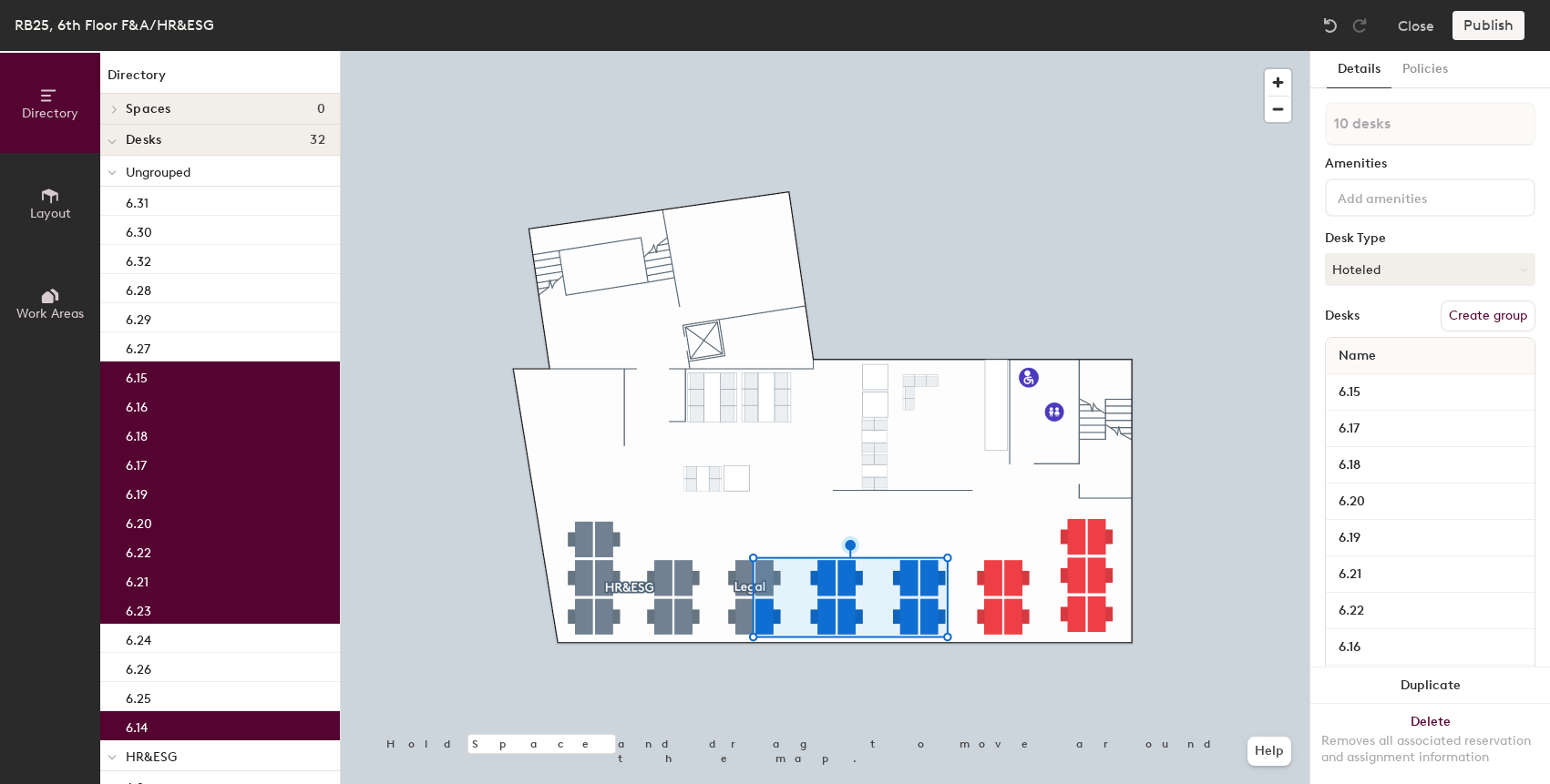
type input "11 desks"
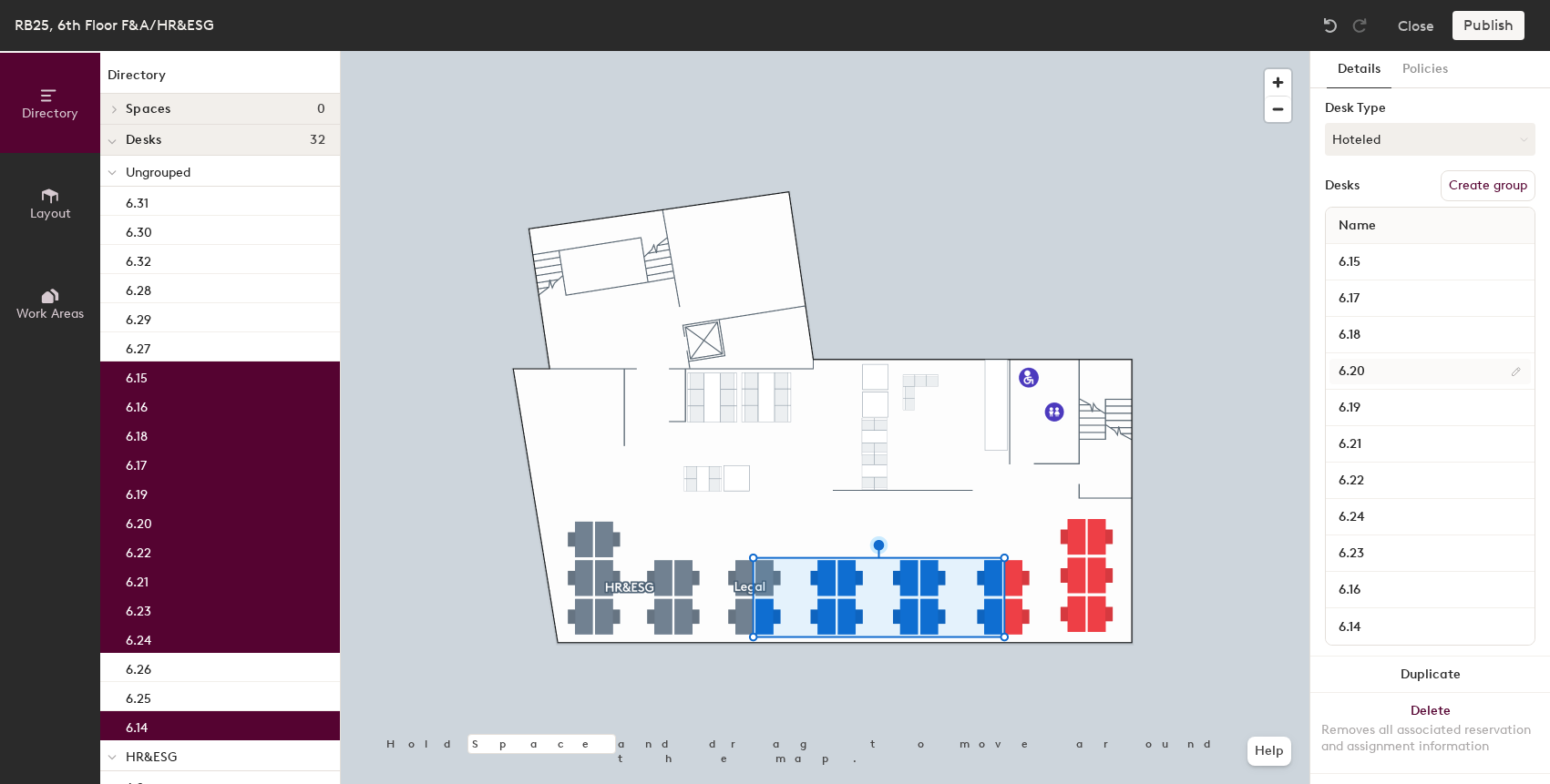
scroll to position [134, 0]
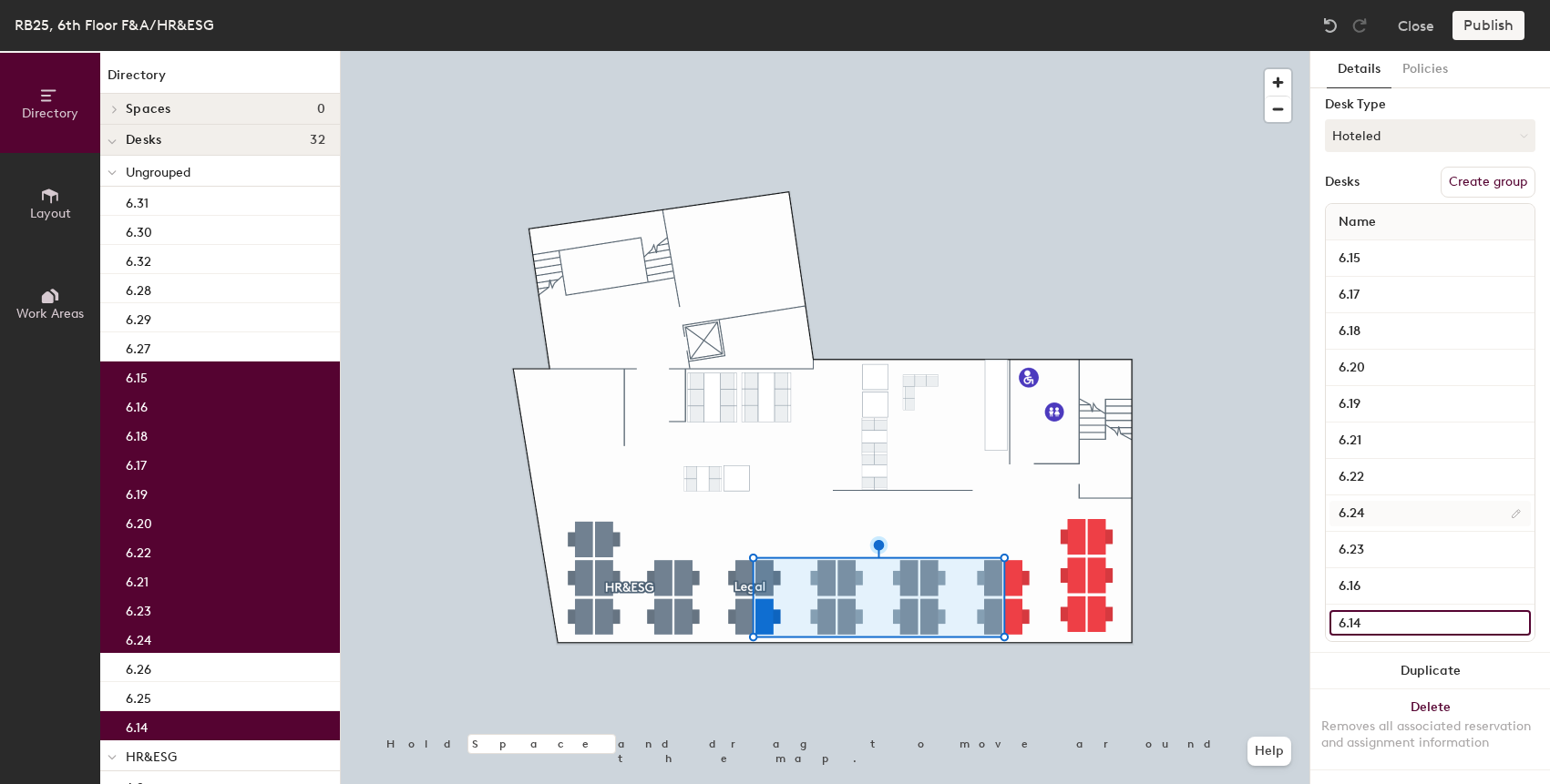
drag, startPoint x: 1447, startPoint y: 632, endPoint x: 1469, endPoint y: 507, distance: 126.9
click at [1469, 507] on div "Name 6.15 6.17 6.18 6.20 6.19 6.21 6.22 6.24 6.23 6.16 6.14" at bounding box center [1430, 423] width 211 height 439
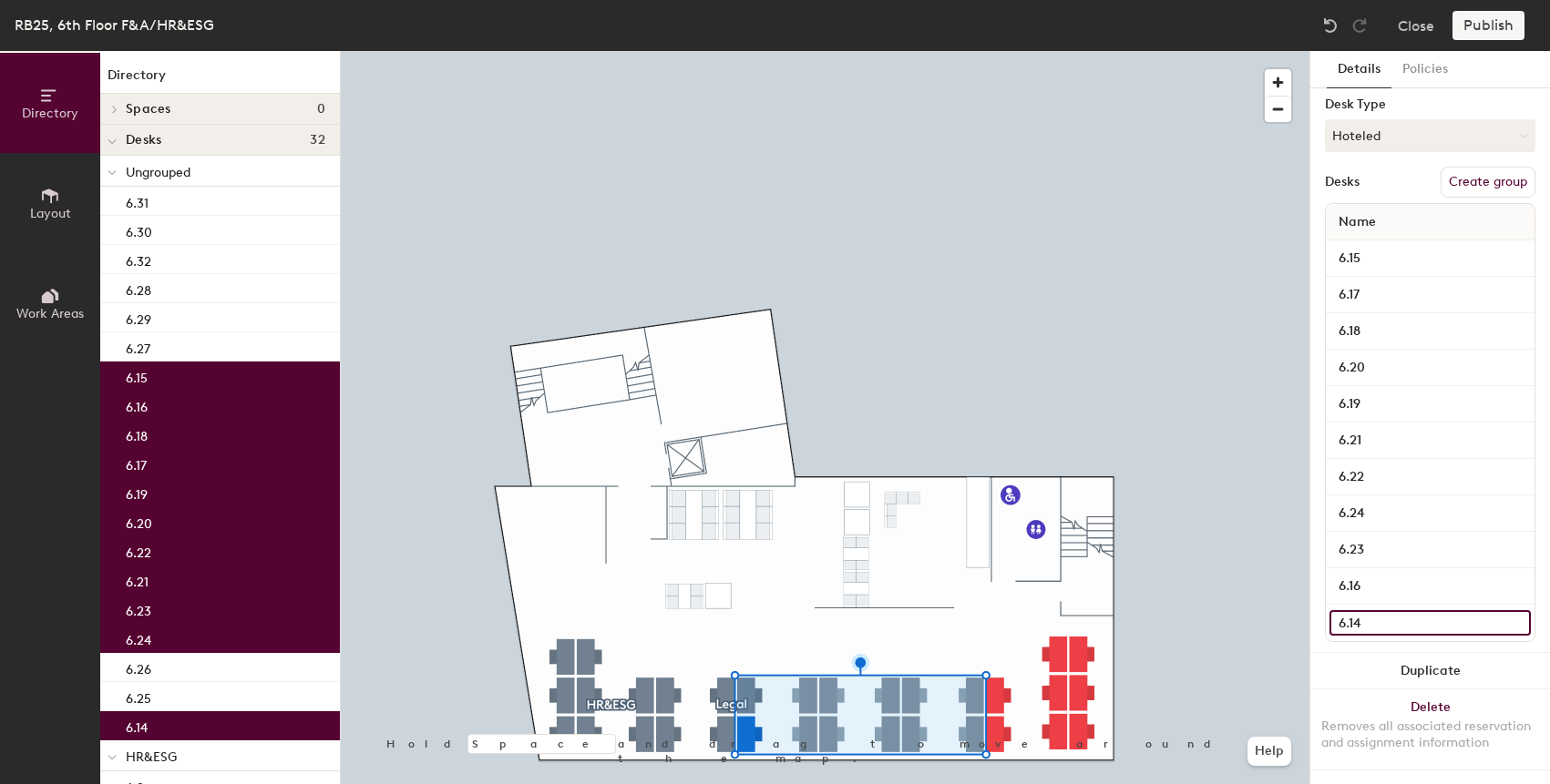
scroll to position [0, 0]
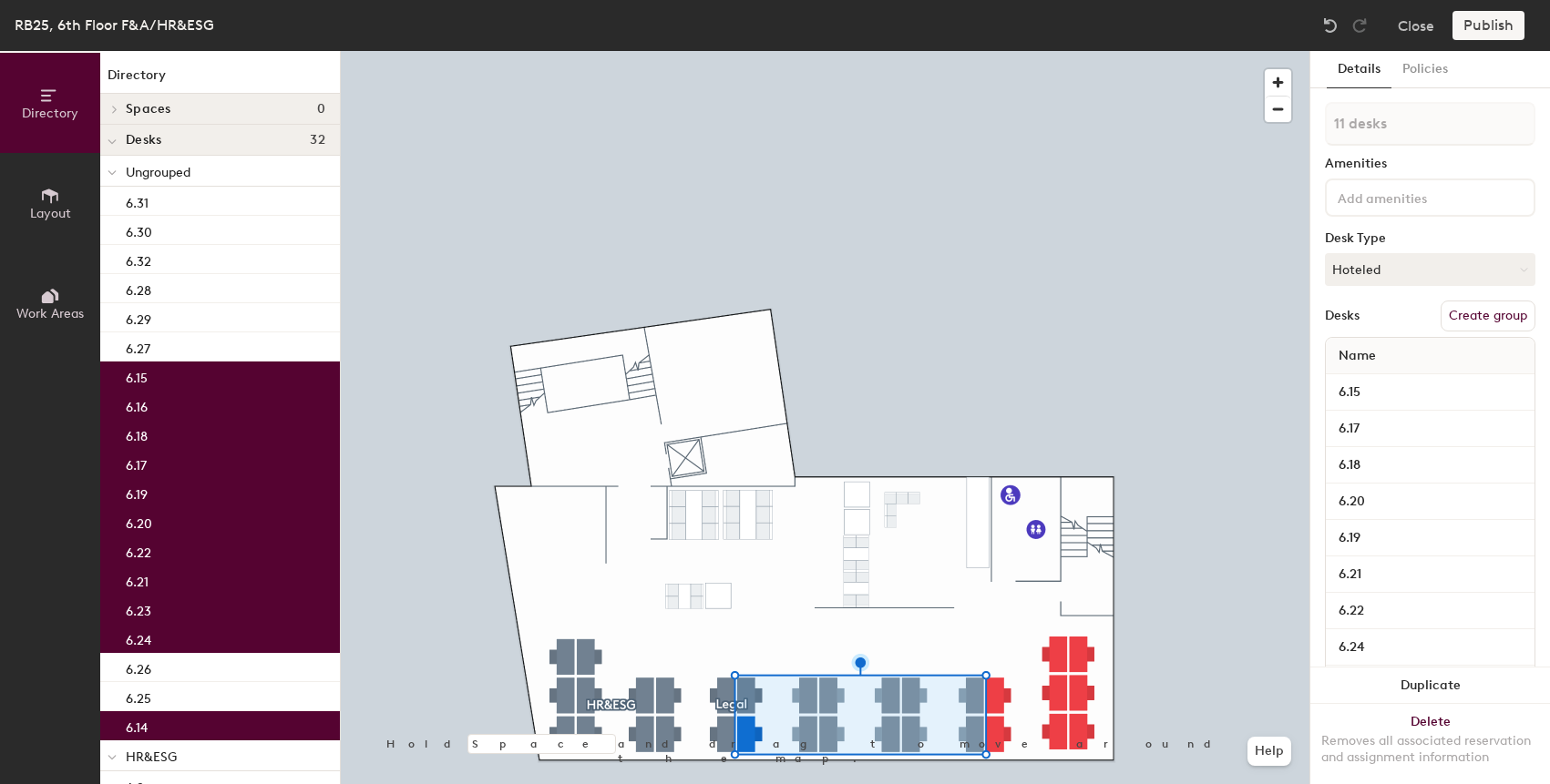
click at [1484, 318] on button "Create group" at bounding box center [1487, 316] width 94 height 31
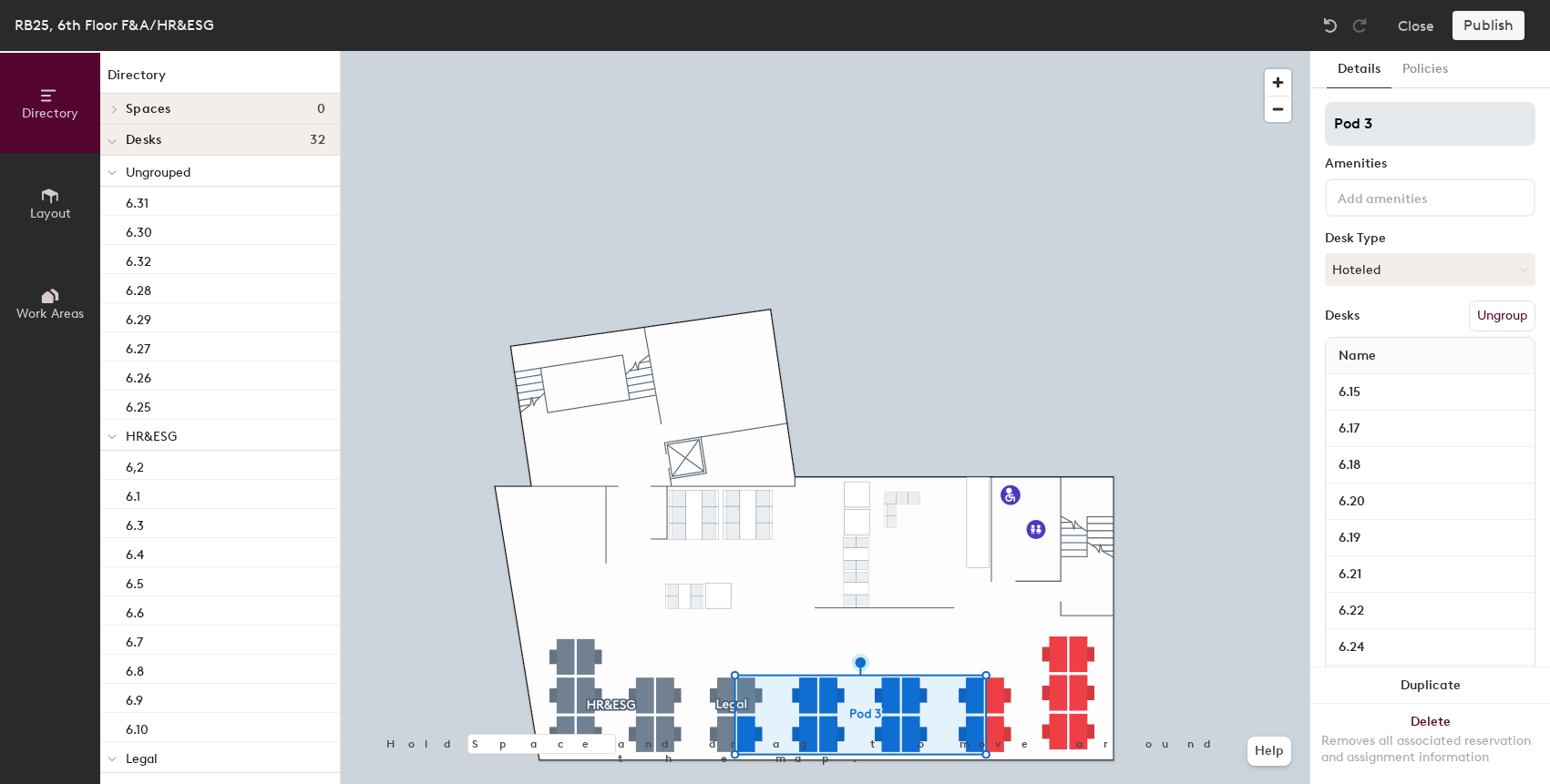
click at [1398, 114] on input "Pod 3" at bounding box center [1430, 124] width 211 height 44
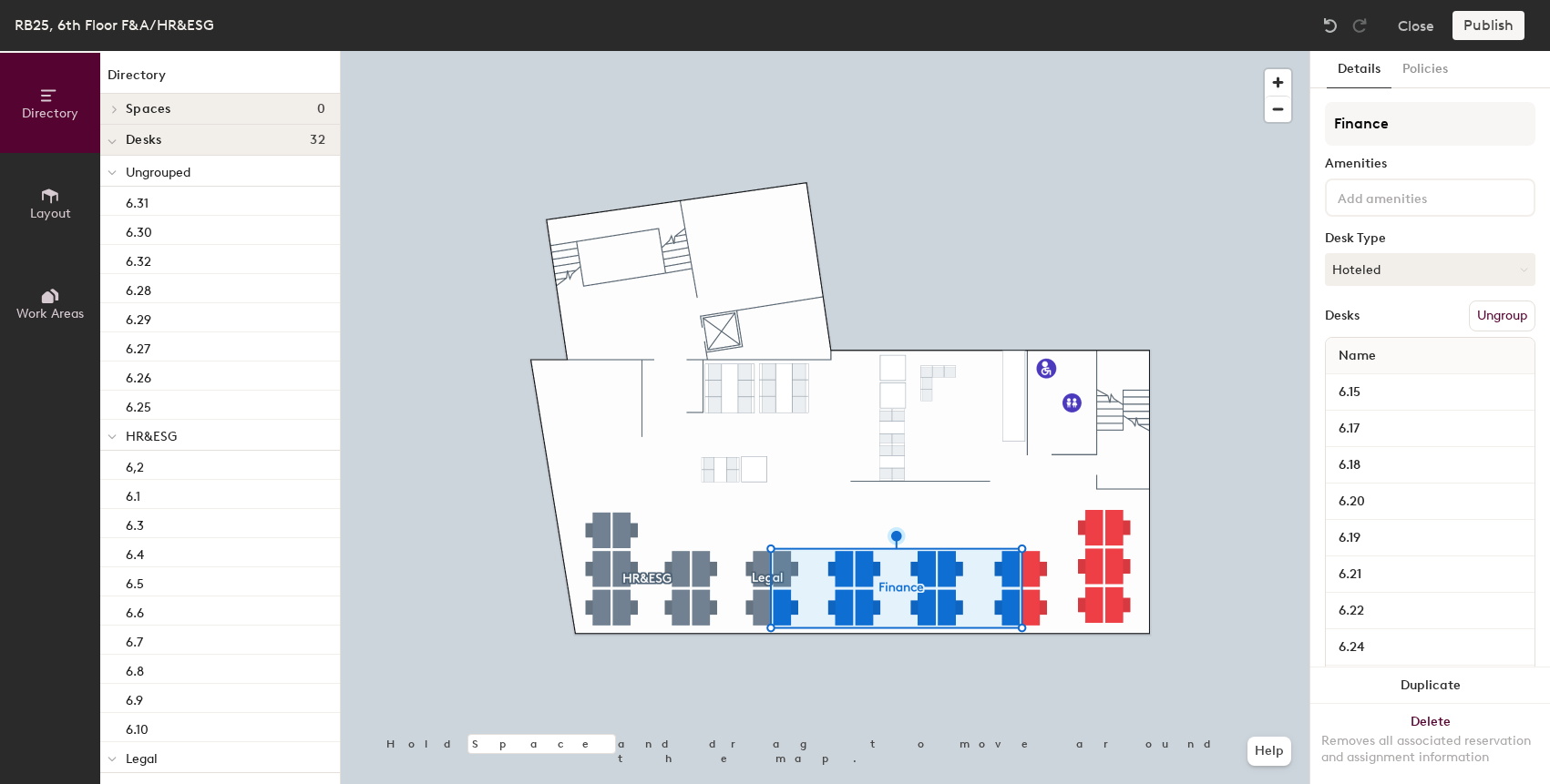
type input "Finance"
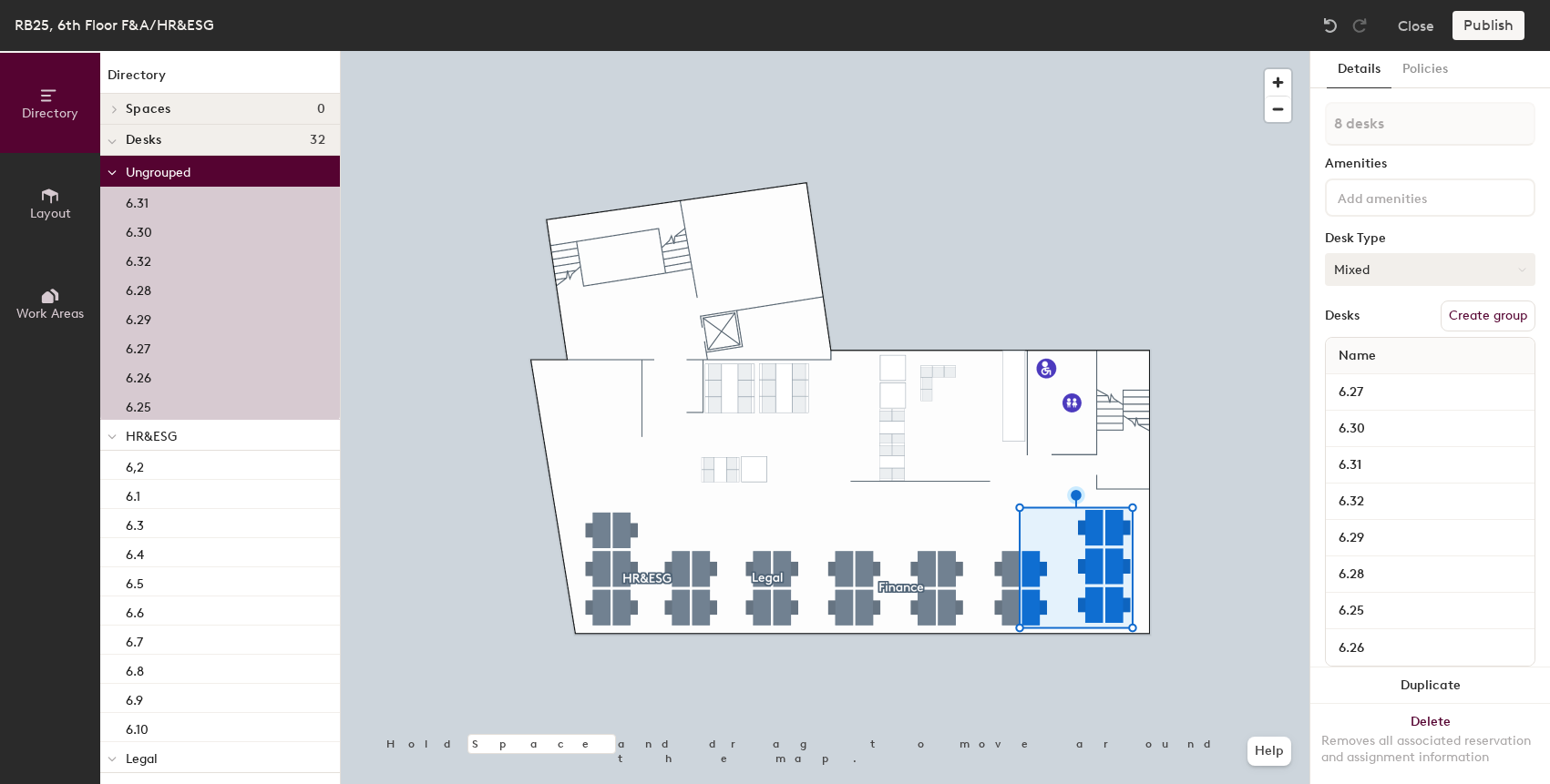
click at [1457, 273] on button "Mixed" at bounding box center [1430, 269] width 211 height 33
click at [1386, 383] on div "Hoteled" at bounding box center [1417, 381] width 183 height 28
click at [1496, 315] on button "Create group" at bounding box center [1487, 316] width 94 height 31
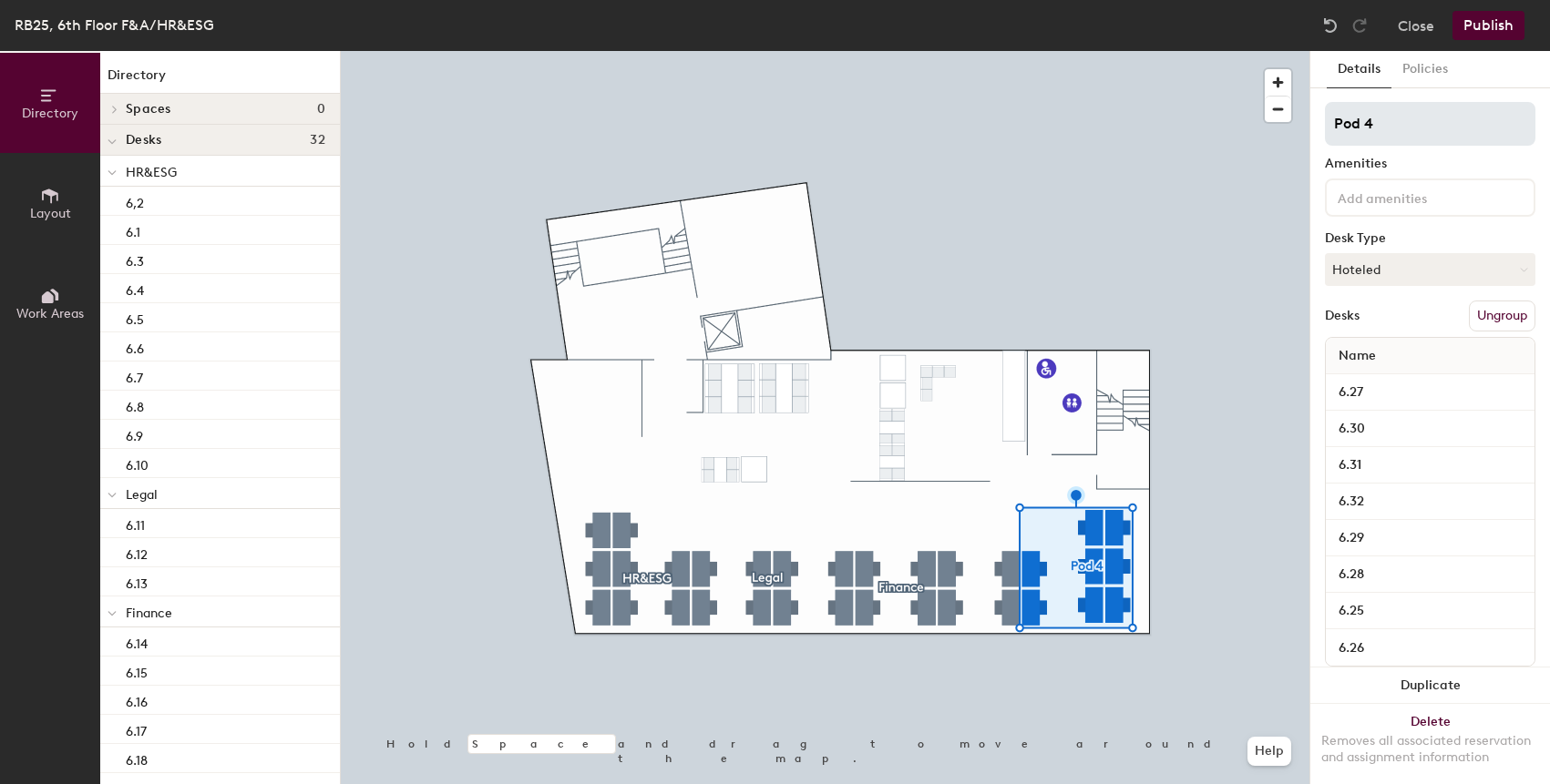
click at [1424, 137] on input "Pod 4" at bounding box center [1430, 124] width 211 height 44
type input "Accounting"
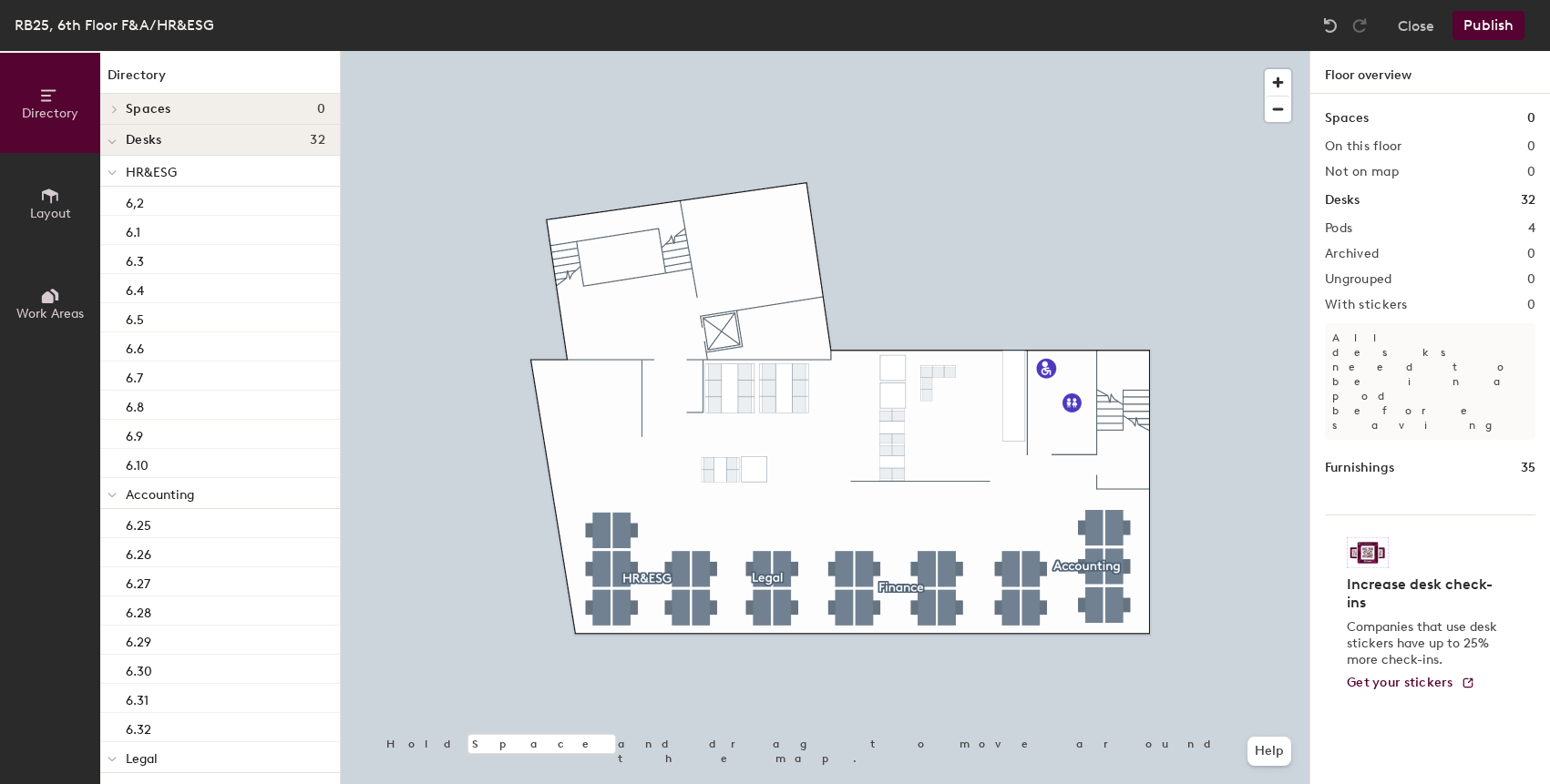
click at [835, 51] on div at bounding box center [824, 51] width 968 height 0
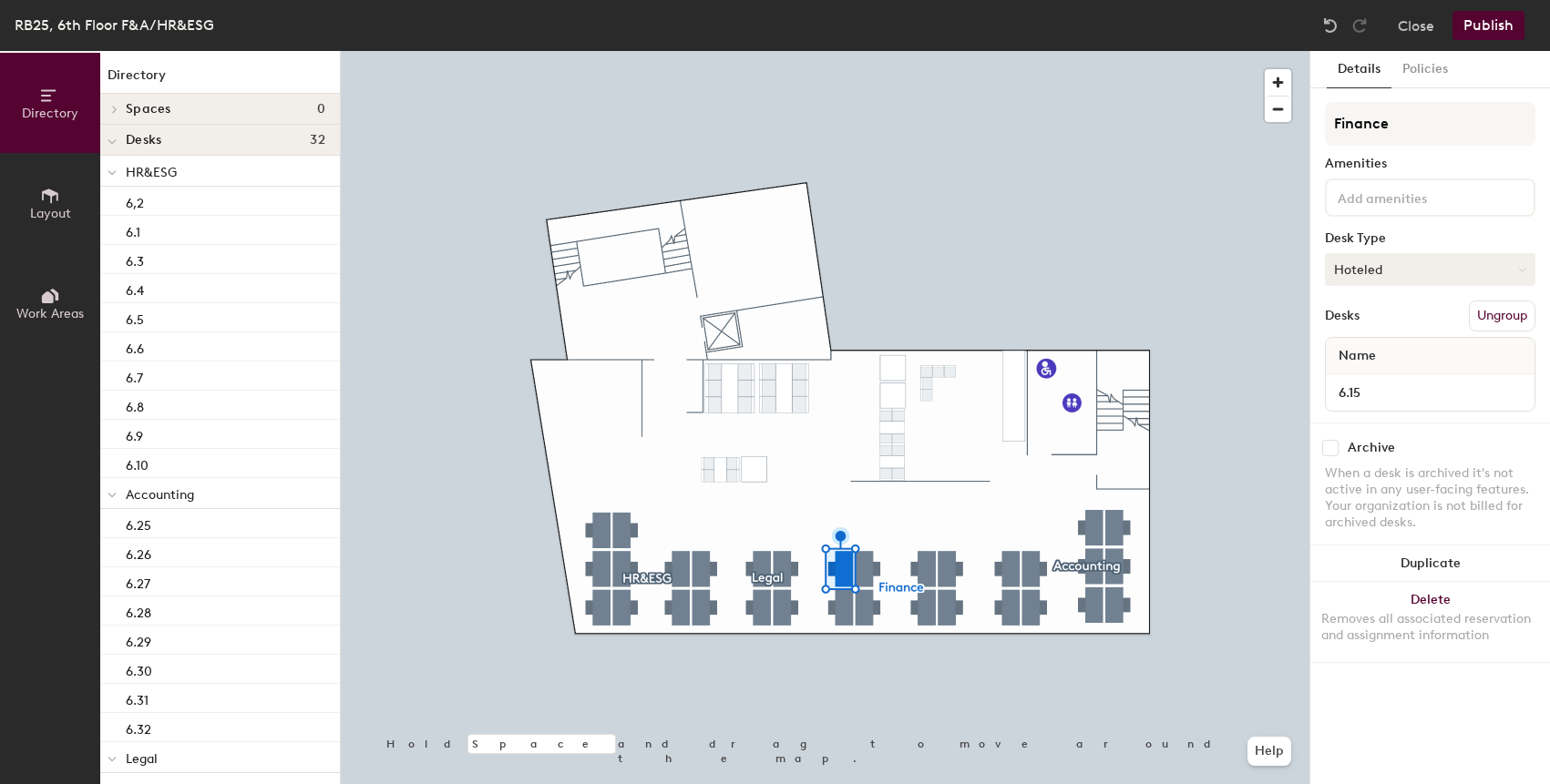
click at [1461, 271] on button "Hoteled" at bounding box center [1430, 269] width 211 height 33
click at [1417, 327] on div "Assigned" at bounding box center [1417, 327] width 183 height 28
click at [843, 51] on div at bounding box center [824, 51] width 968 height 0
click at [1409, 276] on button "Hoteled" at bounding box center [1430, 269] width 211 height 33
click at [1394, 322] on div "Assigned" at bounding box center [1417, 327] width 183 height 28
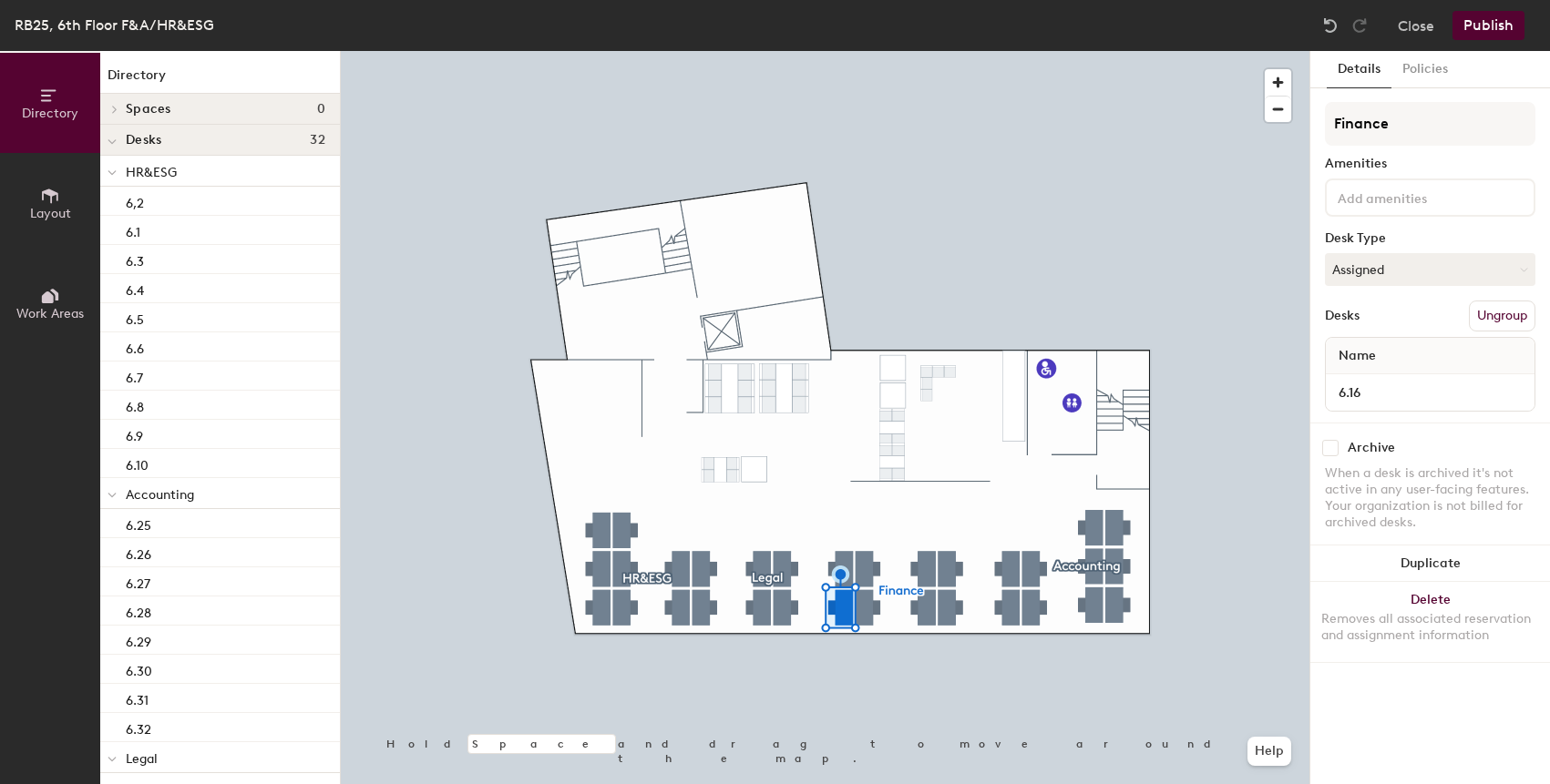
click at [1262, 51] on div at bounding box center [824, 51] width 968 height 0
click at [1414, 269] on button "Hoteled" at bounding box center [1430, 269] width 211 height 33
click at [1390, 325] on div "Assigned" at bounding box center [1417, 327] width 183 height 28
click at [1389, 271] on button "Hoteled" at bounding box center [1430, 269] width 211 height 33
click at [1386, 327] on div "Assigned" at bounding box center [1417, 327] width 183 height 28
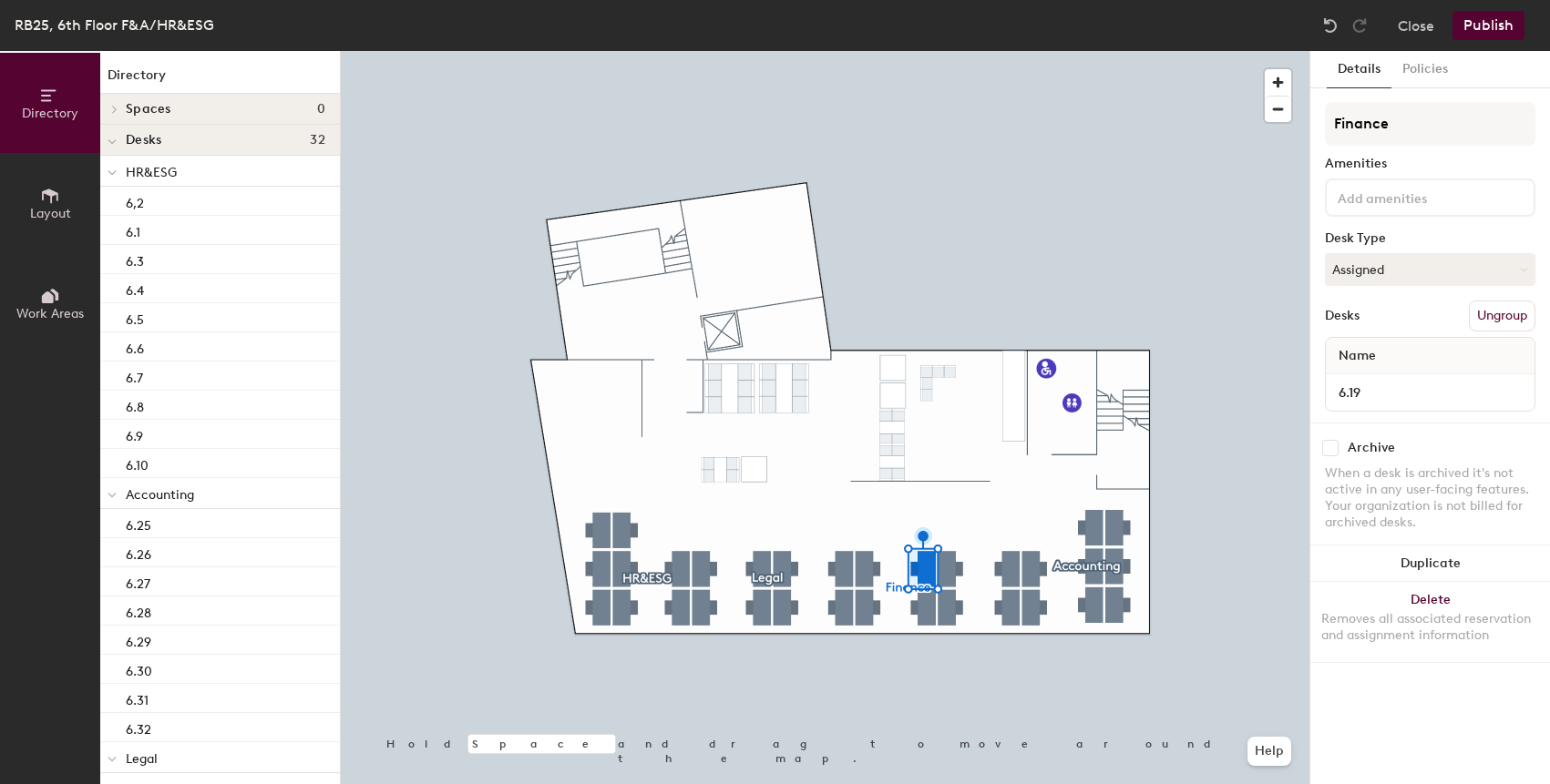
click at [920, 51] on div at bounding box center [824, 51] width 968 height 0
click at [1429, 261] on button "Hoteled" at bounding box center [1430, 269] width 211 height 33
click at [1387, 328] on div "Assigned" at bounding box center [1417, 327] width 183 height 28
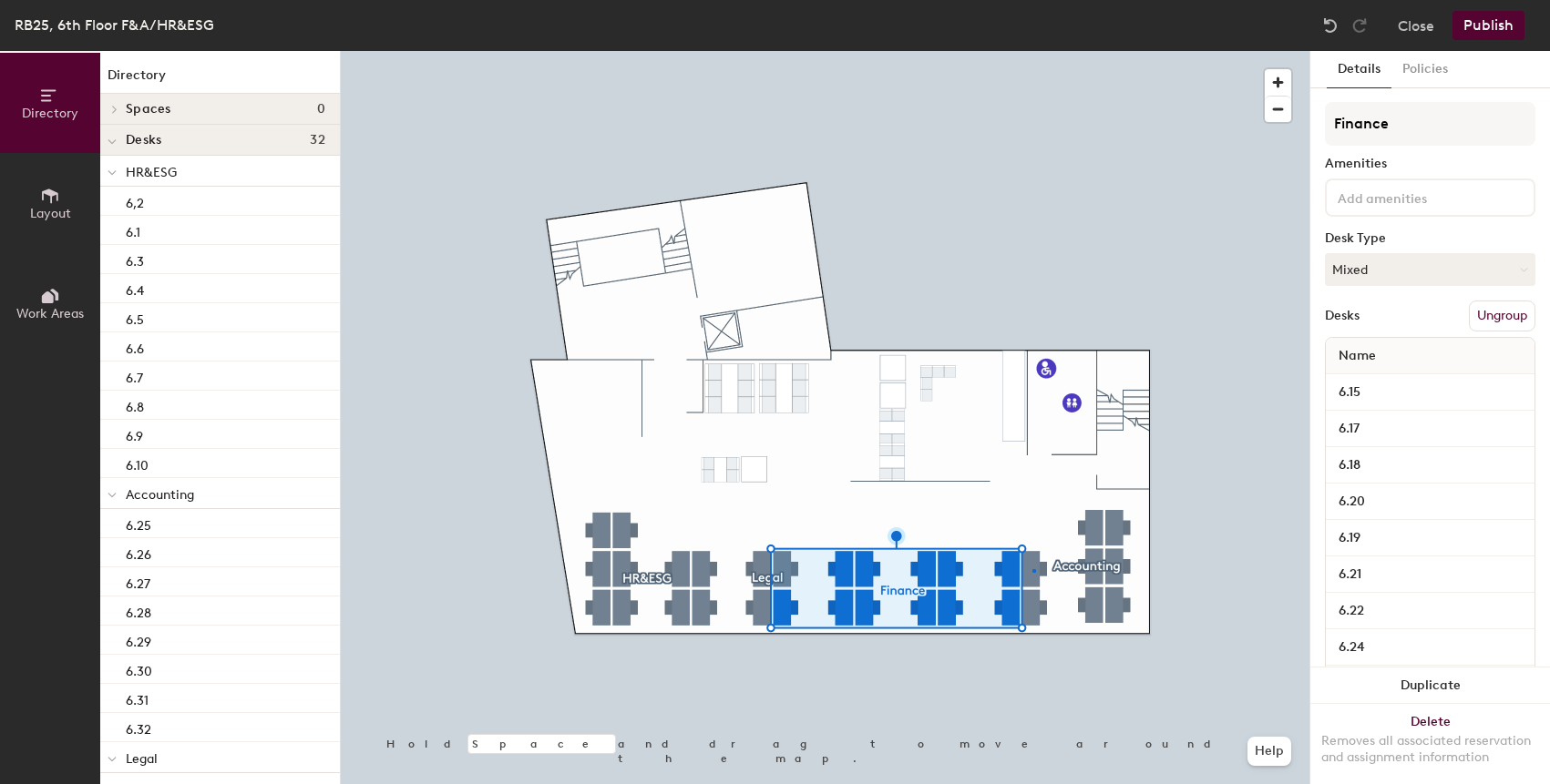
click at [1033, 51] on div at bounding box center [824, 51] width 968 height 0
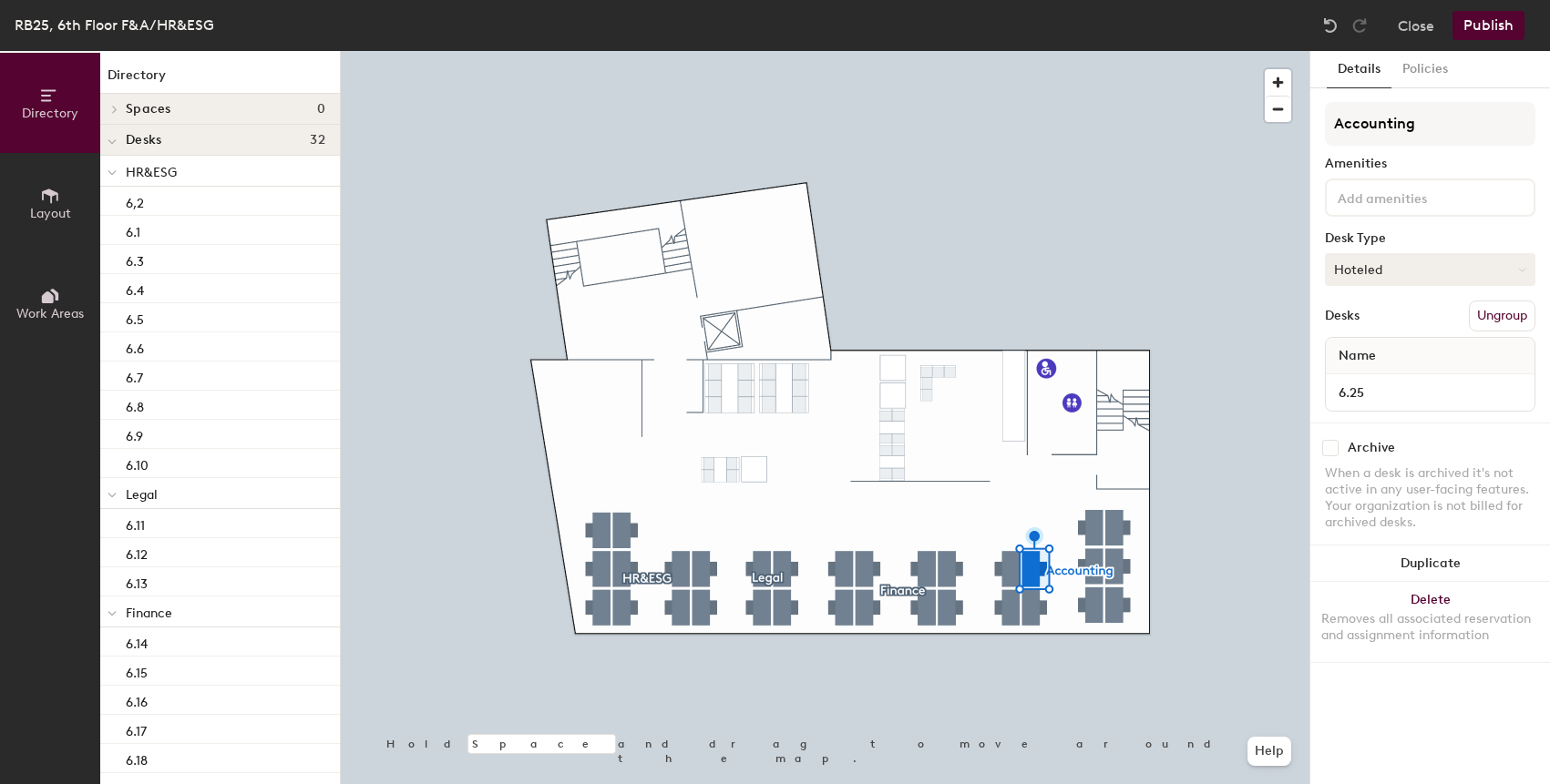
click at [1447, 269] on button "Hoteled" at bounding box center [1430, 269] width 211 height 33
click at [1386, 331] on div "Assigned" at bounding box center [1417, 327] width 183 height 28
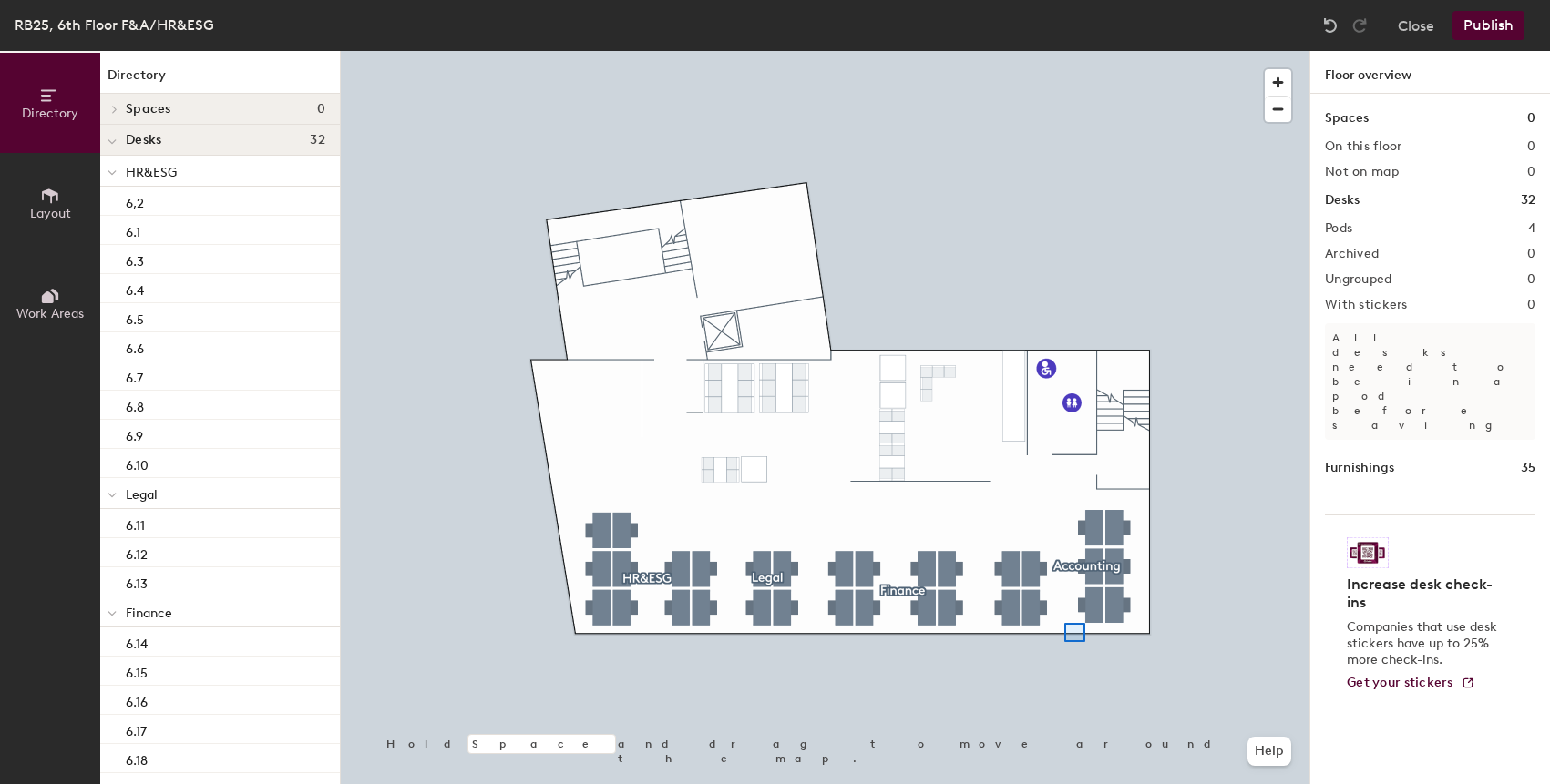
click at [1058, 51] on div at bounding box center [824, 51] width 968 height 0
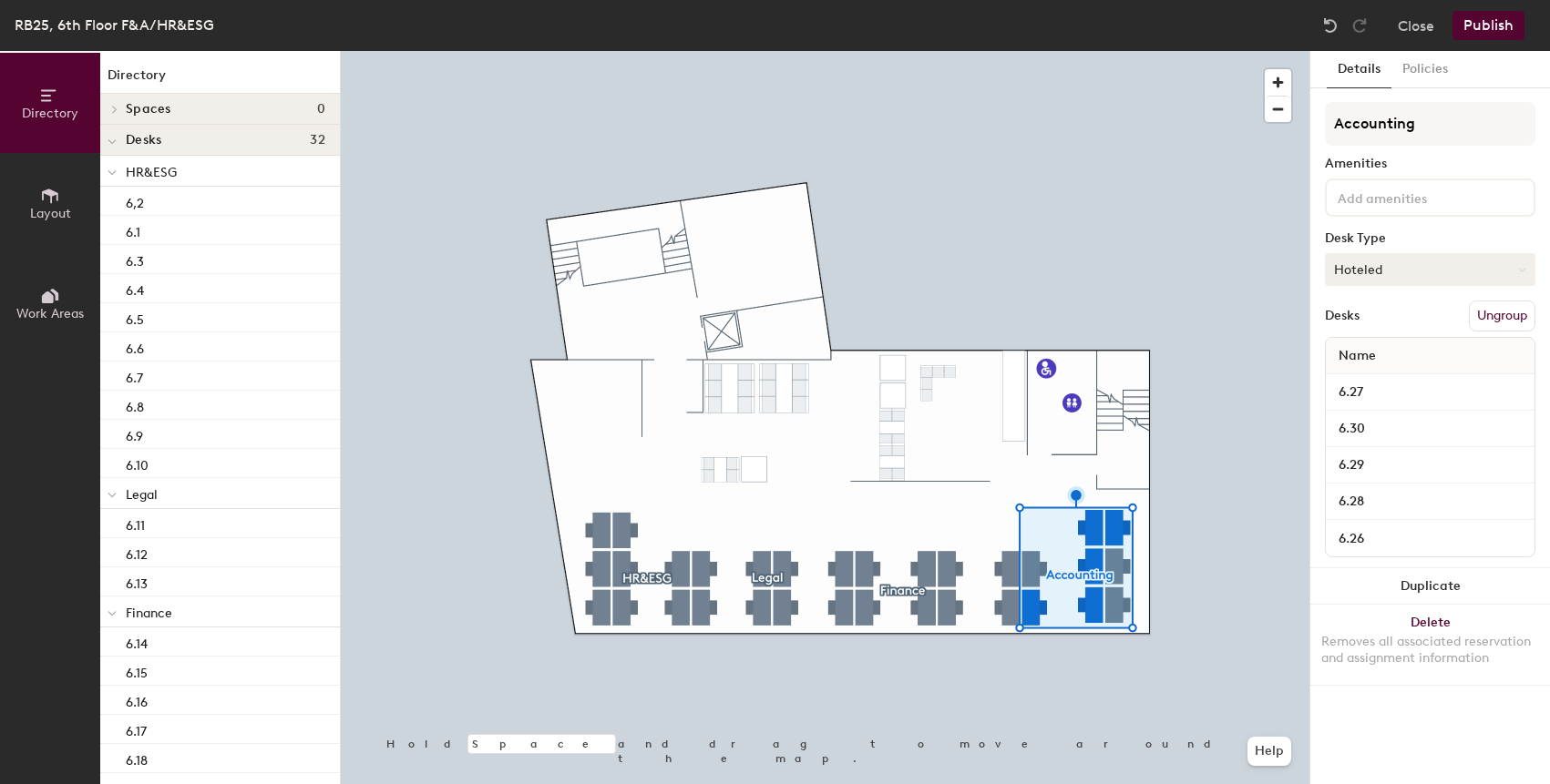
click at [1413, 262] on button "Hoteled" at bounding box center [1430, 269] width 211 height 33
click at [1393, 326] on div "Assigned" at bounding box center [1417, 327] width 183 height 28
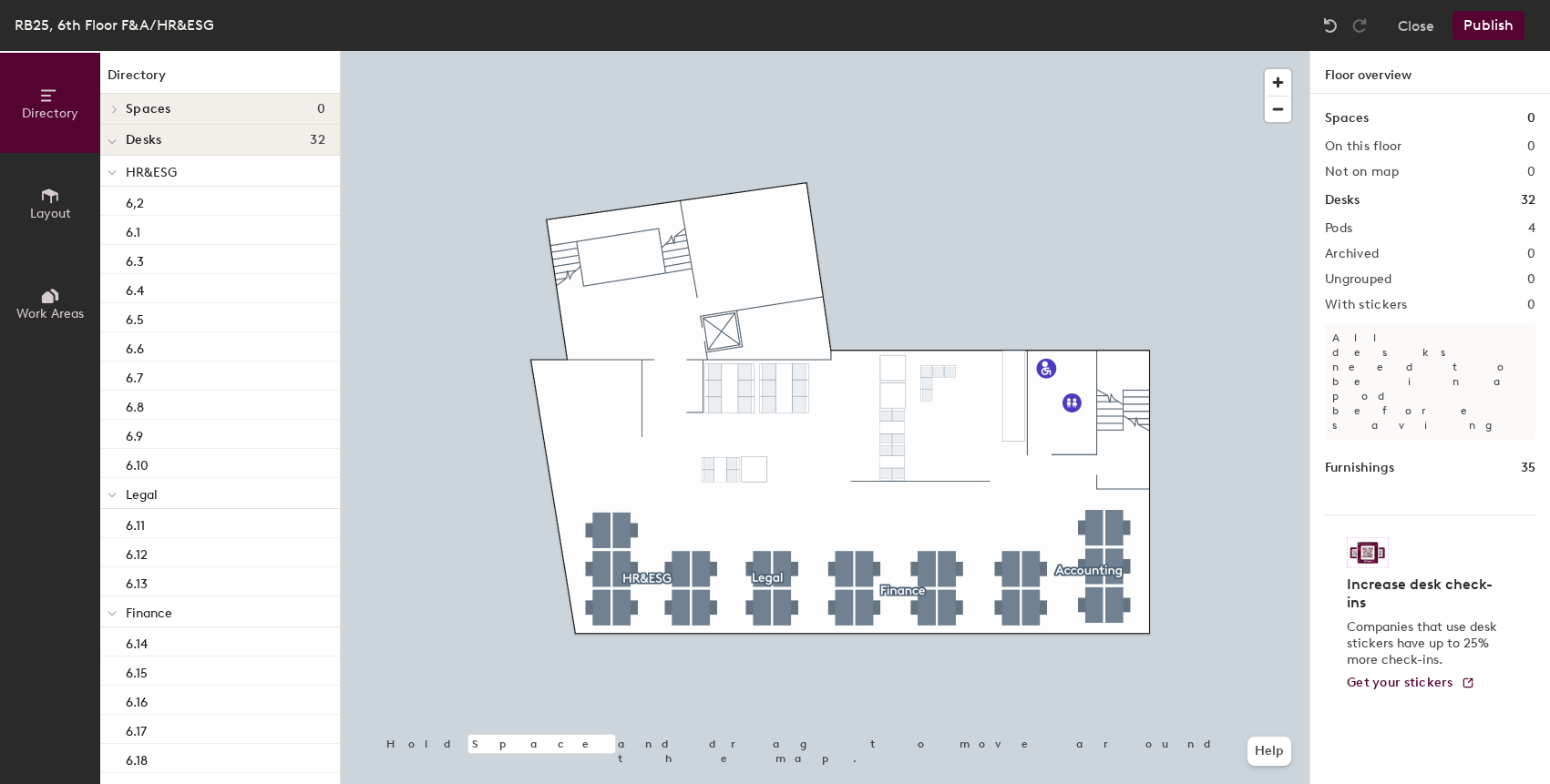
click at [1501, 25] on button "Publish" at bounding box center [1488, 25] width 71 height 29
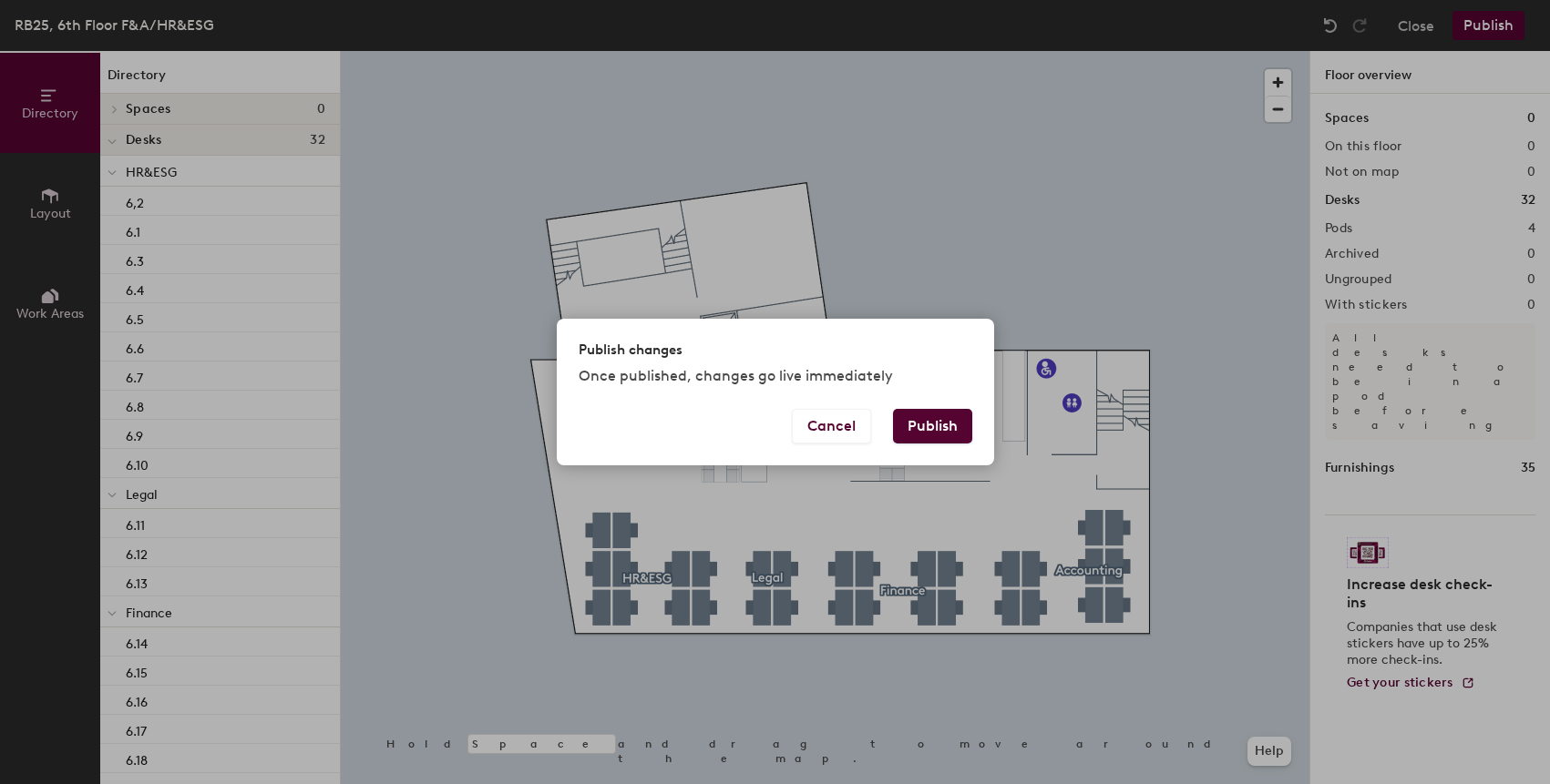
click at [968, 429] on button "Publish" at bounding box center [932, 426] width 79 height 35
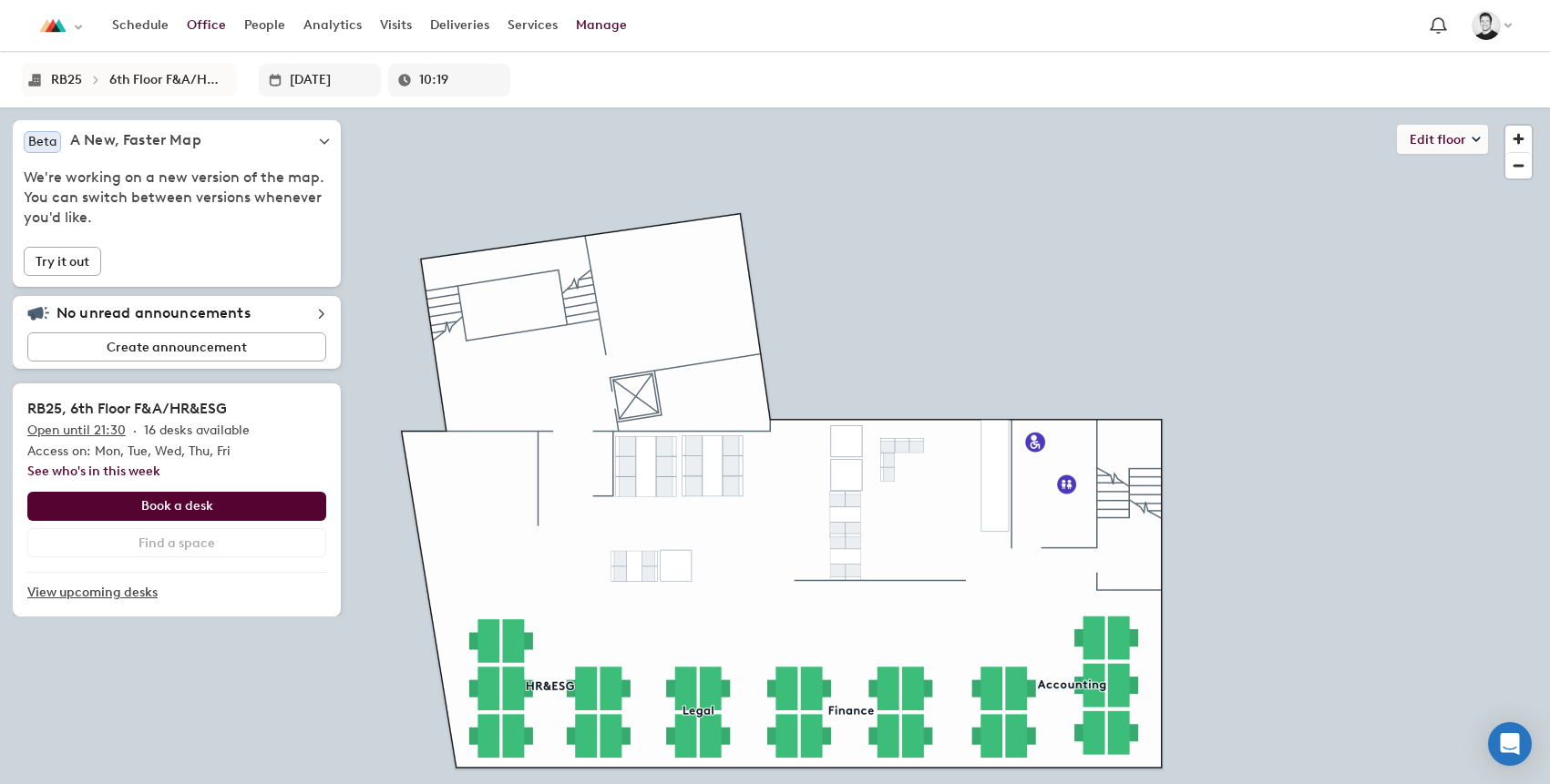
click at [606, 22] on link "Manage" at bounding box center [602, 25] width 70 height 33
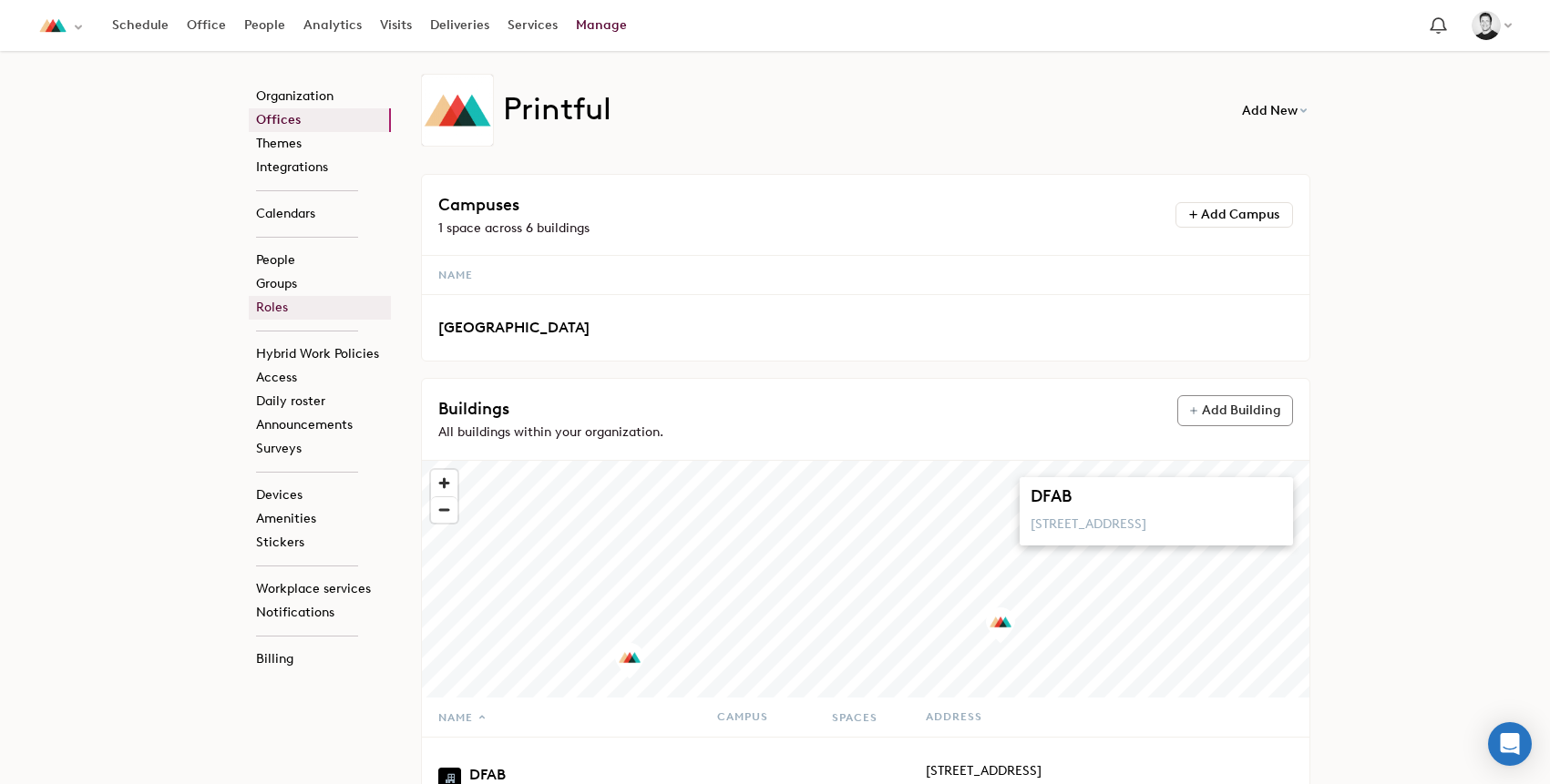
click at [315, 316] on link "Roles" at bounding box center [320, 308] width 142 height 24
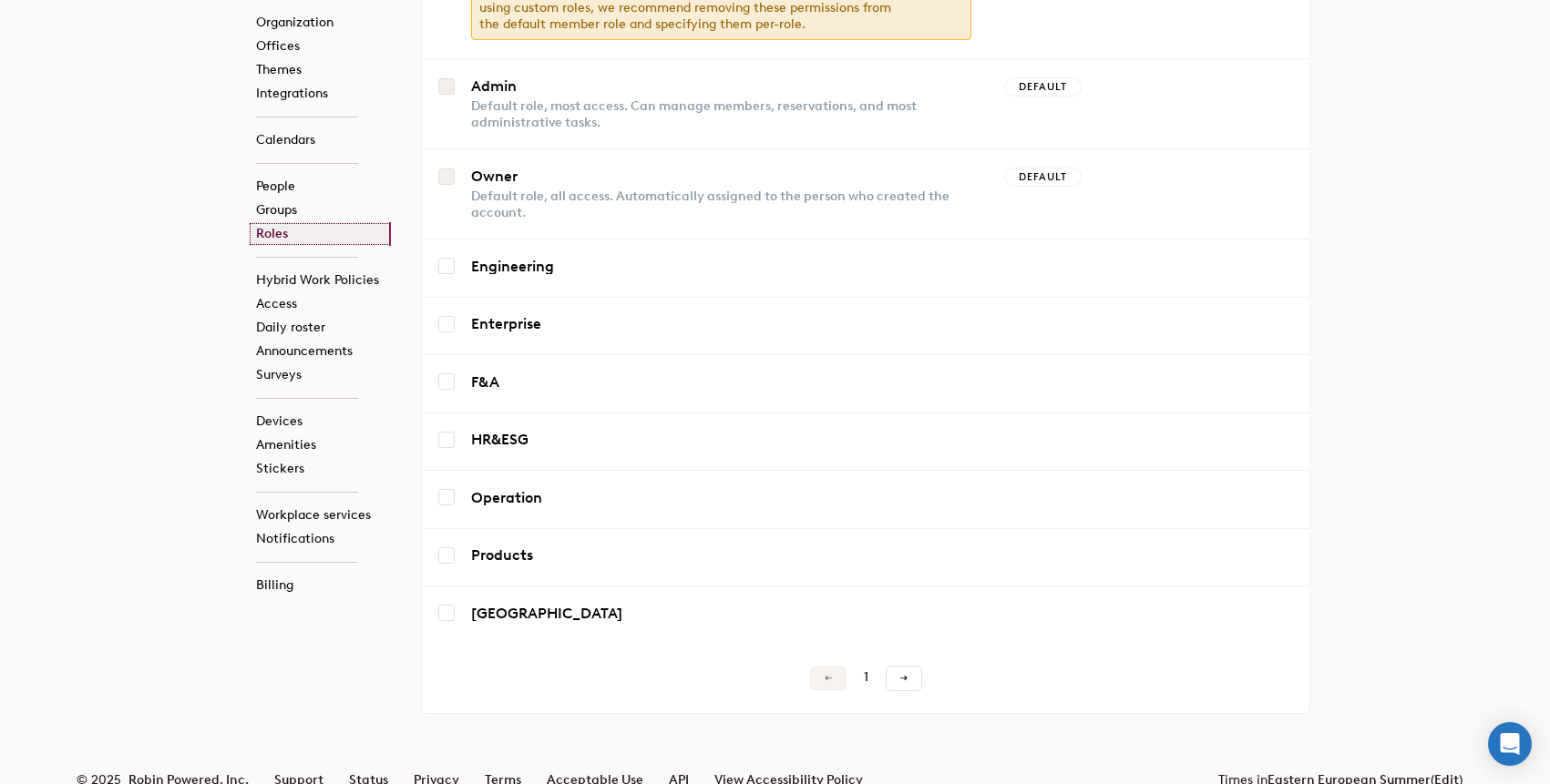
scroll to position [402, 0]
click at [904, 673] on span at bounding box center [904, 677] width 9 height 9
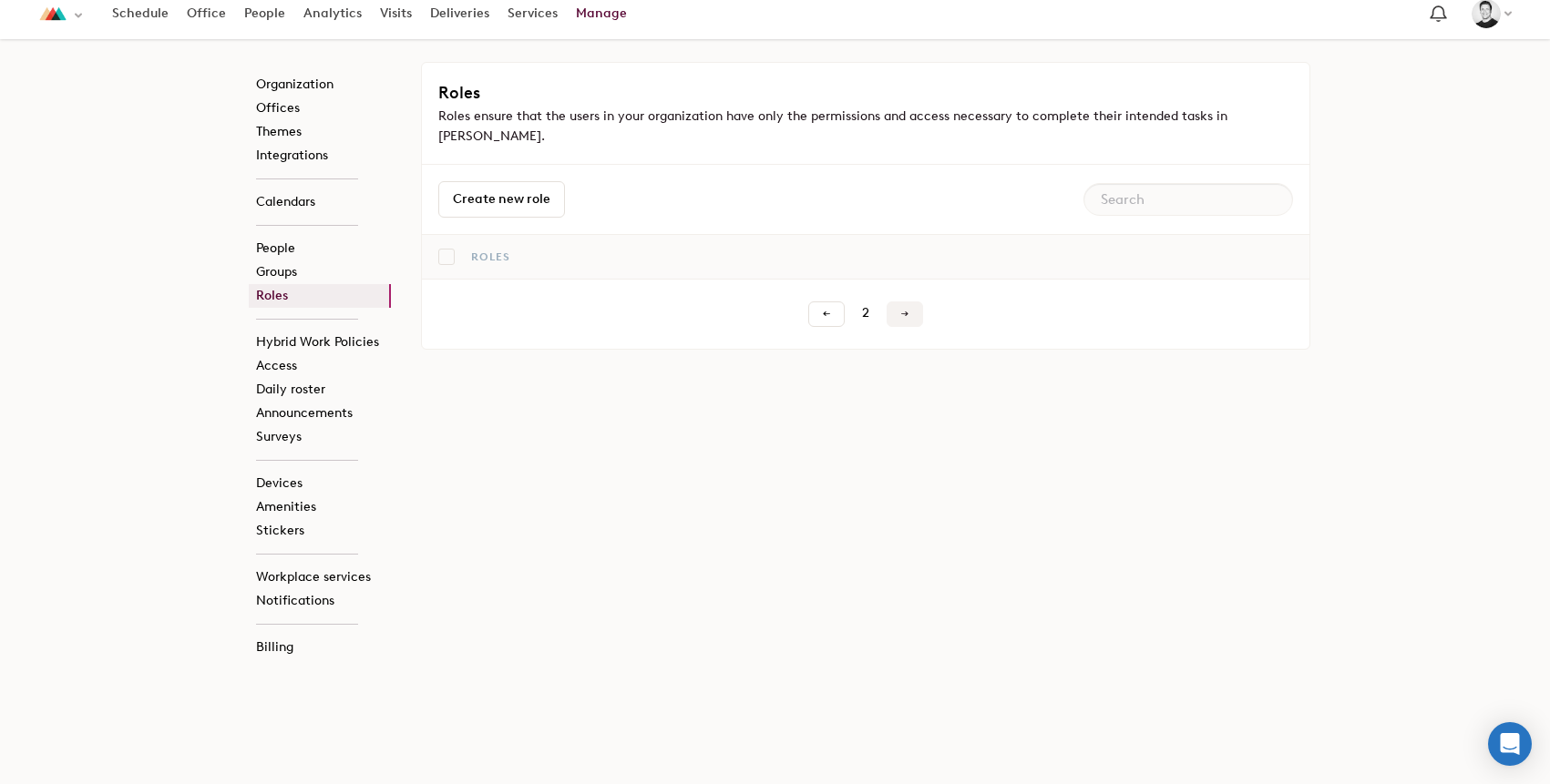
scroll to position [0, 0]
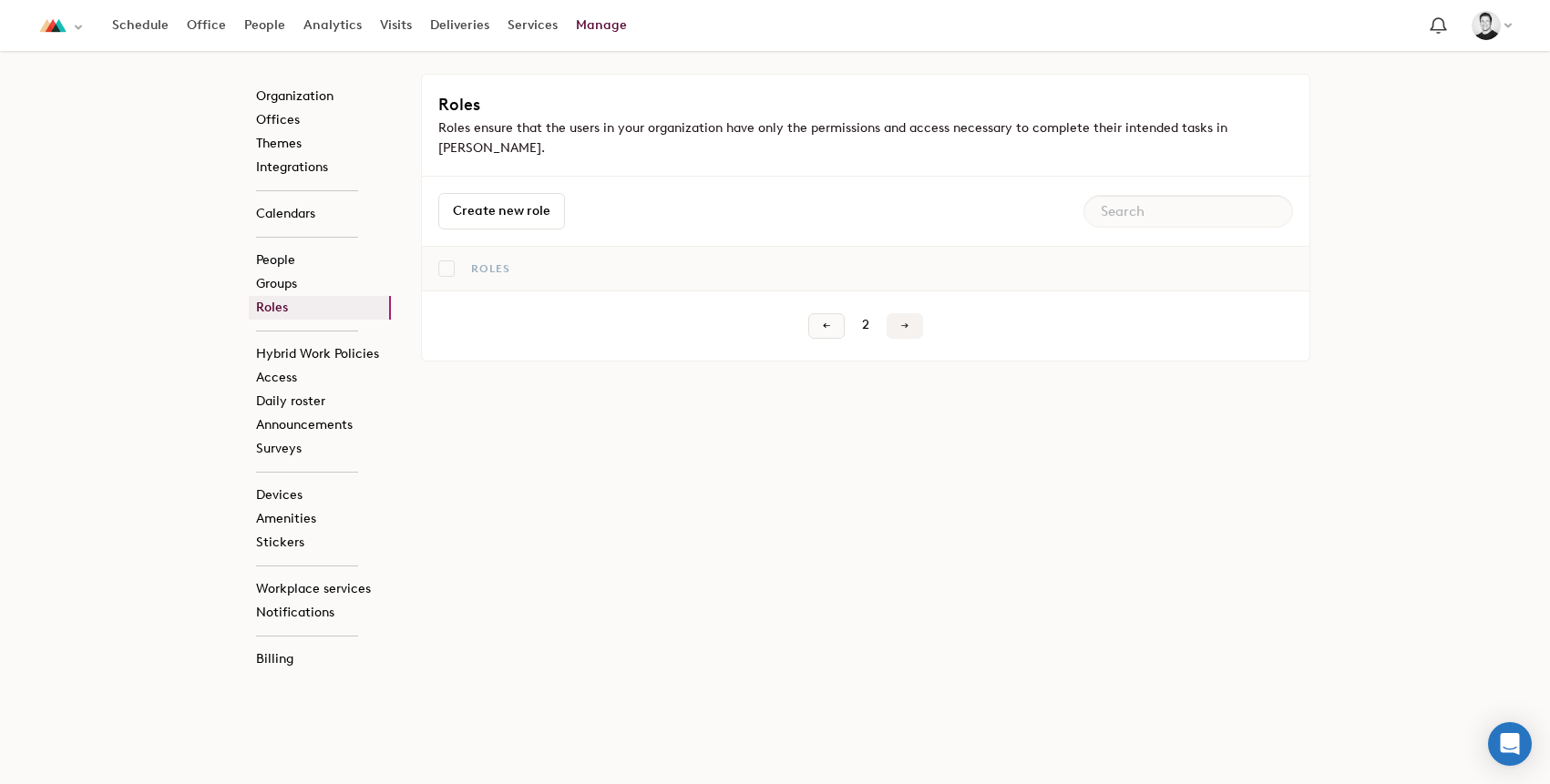
click at [827, 322] on span at bounding box center [826, 326] width 9 height 9
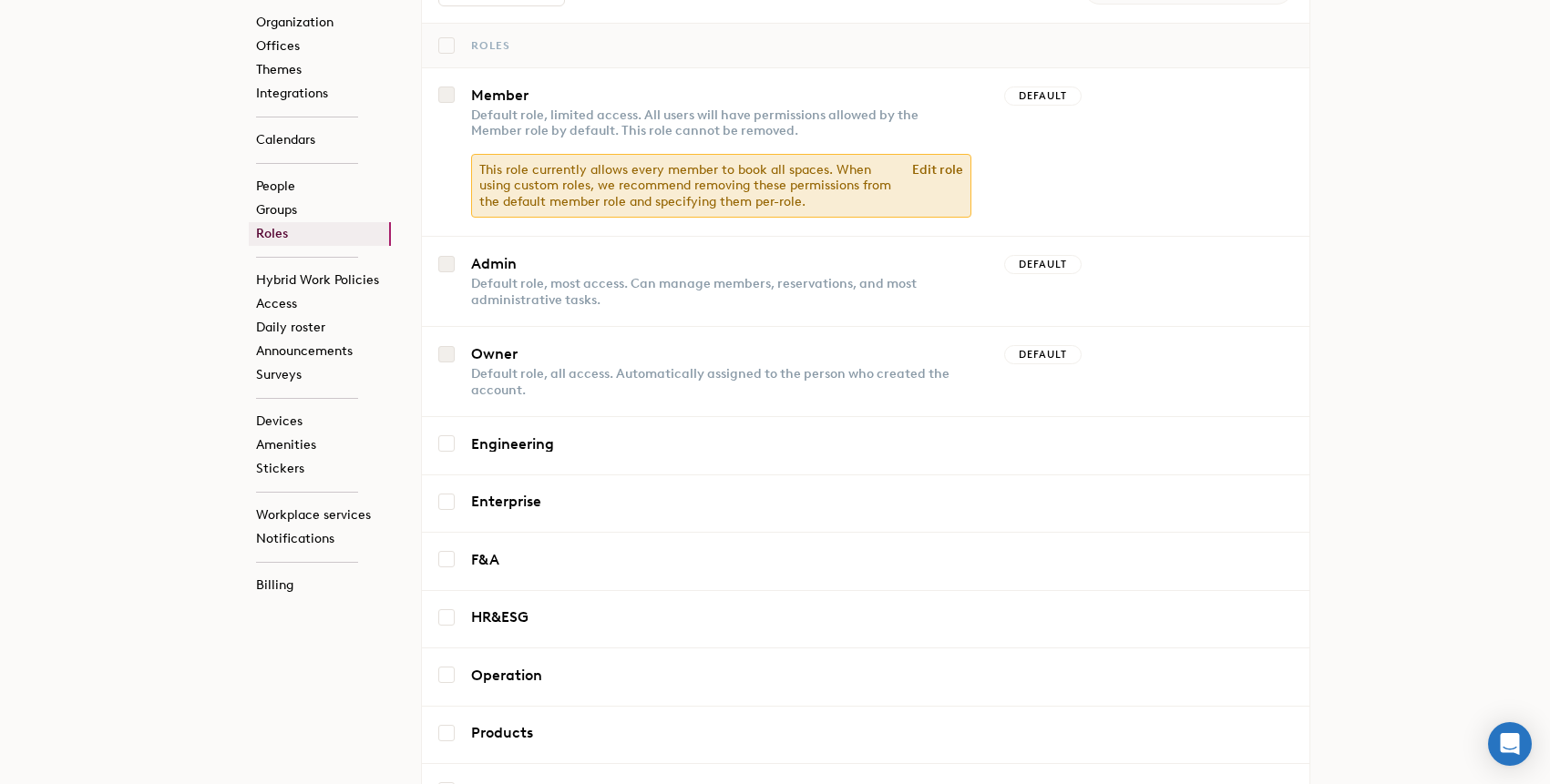
scroll to position [222, 0]
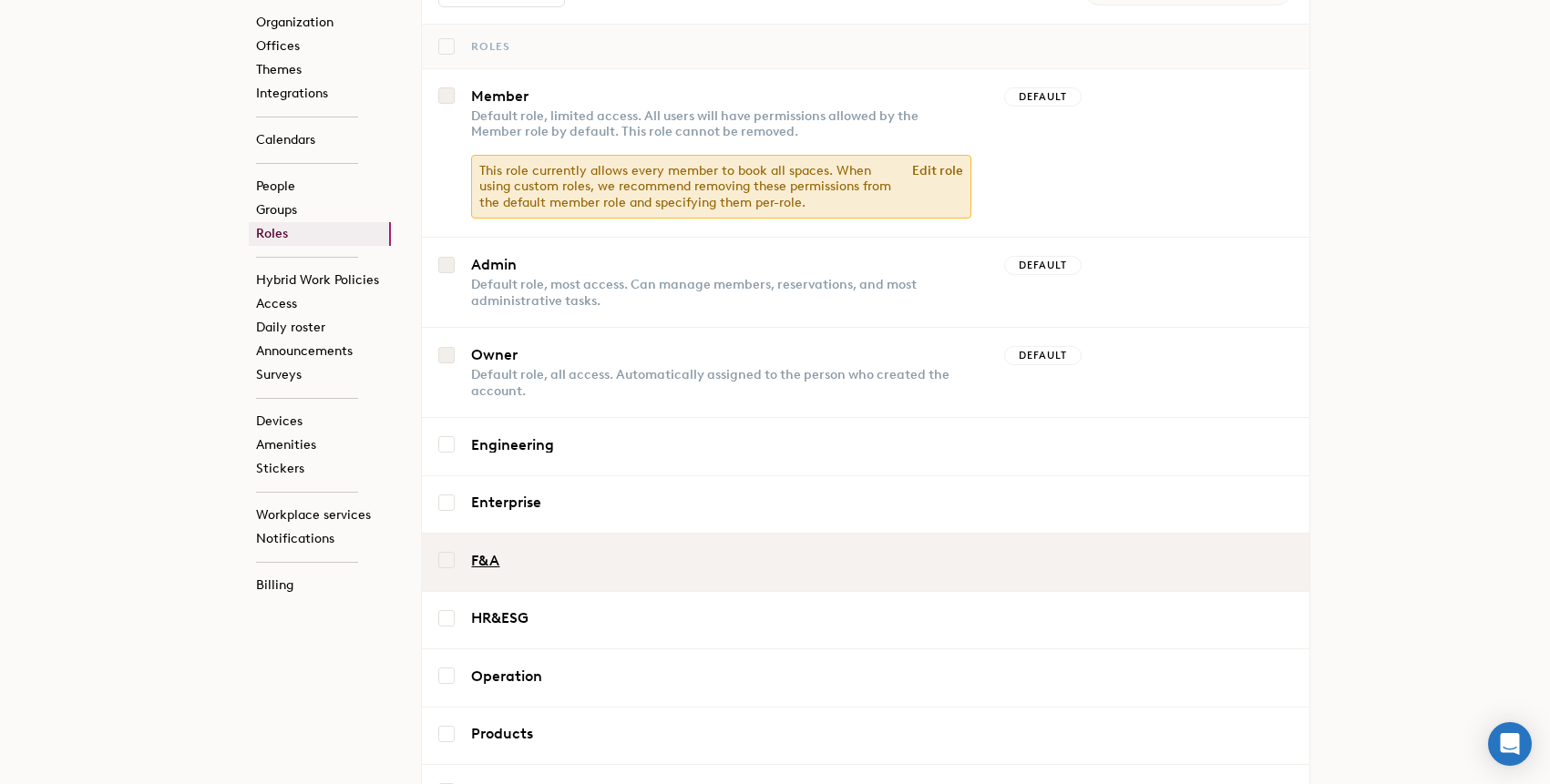
click at [496, 554] on link "F&A" at bounding box center [566, 561] width 192 height 15
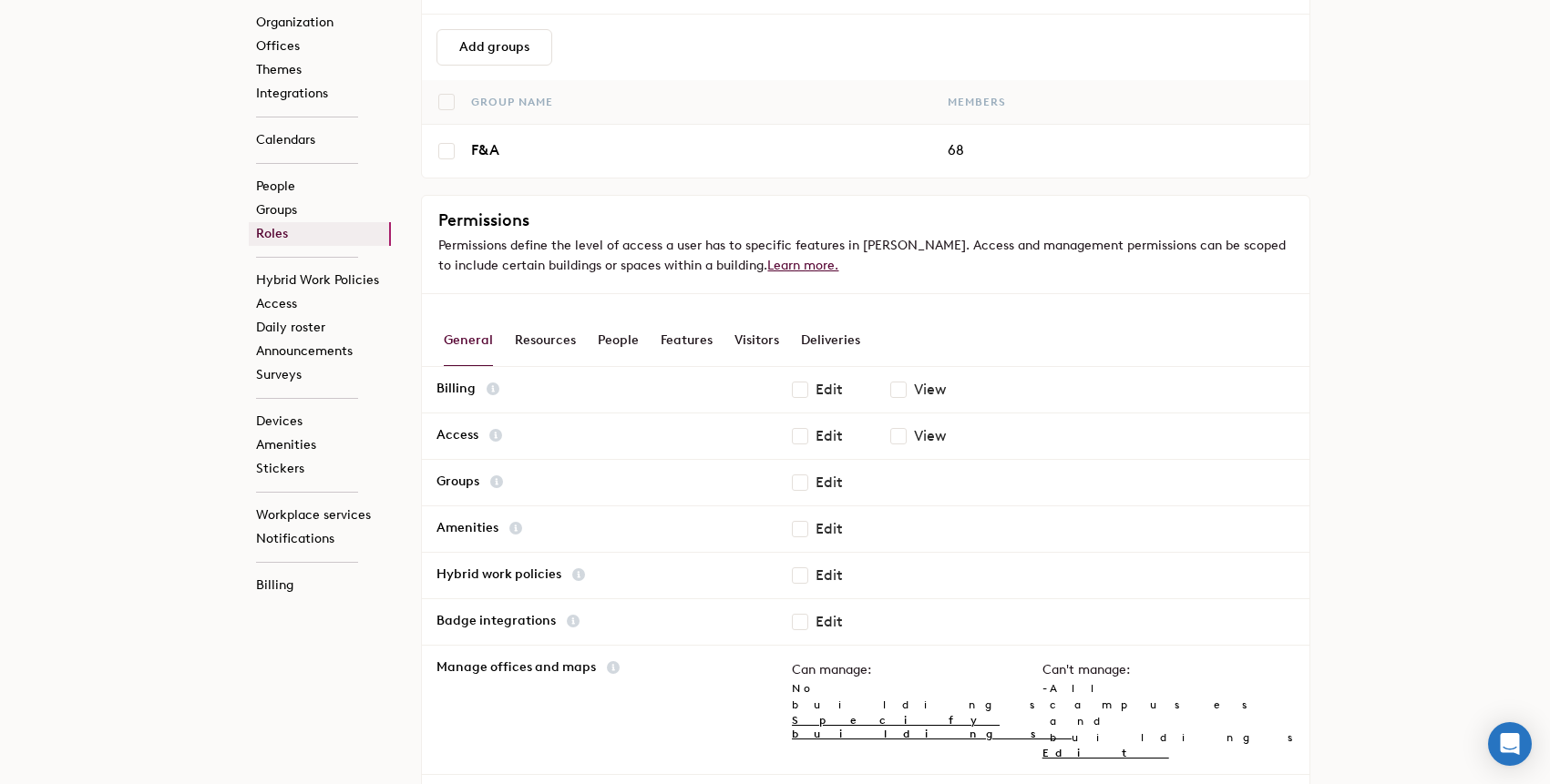
scroll to position [212, 0]
click at [518, 345] on div "Resources" at bounding box center [544, 338] width 61 height 51
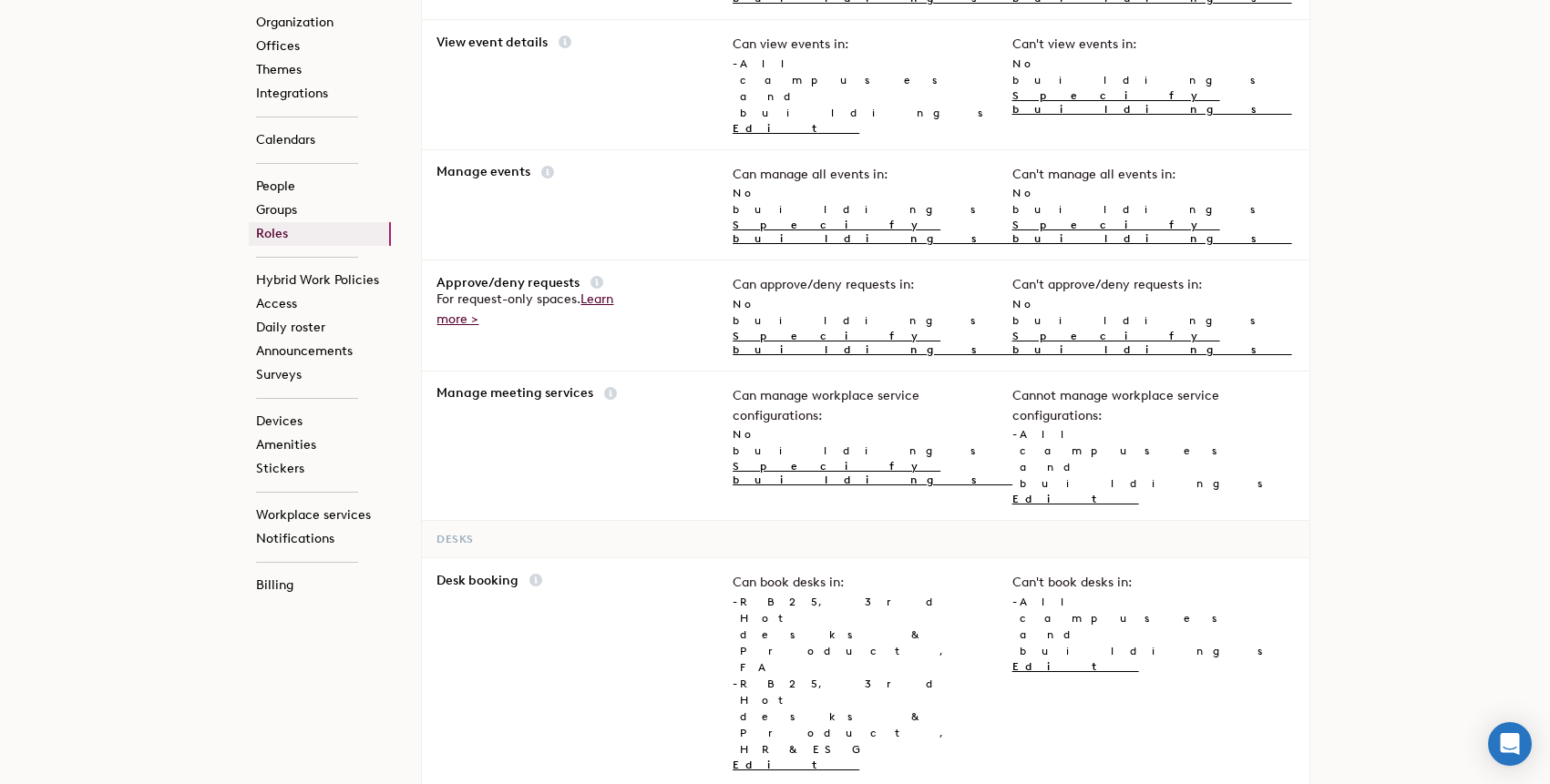
scroll to position [965, 0]
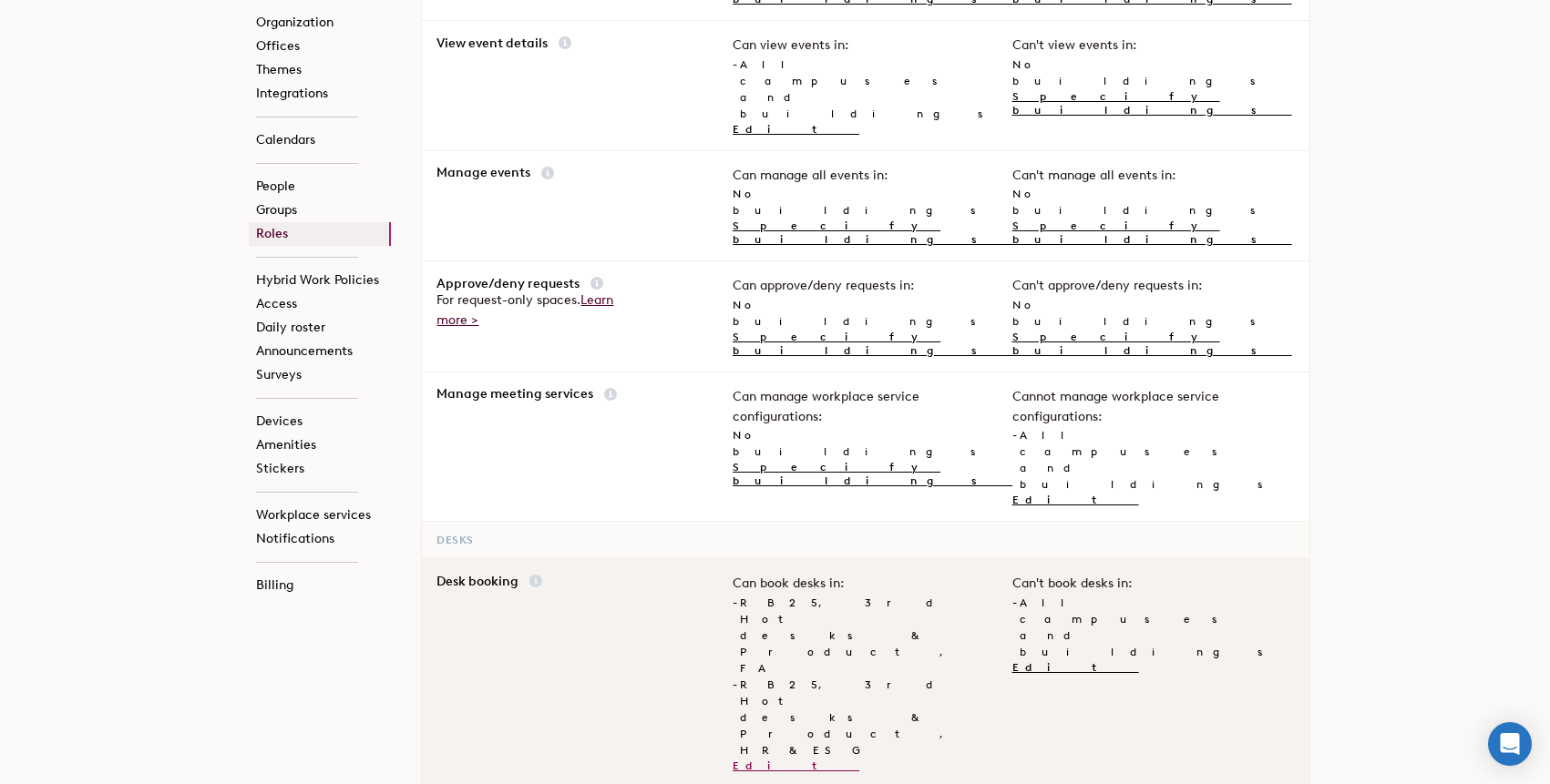
click at [743, 759] on link "Edit" at bounding box center [796, 765] width 127 height 13
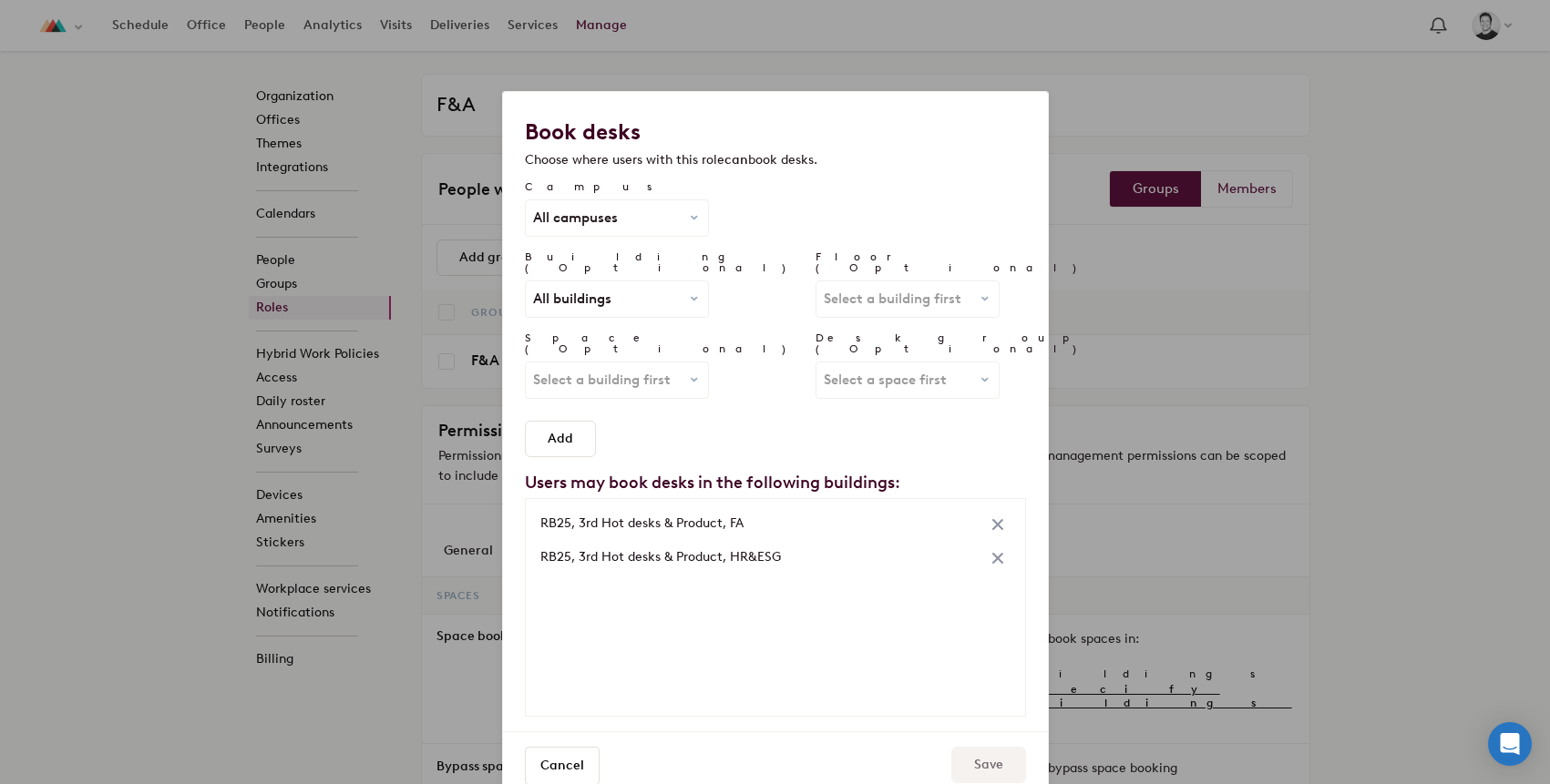
click at [644, 293] on span "All buildings" at bounding box center [617, 300] width 168 height 14
click at [638, 403] on link "RB25" at bounding box center [623, 411] width 160 height 25
click at [836, 282] on div "All floors All floors 2nd Floor 3rd Hot desks & Product 4th floor NA 5th Floor …" at bounding box center [908, 300] width 183 height 36
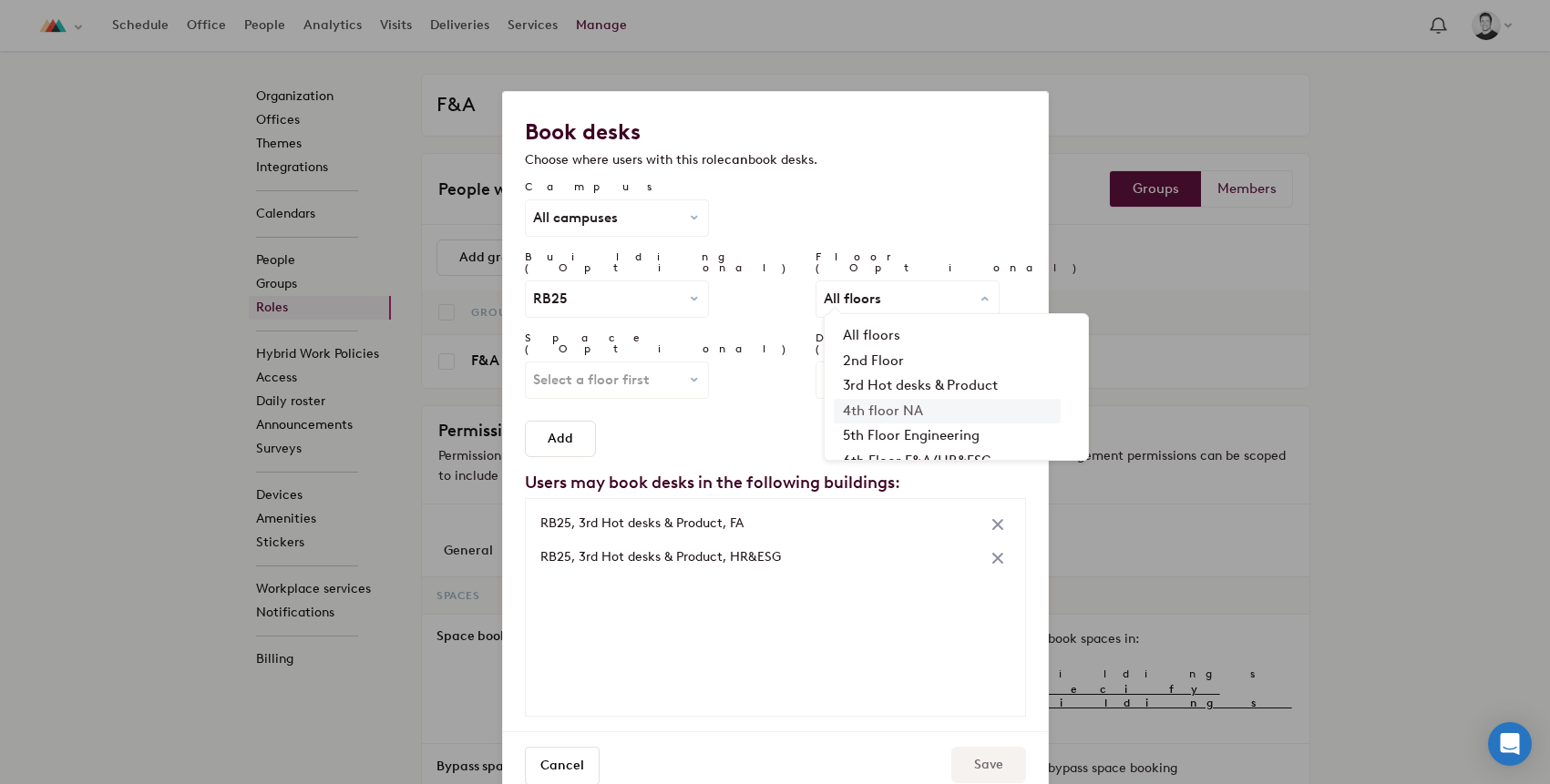
scroll to position [42, 0]
click at [834, 408] on link "6th Floor F&A/HR&ESG" at bounding box center [947, 419] width 226 height 25
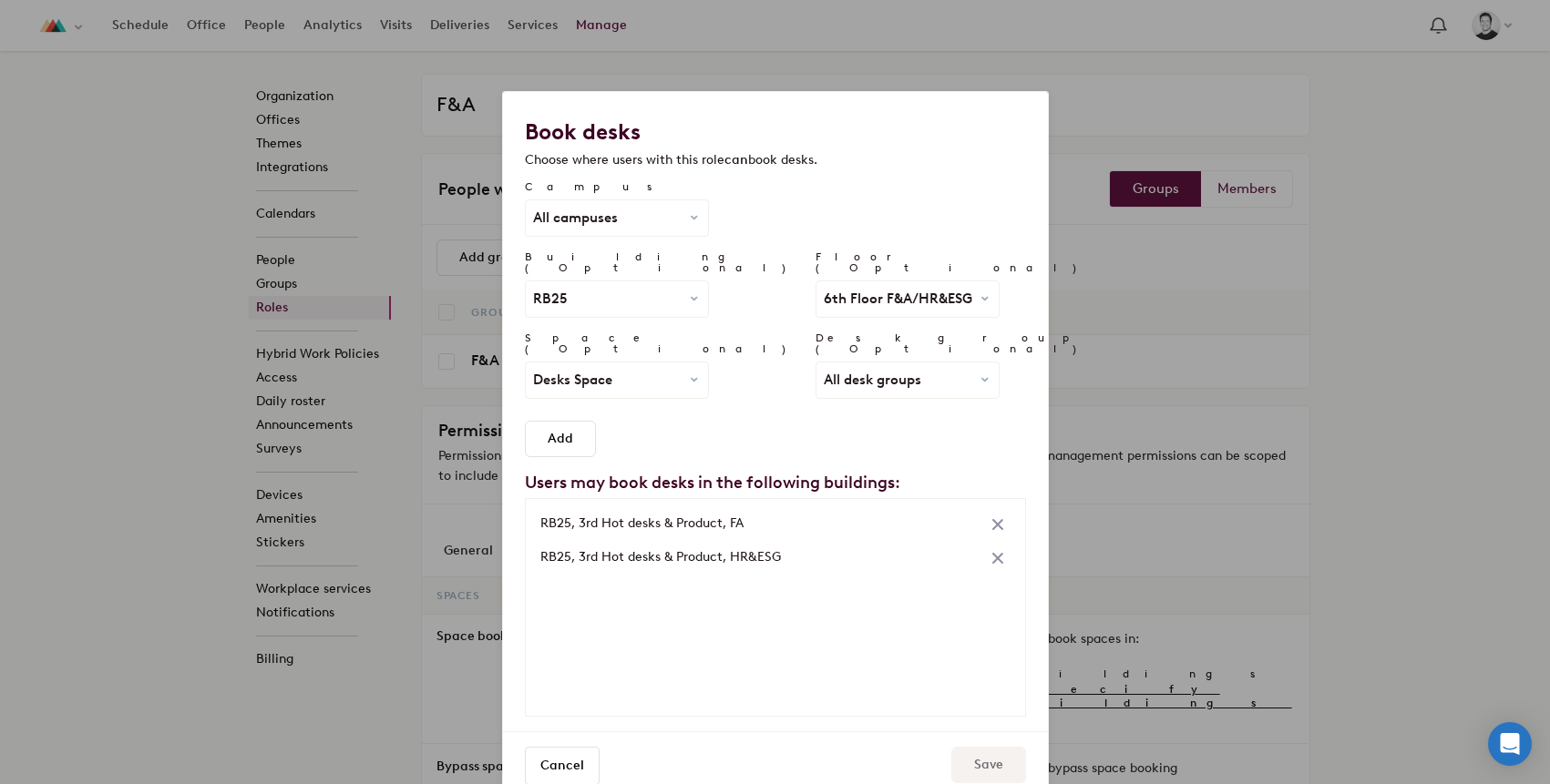
click at [823, 373] on span "All desk groups" at bounding box center [872, 380] width 97 height 14
click at [834, 430] on link "Accounting" at bounding box center [895, 442] width 121 height 25
click at [572, 421] on button "Add" at bounding box center [561, 439] width 71 height 37
click at [823, 373] on span "Accounting" at bounding box center [907, 380] width 168 height 14
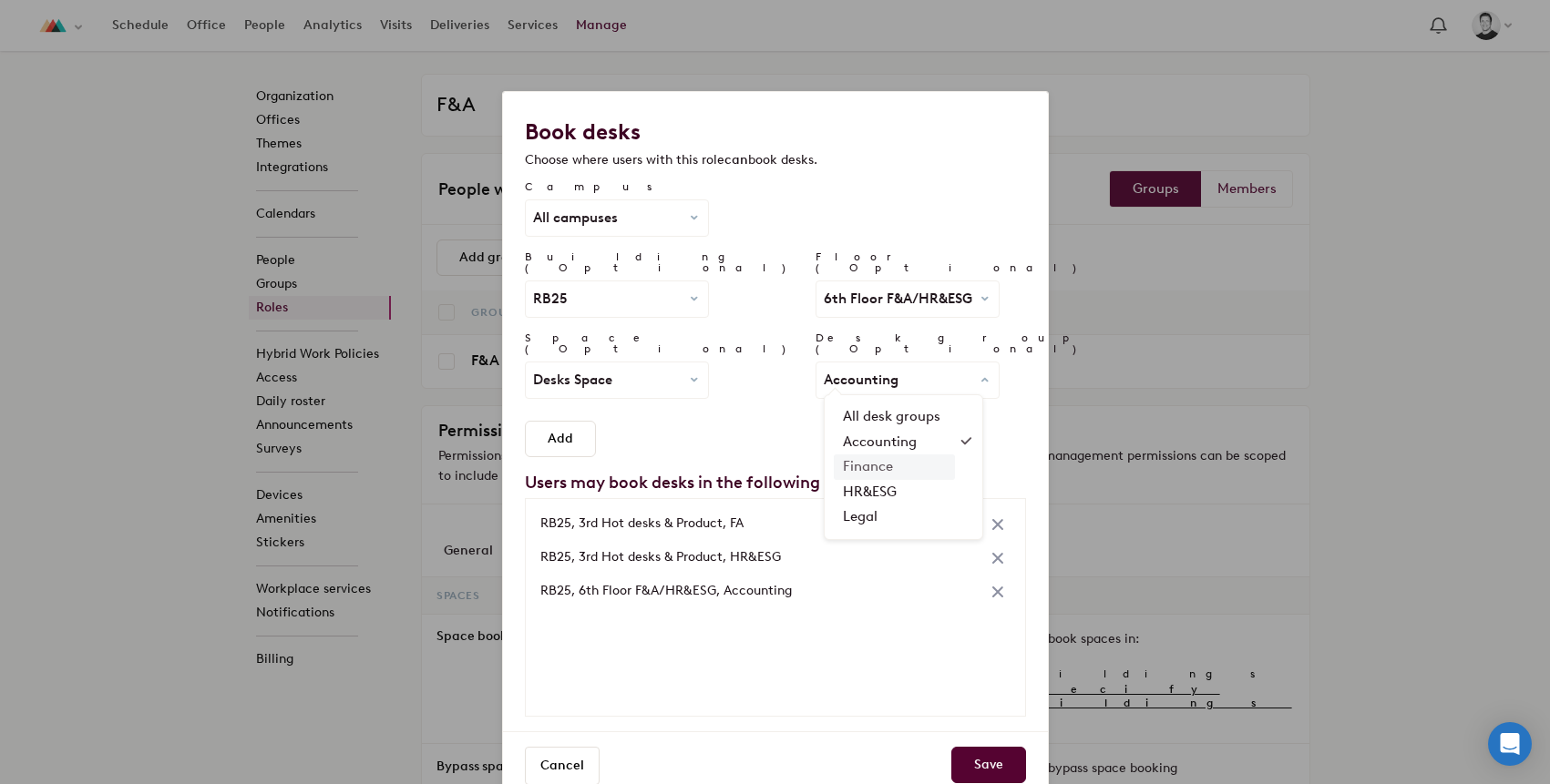
click at [834, 455] on link "Finance" at bounding box center [895, 466] width 121 height 25
click at [561, 427] on button "Add" at bounding box center [561, 439] width 71 height 37
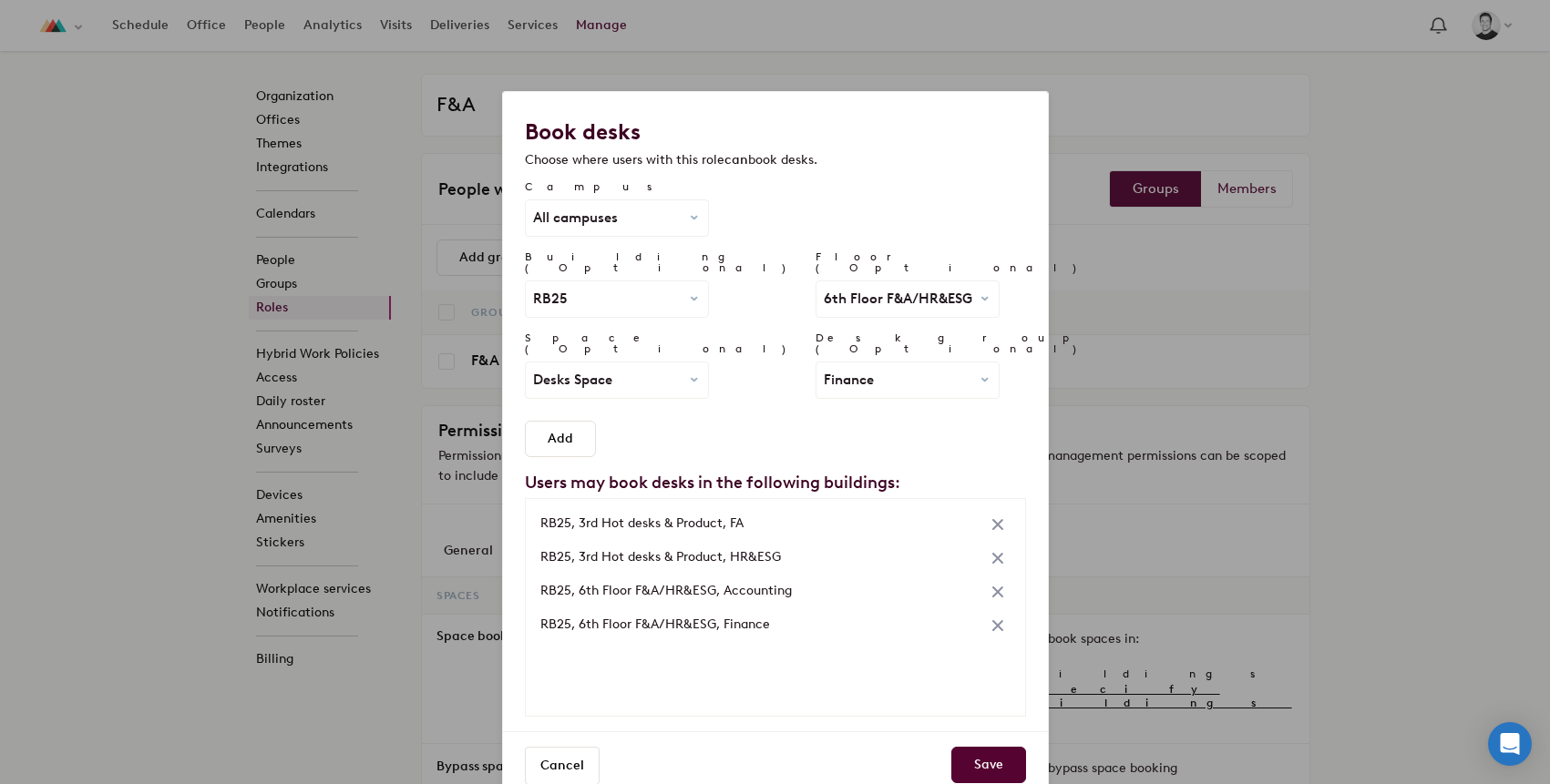
click at [816, 362] on div "Finance All desk groups Accounting Finance HR&ESG Legal" at bounding box center [908, 380] width 183 height 36
click at [834, 504] on link "Legal" at bounding box center [895, 516] width 121 height 25
click at [554, 421] on button "Add" at bounding box center [561, 439] width 71 height 37
click at [1003, 746] on button "Save" at bounding box center [988, 764] width 74 height 37
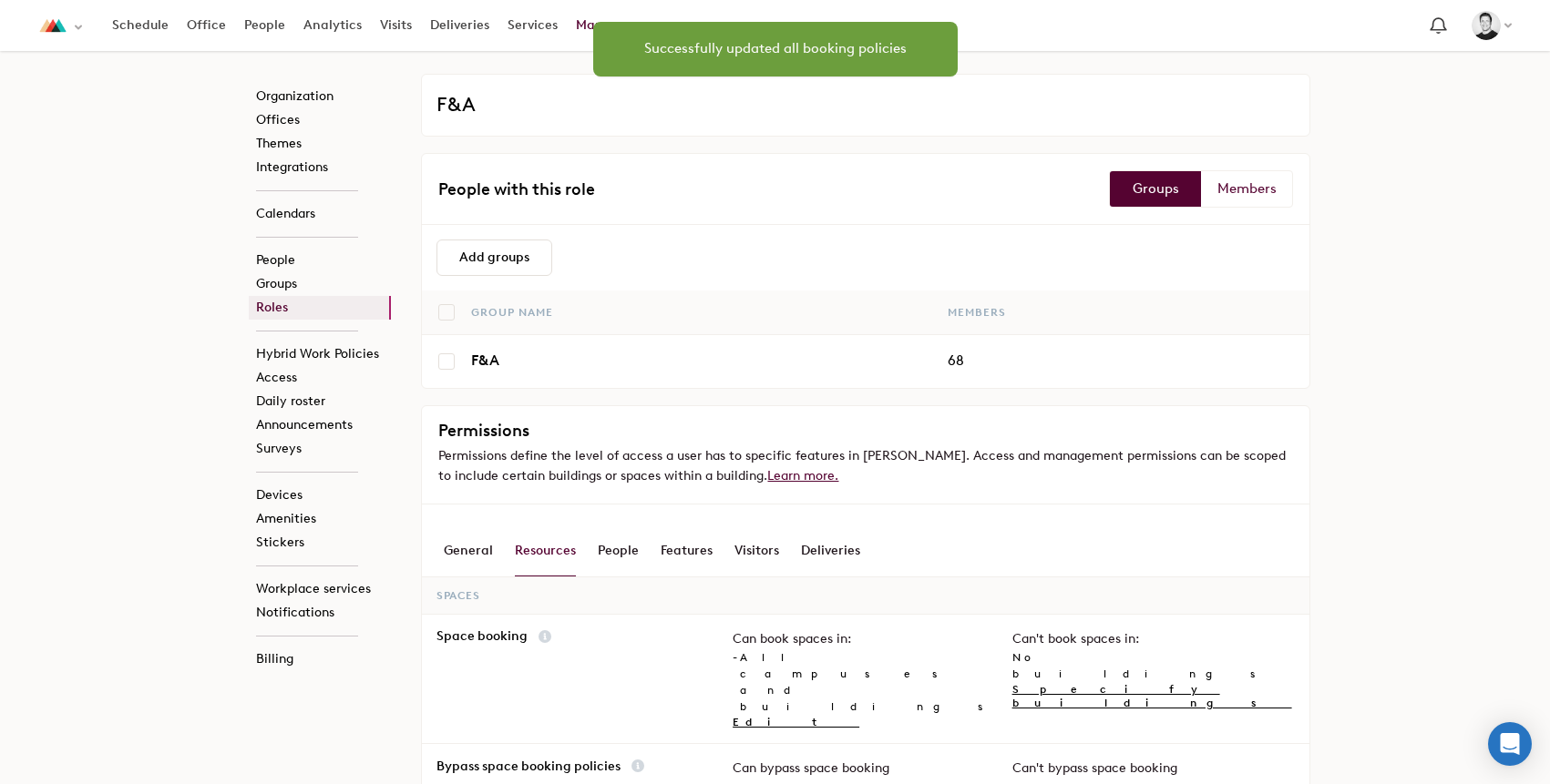
click at [327, 316] on link "Roles" at bounding box center [320, 308] width 142 height 24
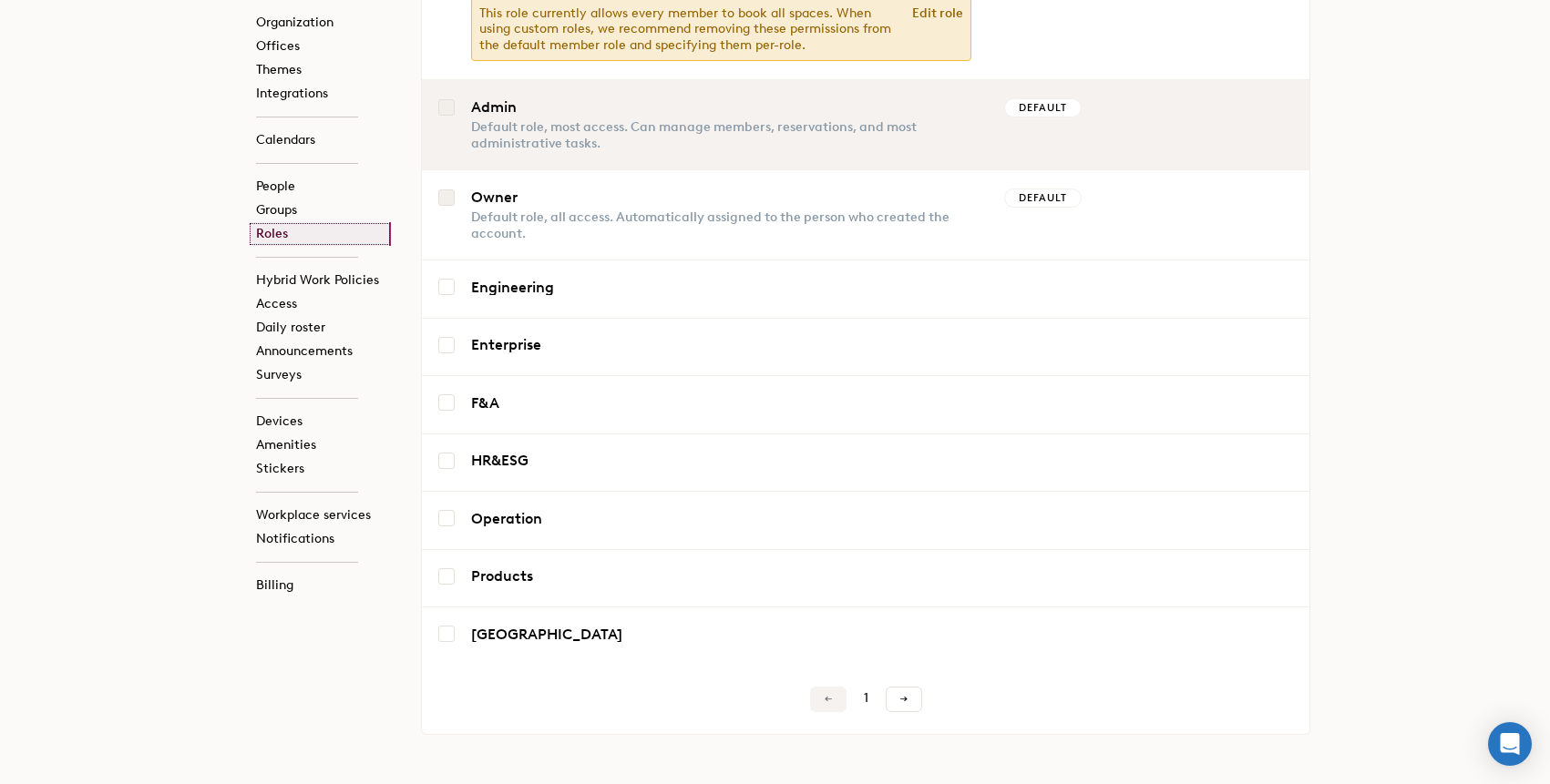
scroll to position [403, 0]
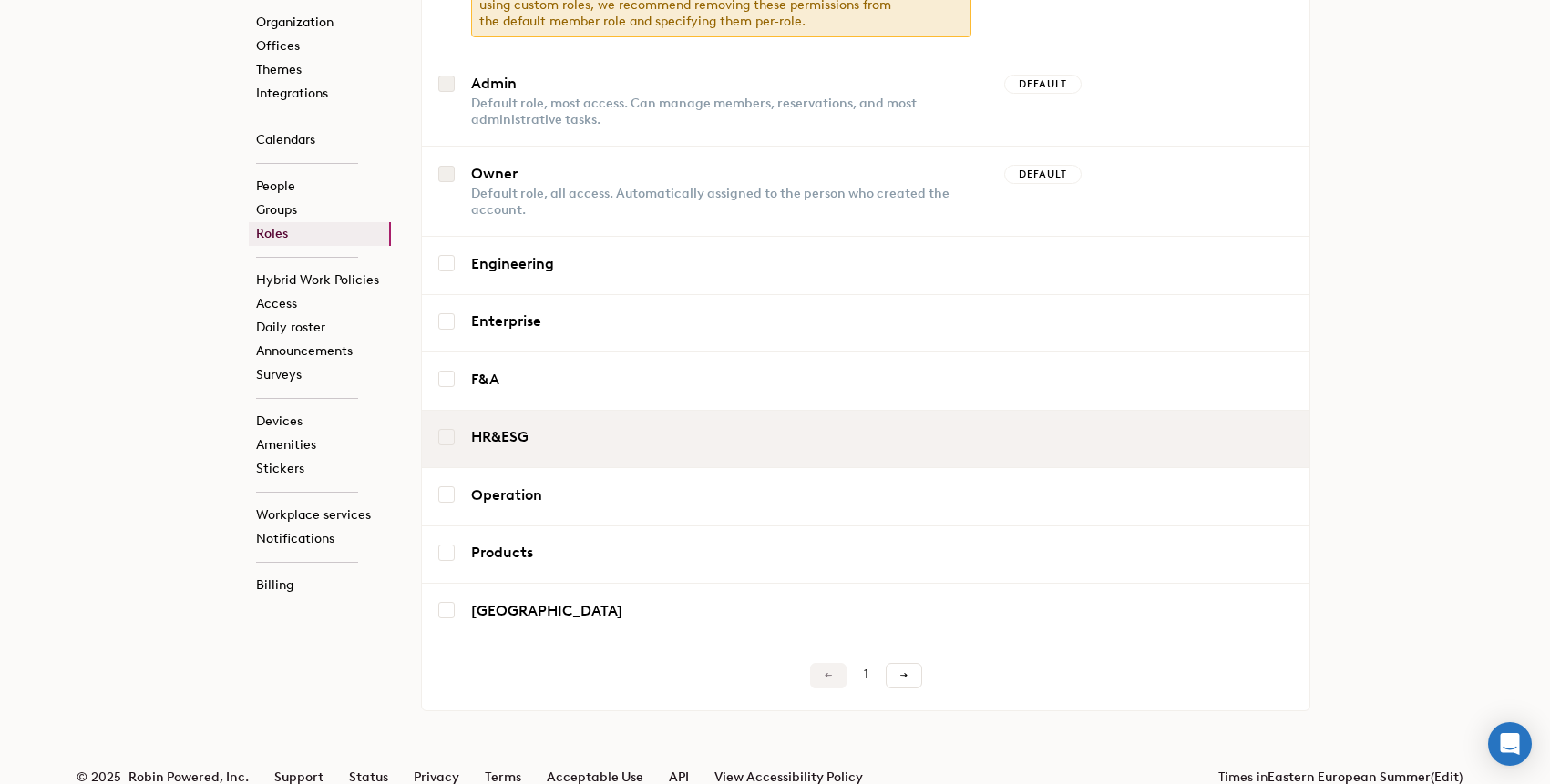
click at [526, 430] on link "HR&ESG" at bounding box center [566, 437] width 192 height 15
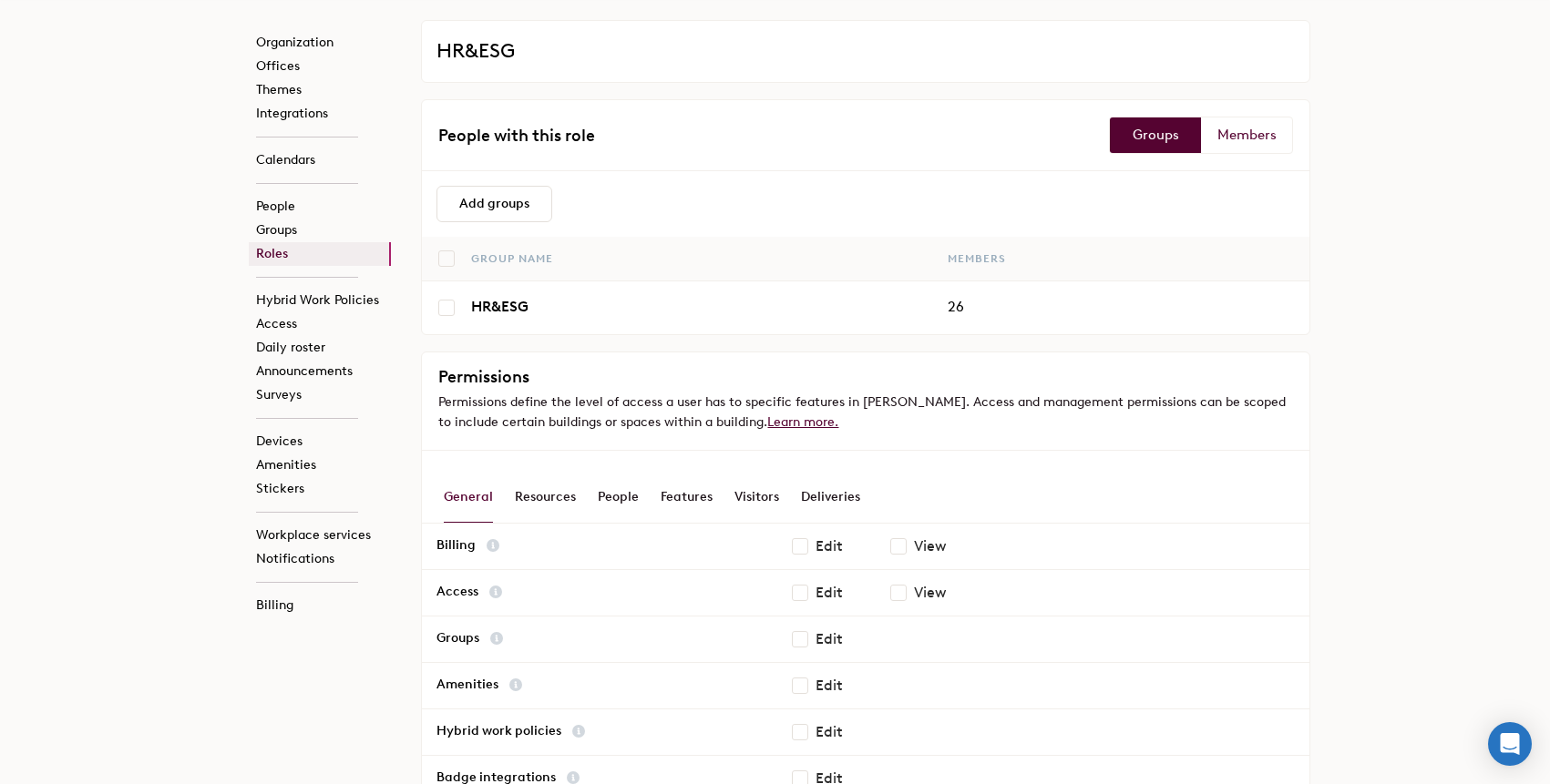
scroll to position [57, 0]
click at [546, 481] on div "Resources" at bounding box center [544, 494] width 61 height 51
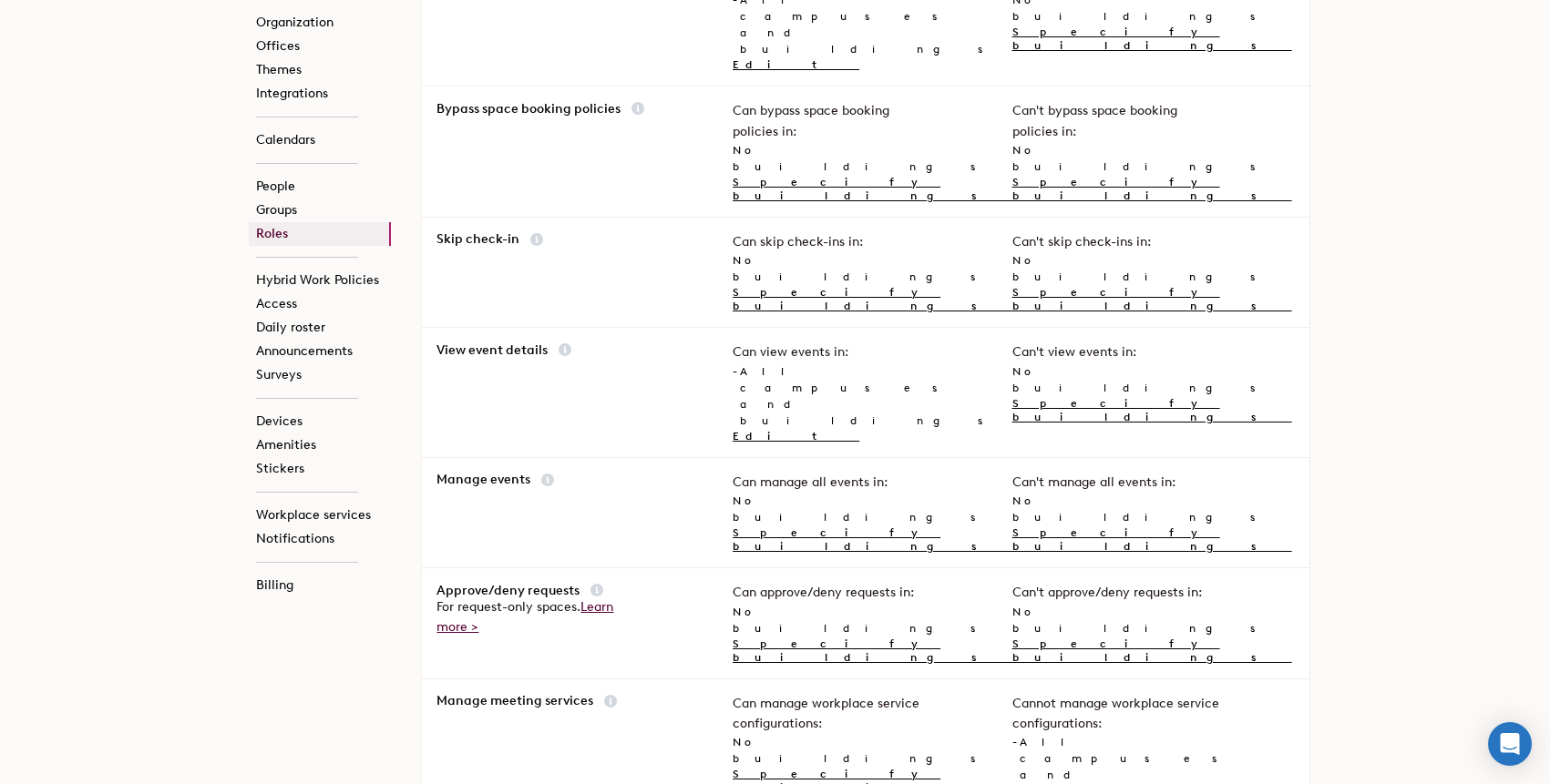
scroll to position [979, 0]
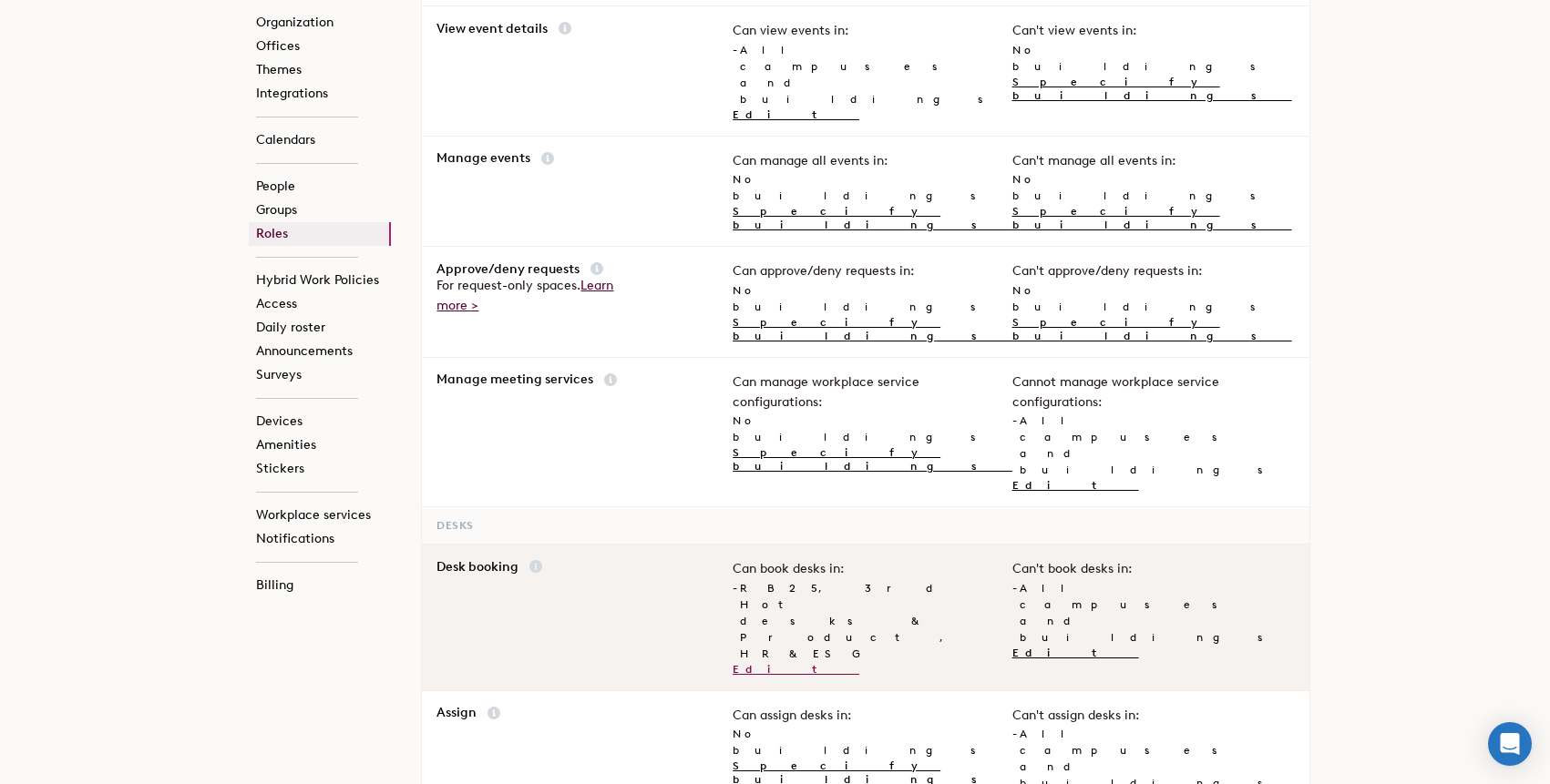
click at [749, 663] on link "Edit" at bounding box center [796, 669] width 127 height 13
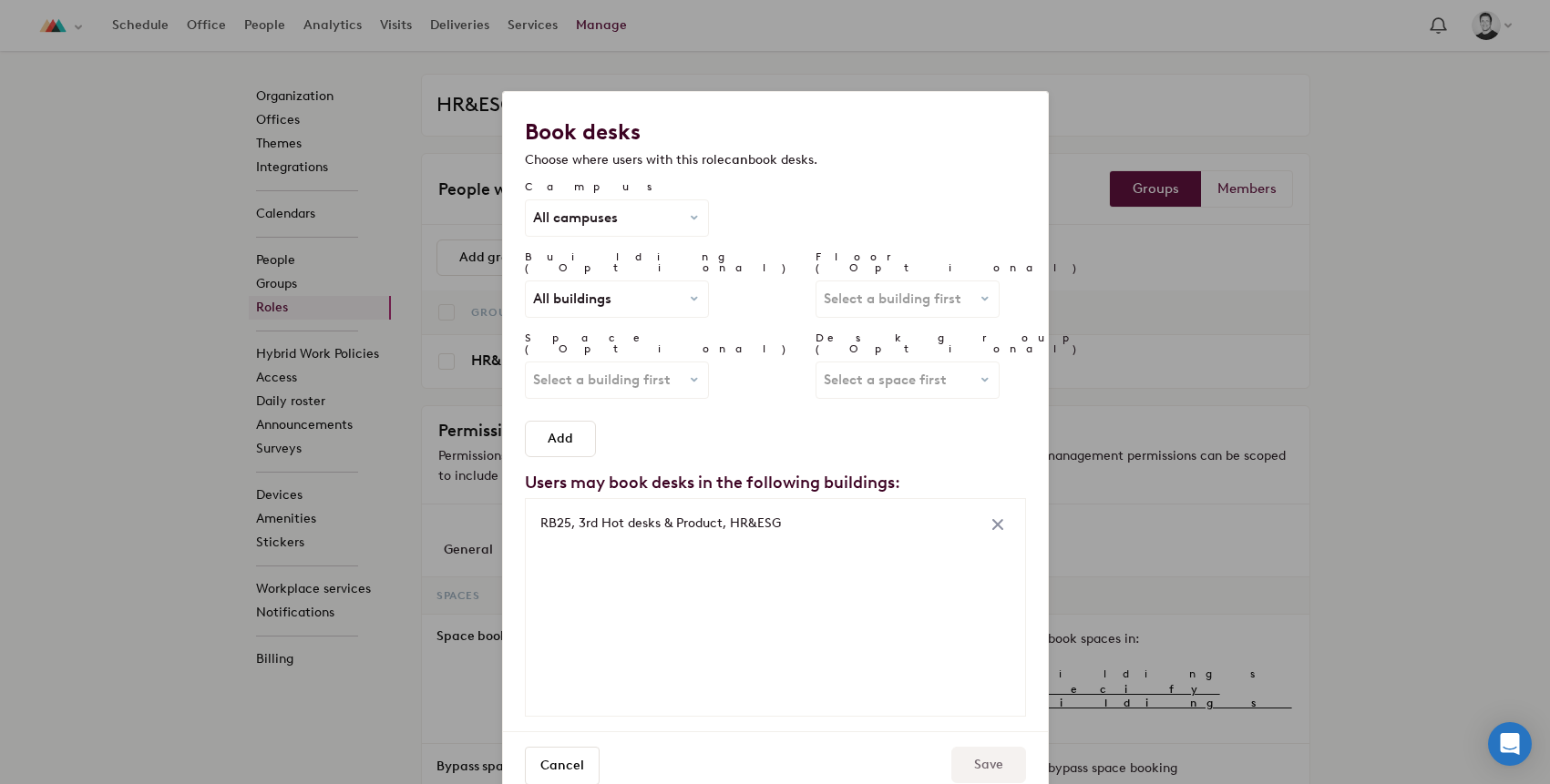
click at [639, 293] on span "All buildings" at bounding box center [617, 300] width 168 height 14
click at [600, 401] on link "RB25" at bounding box center [623, 411] width 160 height 25
click at [833, 293] on span "All floors" at bounding box center [907, 300] width 168 height 14
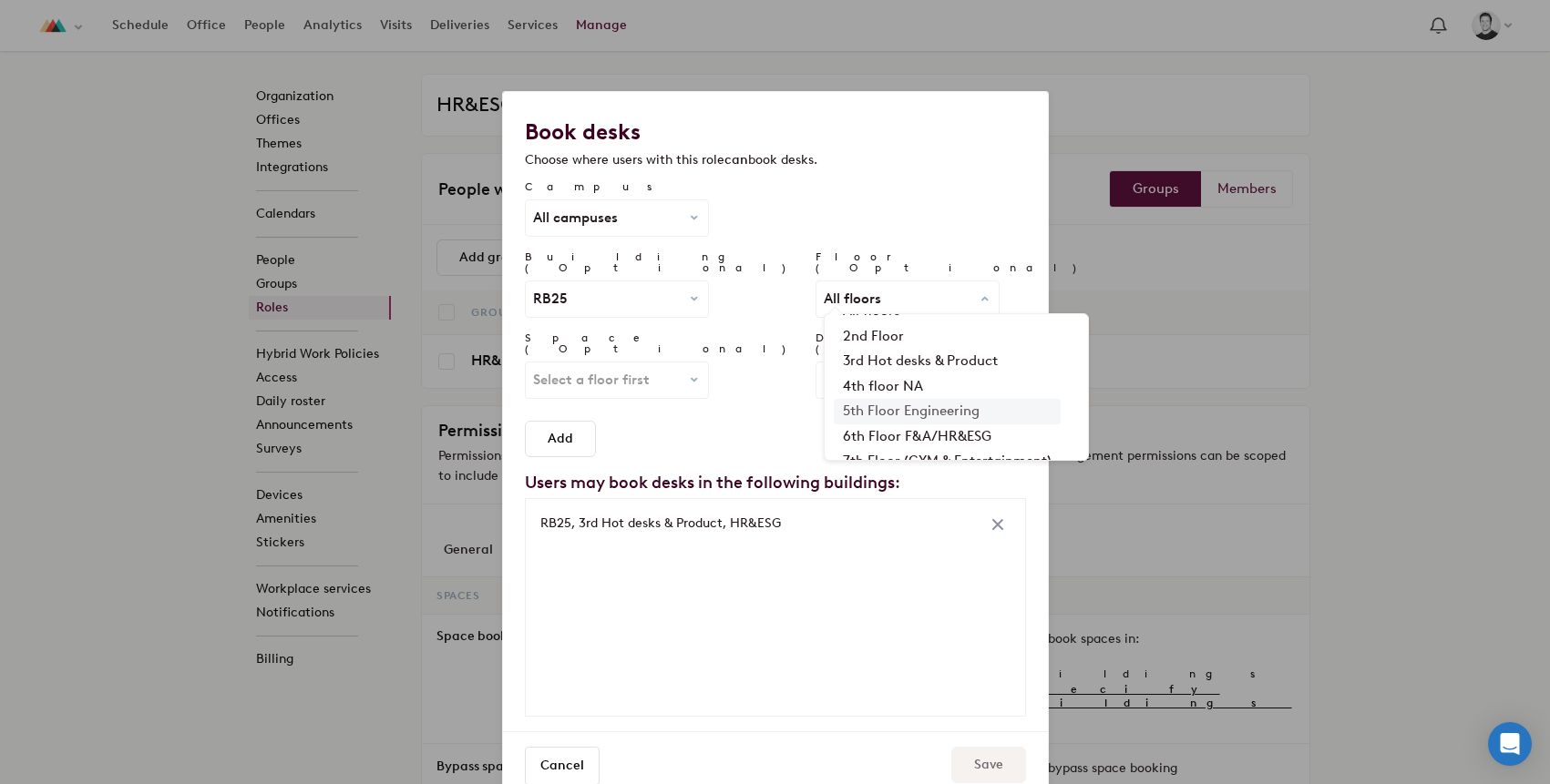
scroll to position [31, 0]
click at [834, 422] on link "6th Floor F&A/HR&ESG" at bounding box center [947, 430] width 226 height 25
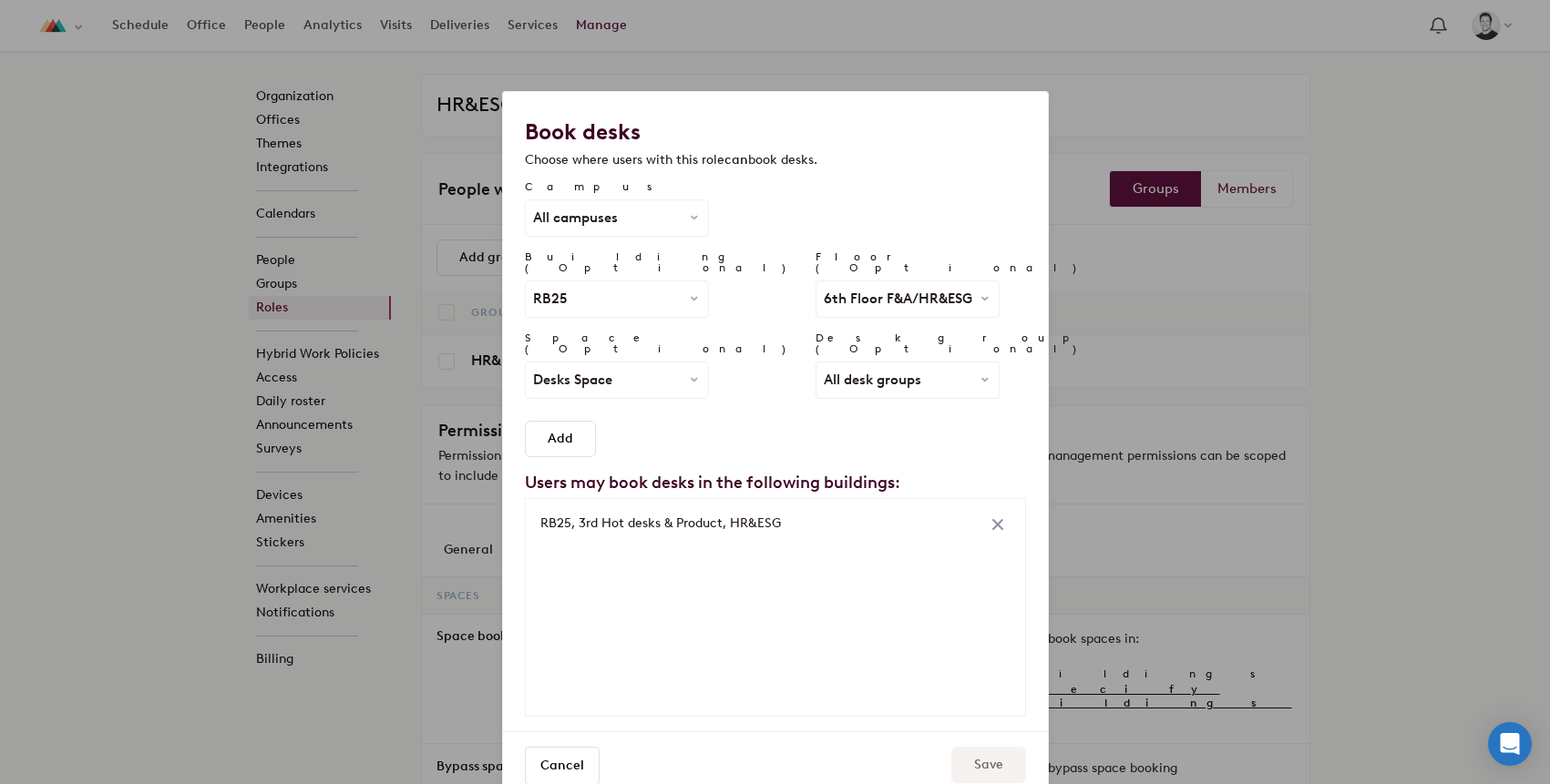
click at [667, 373] on span "Desks Space" at bounding box center [617, 380] width 168 height 14
click at [816, 367] on div "All desk groups All desk groups Accounting Finance HR&ESG Legal" at bounding box center [908, 380] width 183 height 36
click at [834, 480] on link "HR&ESG" at bounding box center [895, 492] width 121 height 25
click at [569, 421] on button "Add" at bounding box center [561, 439] width 71 height 37
click at [986, 746] on button "Save" at bounding box center [988, 764] width 74 height 37
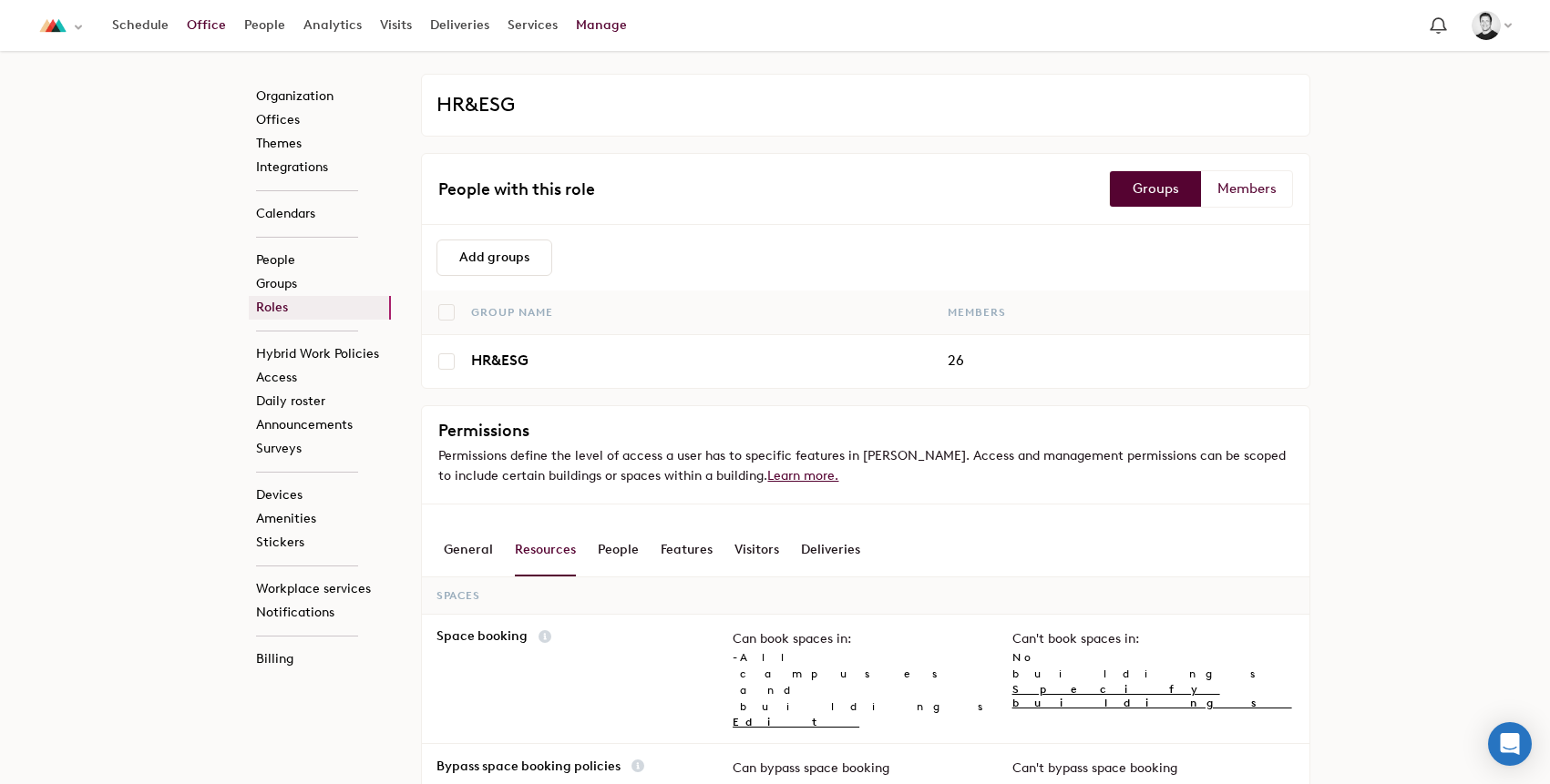
click at [211, 26] on link "Office" at bounding box center [207, 25] width 58 height 33
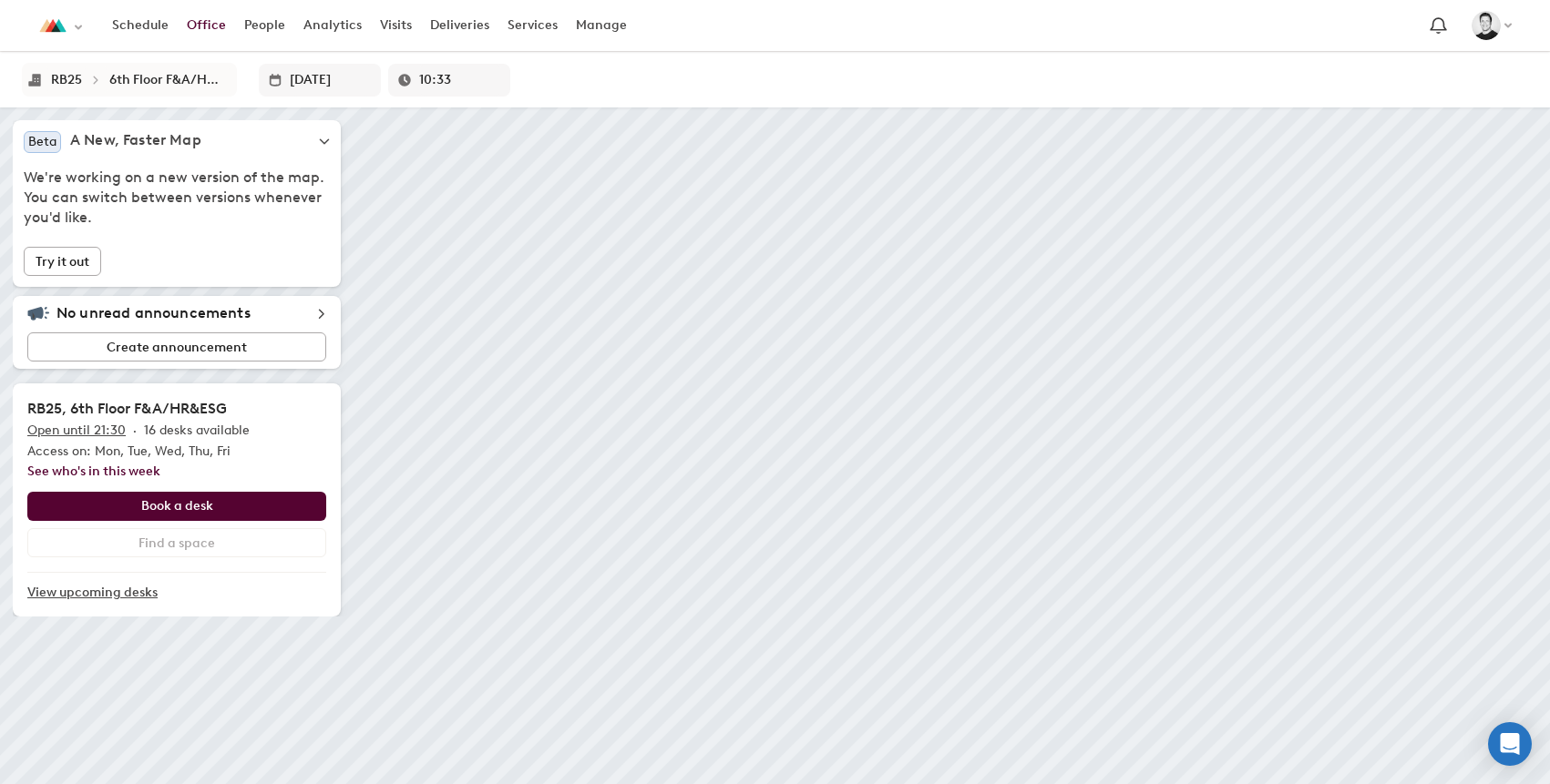
type input "10:38"
